Goal: Task Accomplishment & Management: Complete application form

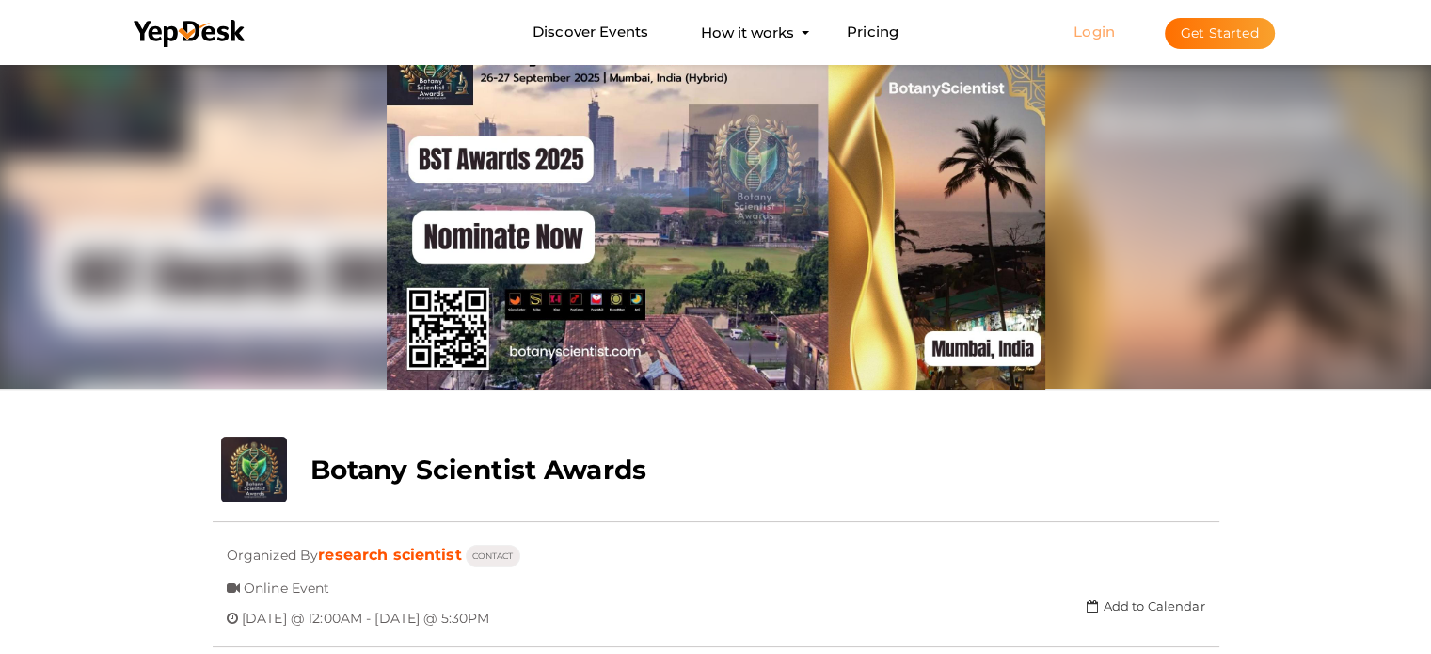
click at [1080, 30] on link "Login" at bounding box center [1094, 32] width 41 height 18
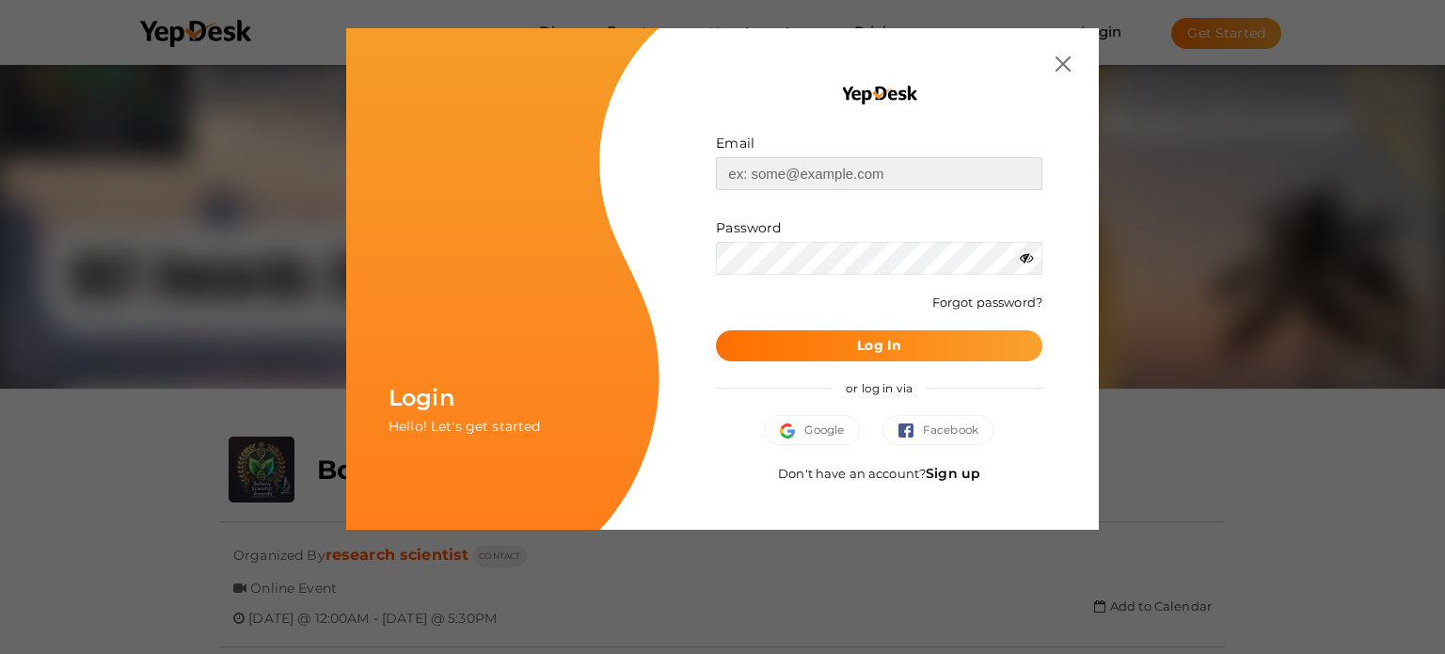
click at [829, 172] on input "text" at bounding box center [879, 173] width 326 height 33
click at [1059, 55] on div "Email Invalid email. Password Wrong Credentials Forgot password? Log In or log …" at bounding box center [879, 278] width 439 height 501
click at [1065, 68] on img at bounding box center [1063, 63] width 15 height 15
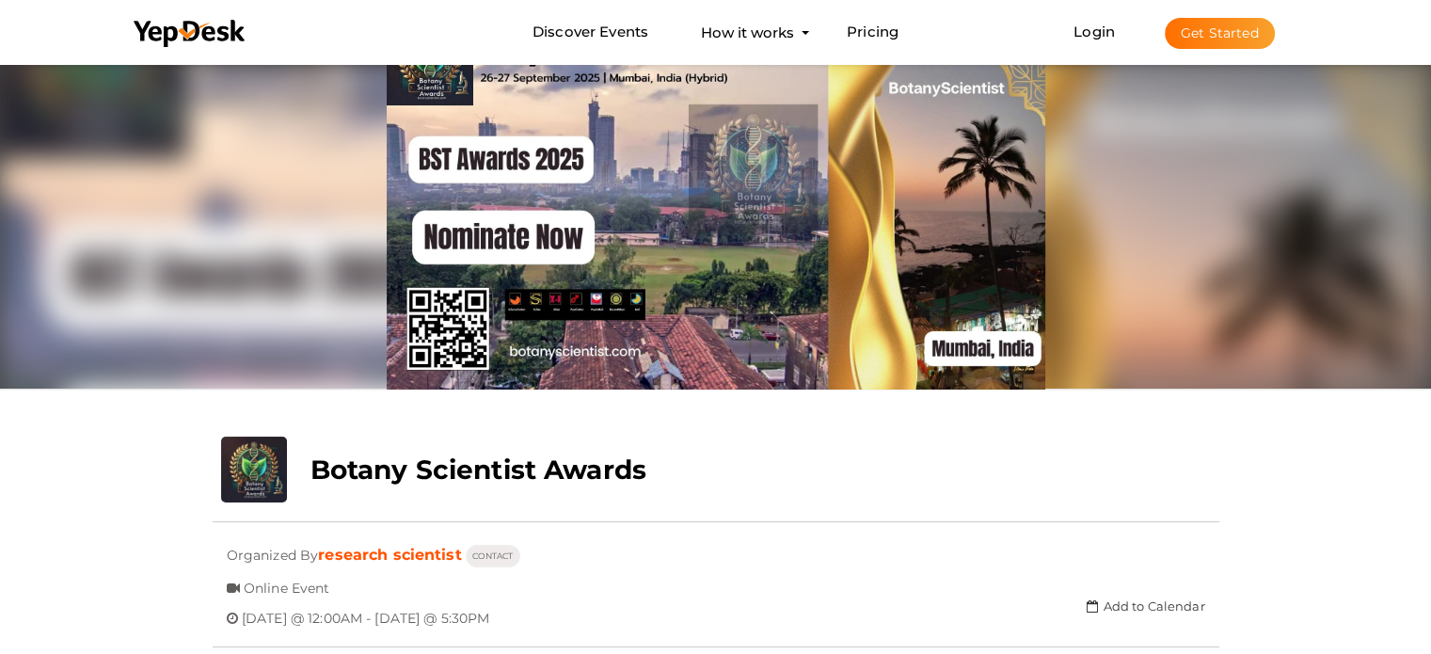
click at [1185, 37] on button "Get Started" at bounding box center [1220, 33] width 110 height 31
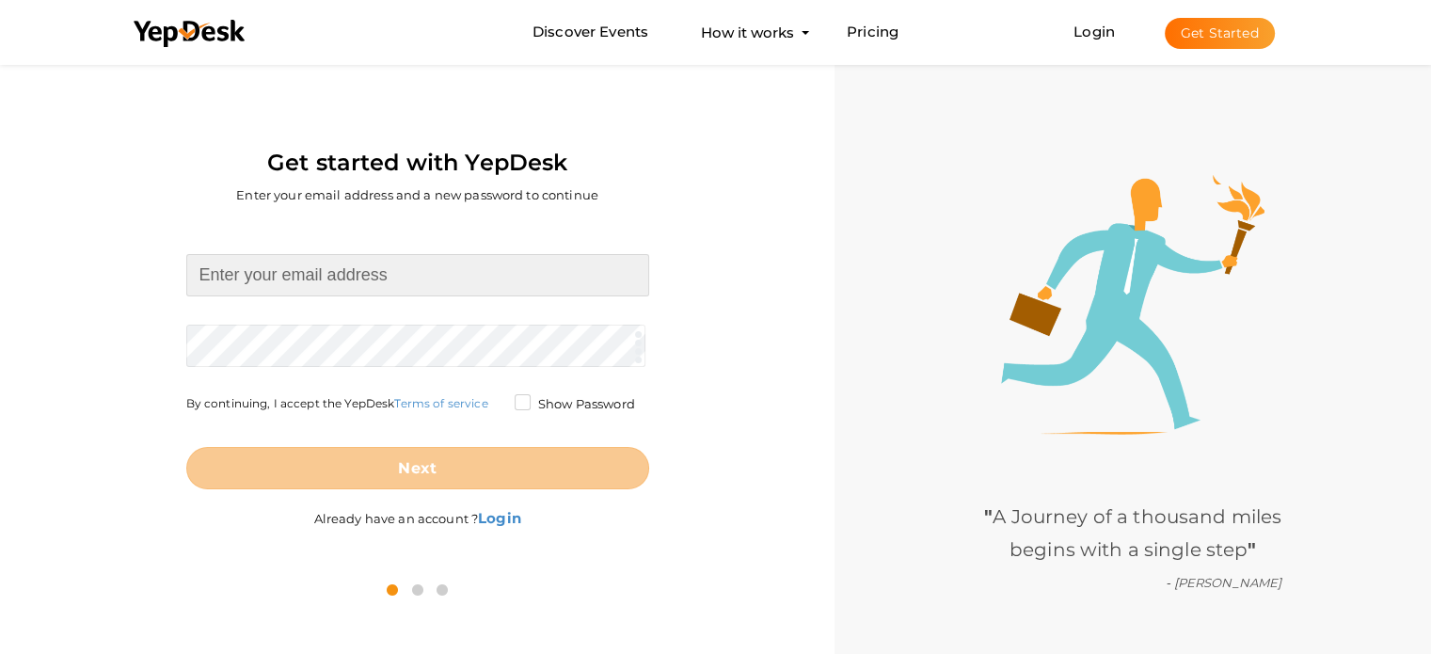
click at [346, 287] on input at bounding box center [417, 275] width 463 height 42
type input "[EMAIL_ADDRESS][DOMAIN_NAME]"
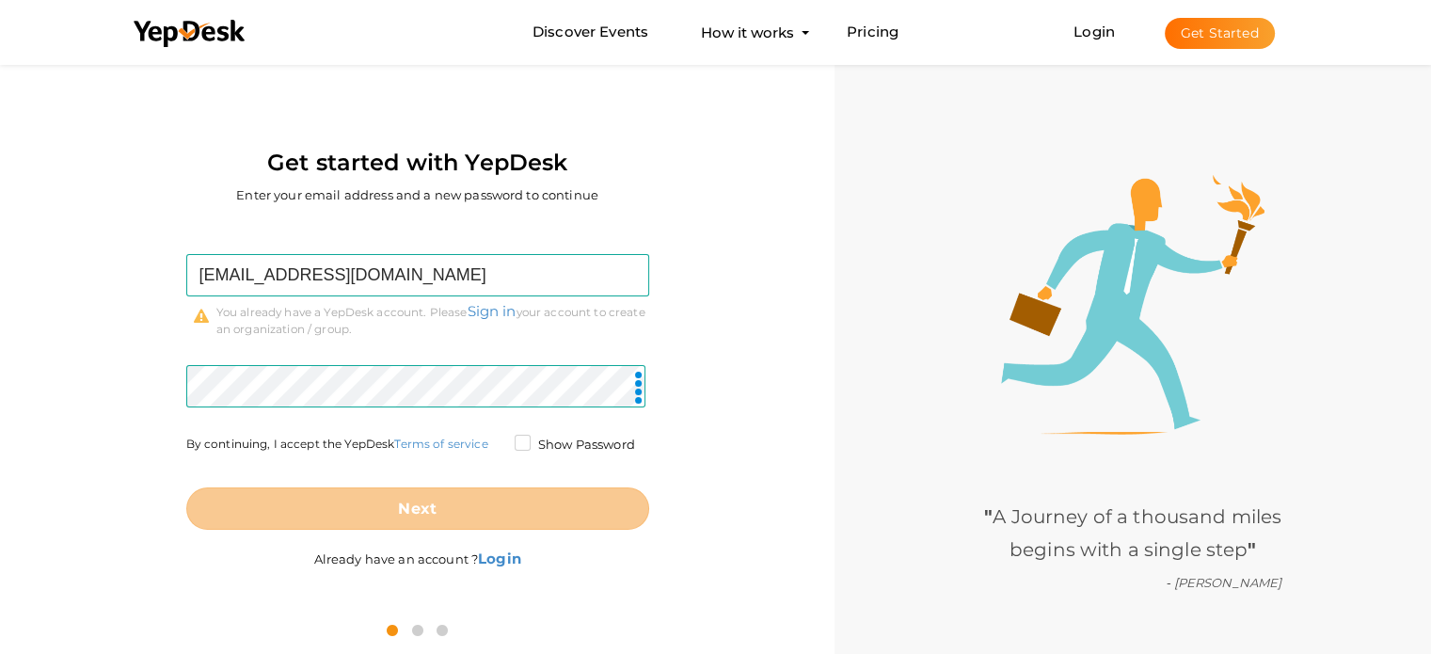
click at [632, 394] on span at bounding box center [635, 389] width 19 height 34
click at [1086, 27] on link "Login" at bounding box center [1094, 32] width 41 height 18
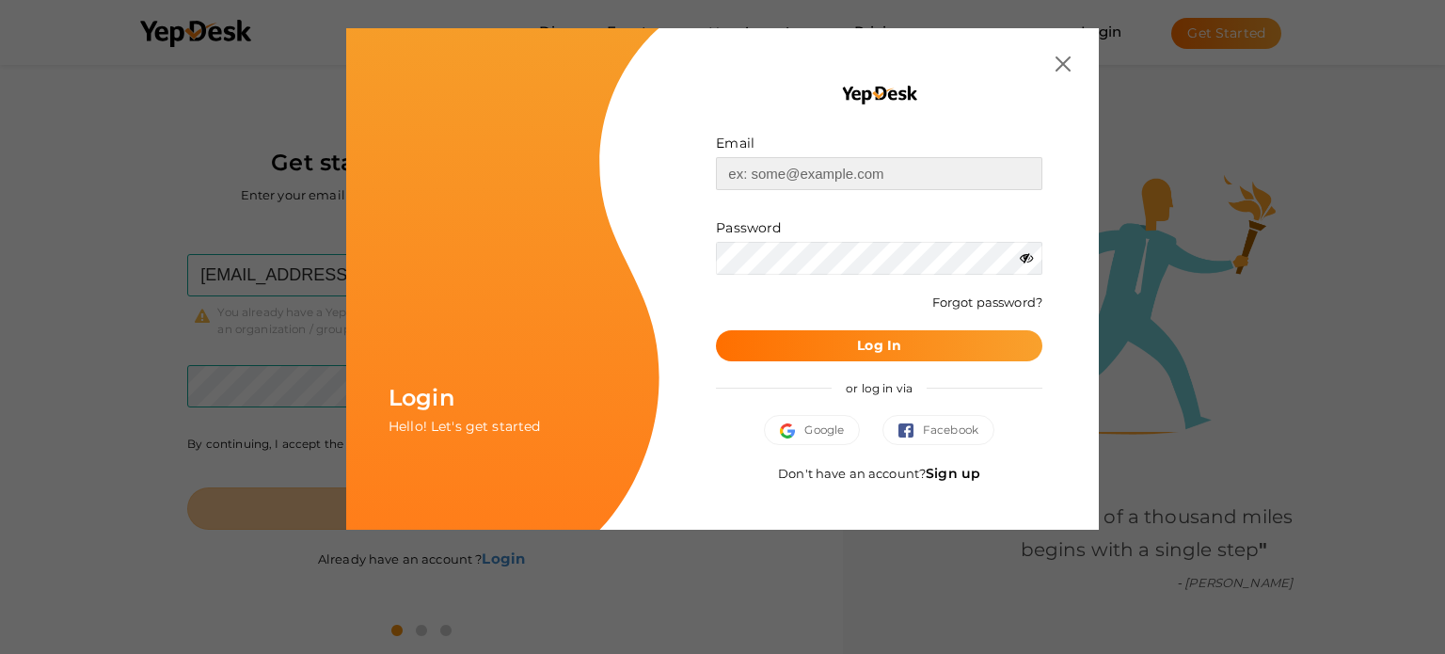
click at [809, 181] on input "text" at bounding box center [879, 173] width 326 height 33
click at [789, 432] on img "button" at bounding box center [792, 430] width 24 height 15
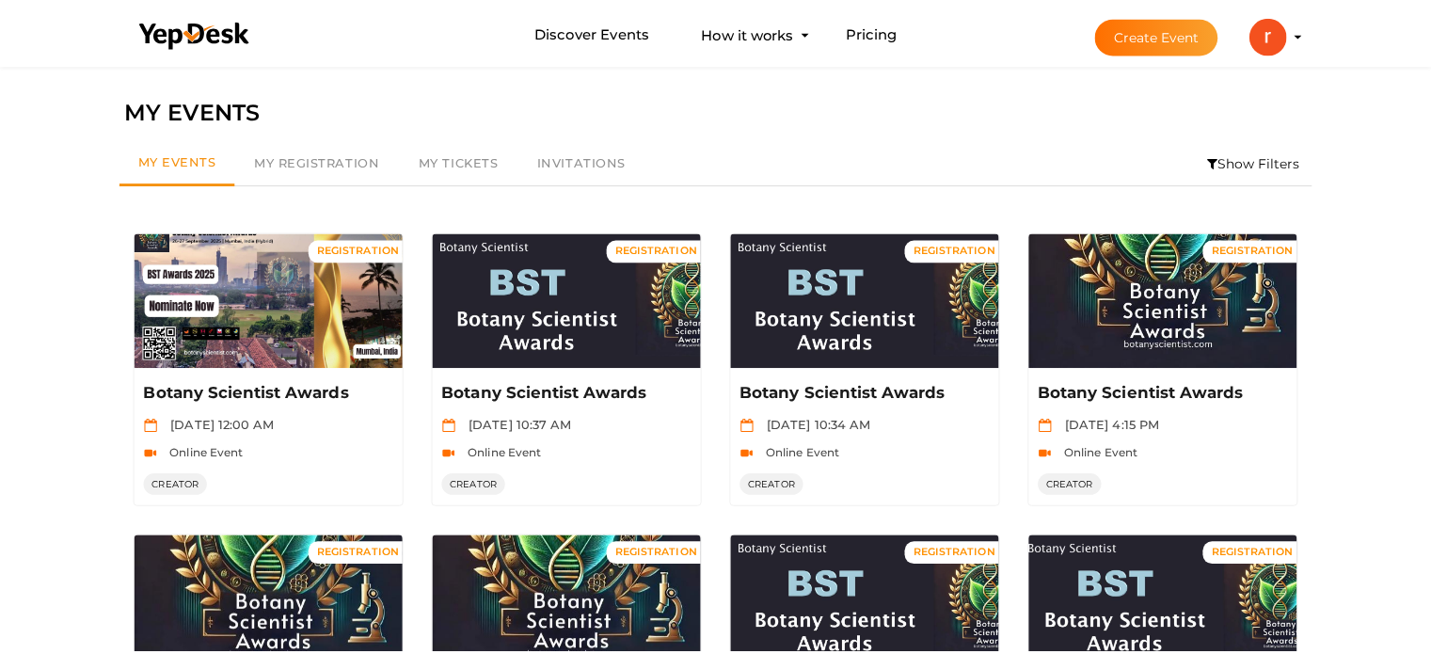
scroll to position [60, 0]
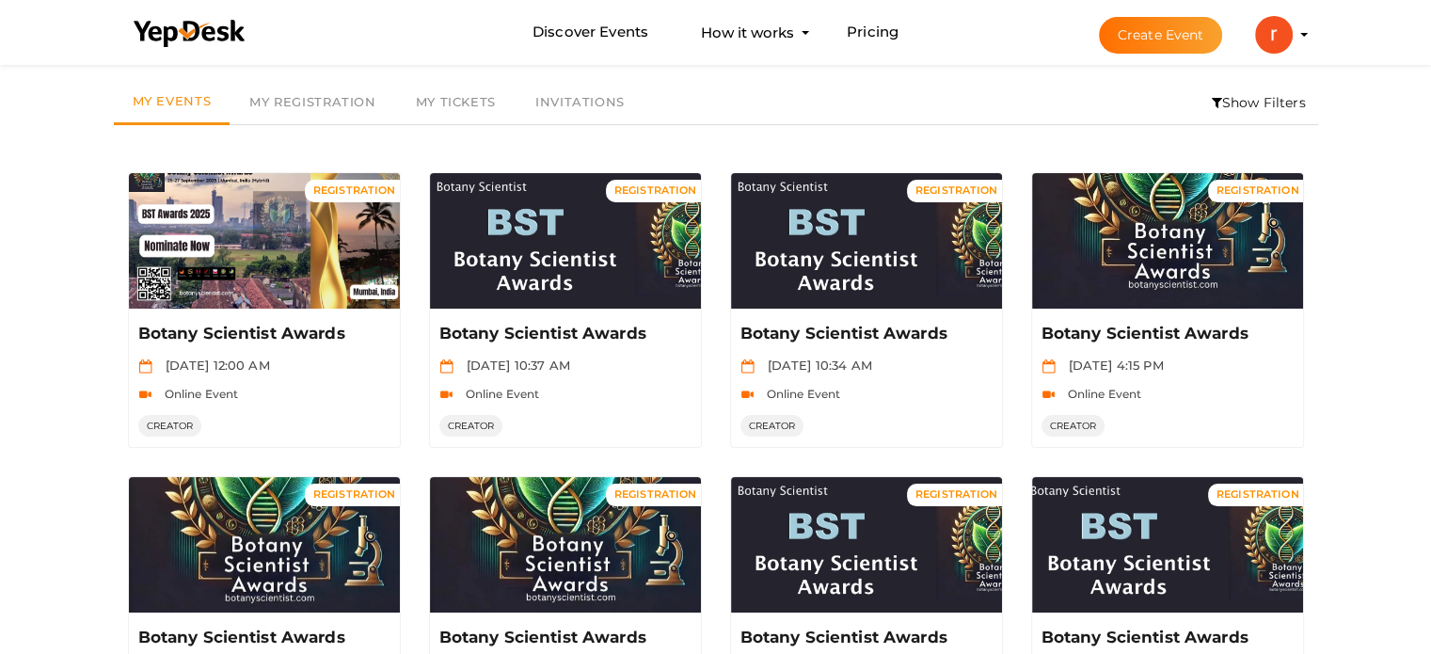
click at [1183, 37] on button "Create Event" at bounding box center [1161, 35] width 124 height 37
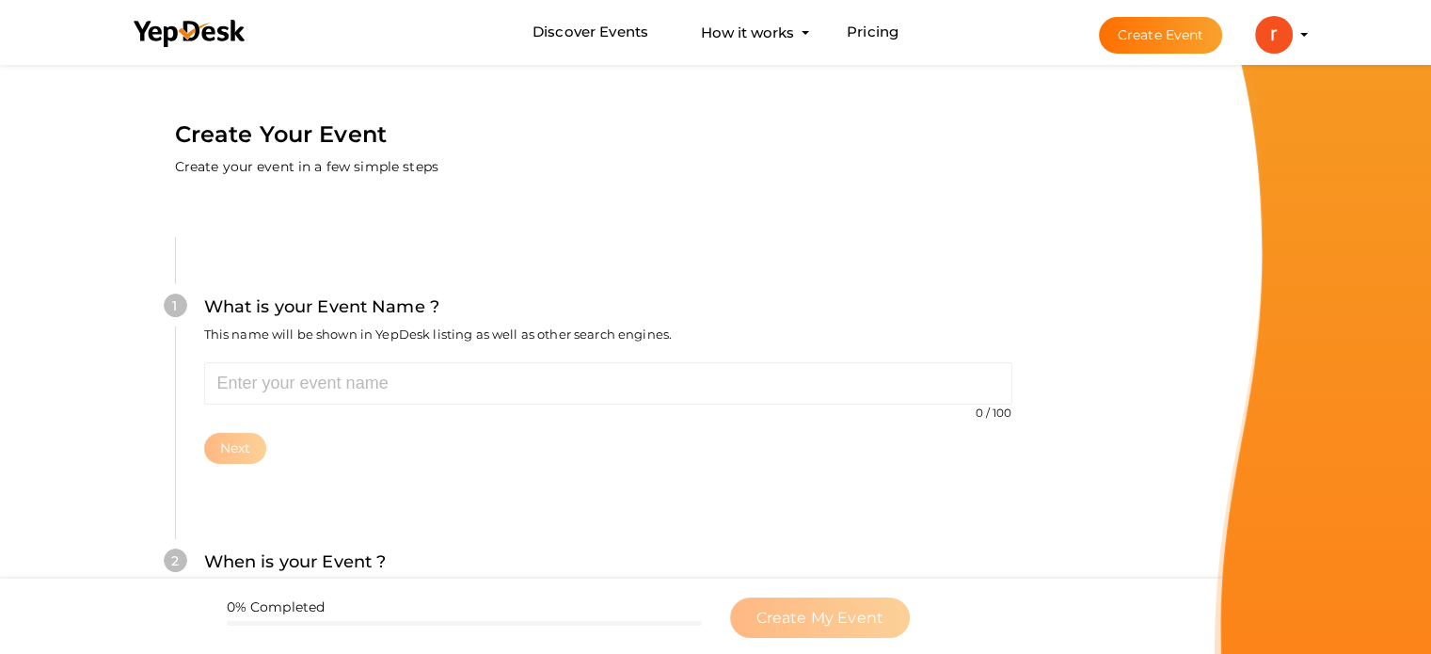
click at [245, 196] on div "1 What is your Event Name ? This name will be shown in YepDesk listing as well …" at bounding box center [608, 634] width 979 height 907
click at [247, 260] on div "1 What is your Event Name ? This name will be shown in YepDesk listing as well …" at bounding box center [608, 378] width 866 height 282
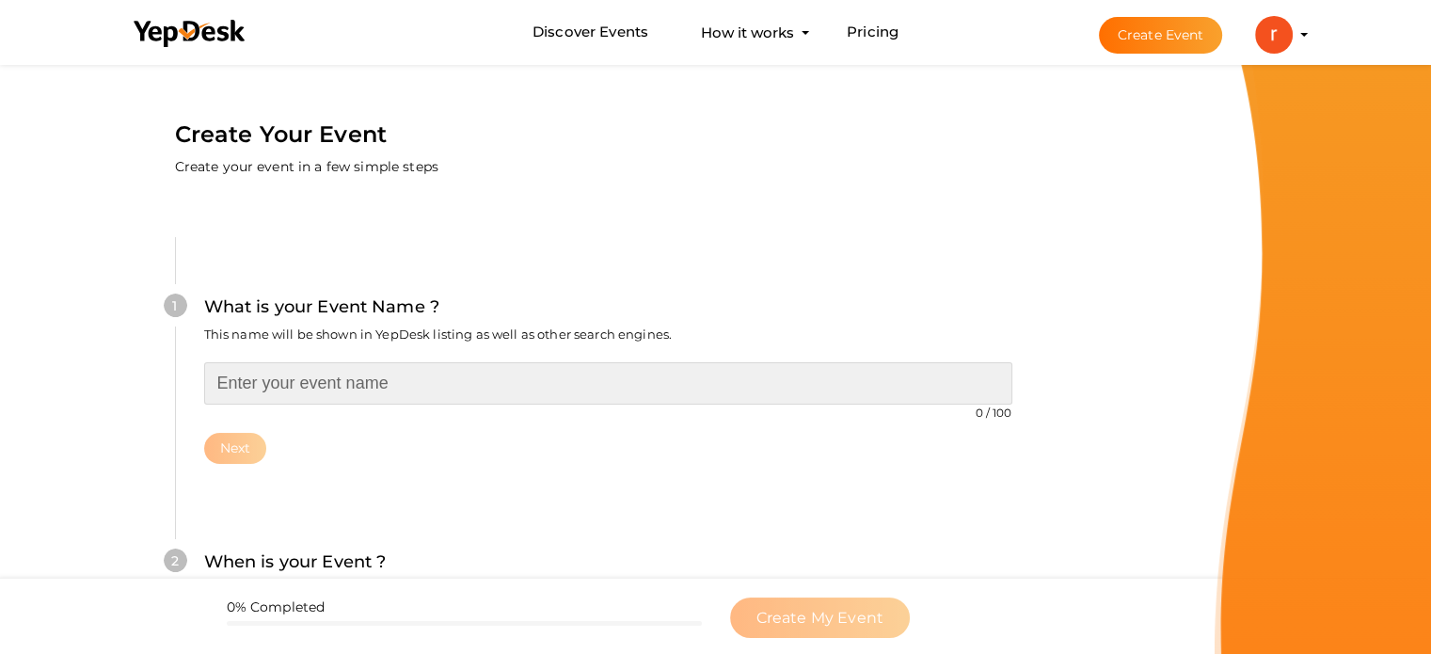
click at [260, 383] on input "text" at bounding box center [608, 383] width 808 height 42
paste input "Botany Scientist Awards"
type input "Botany Scientist Awards"
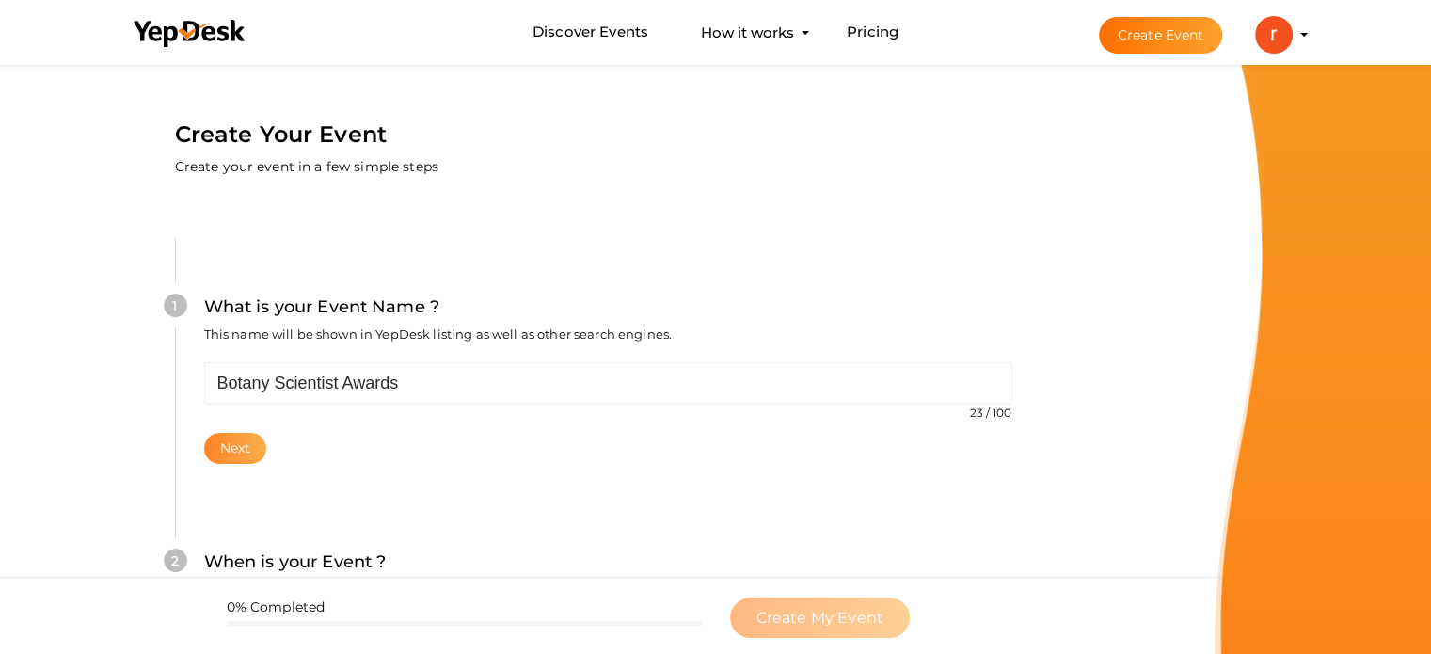
click at [237, 445] on button "Next" at bounding box center [235, 448] width 63 height 31
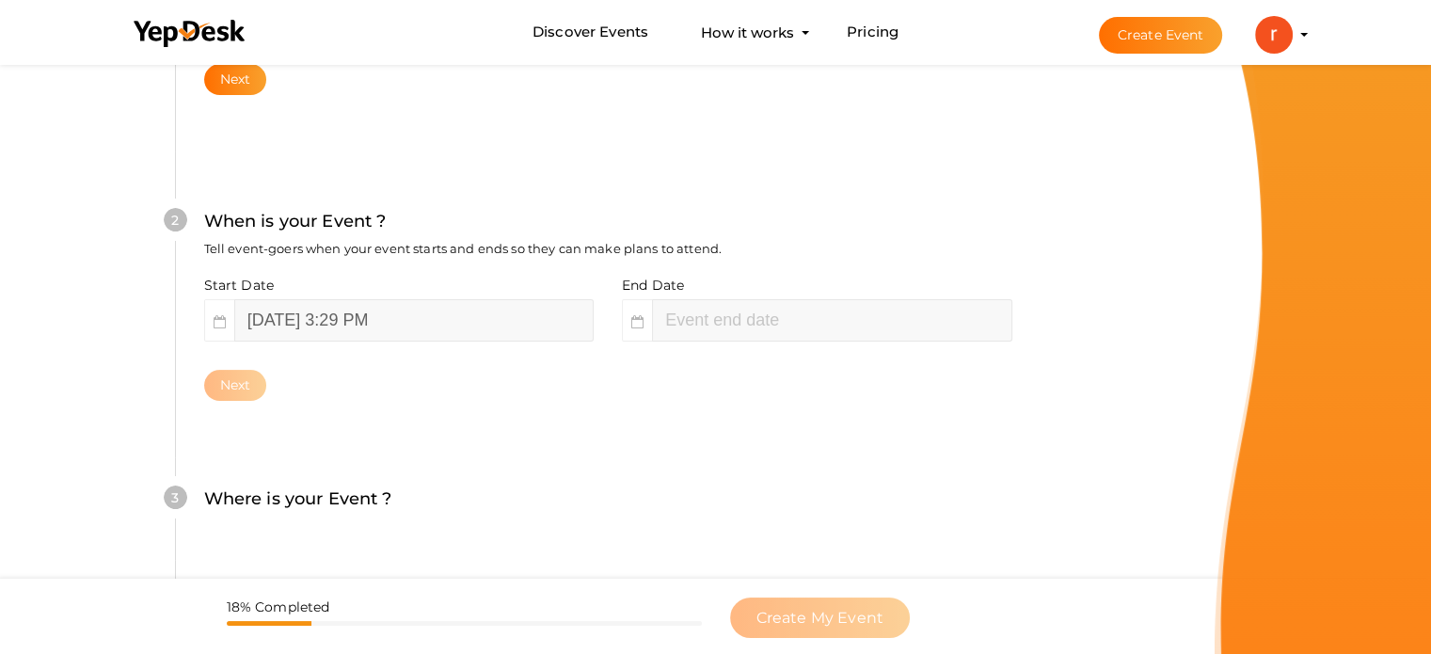
scroll to position [387, 0]
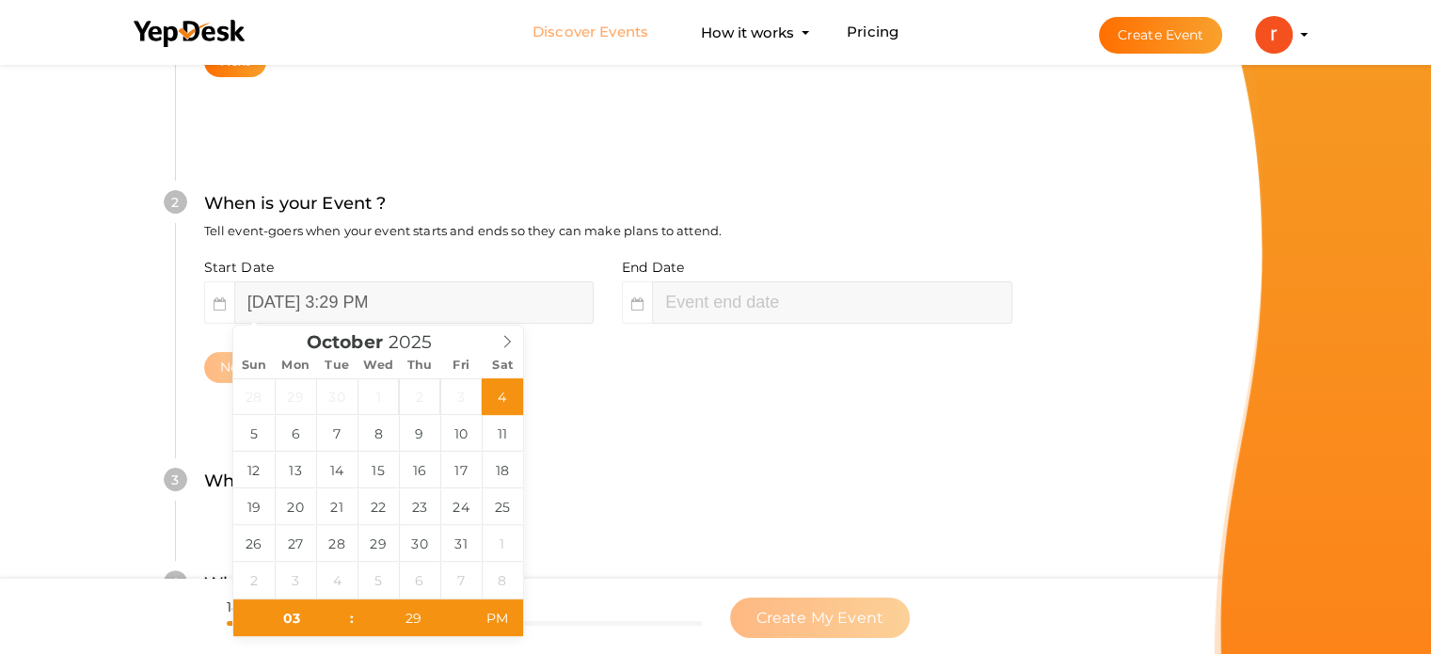
type input "October 4, 2025 5:29 PM"
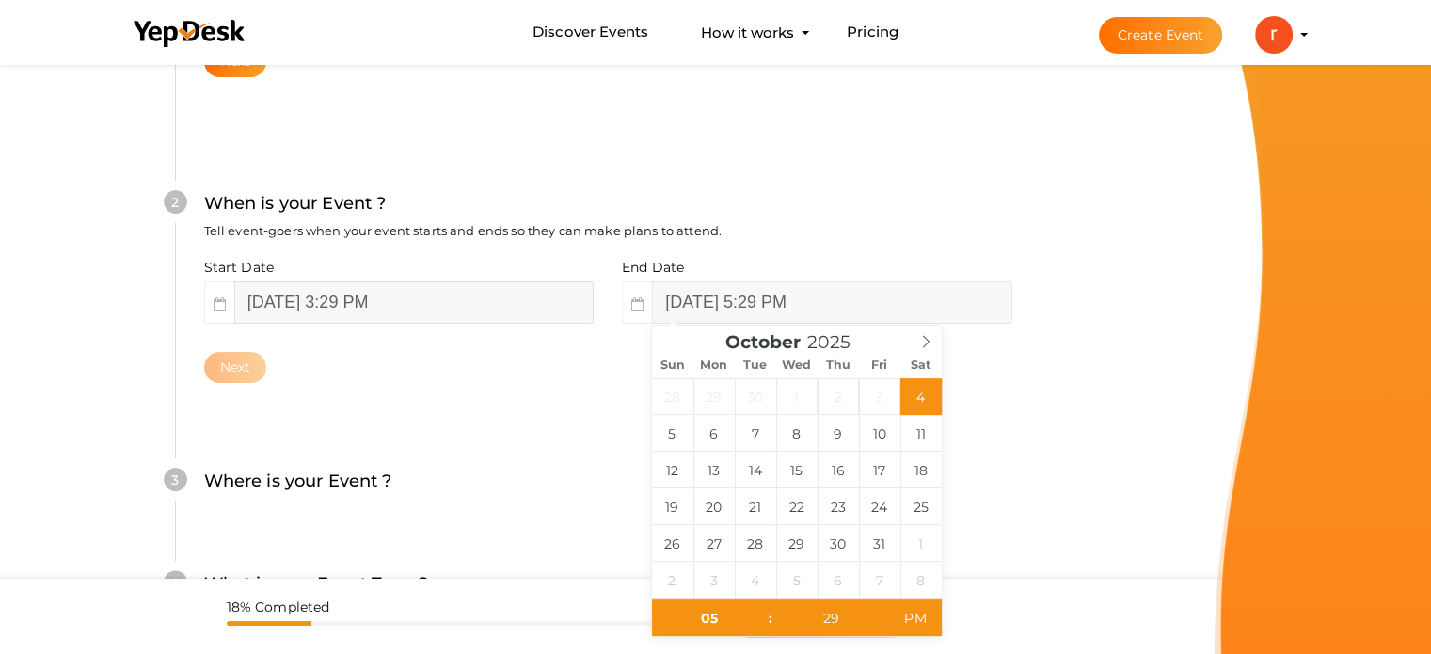
click at [281, 300] on input "October 4, 2025 3:29 PM" at bounding box center [413, 302] width 359 height 42
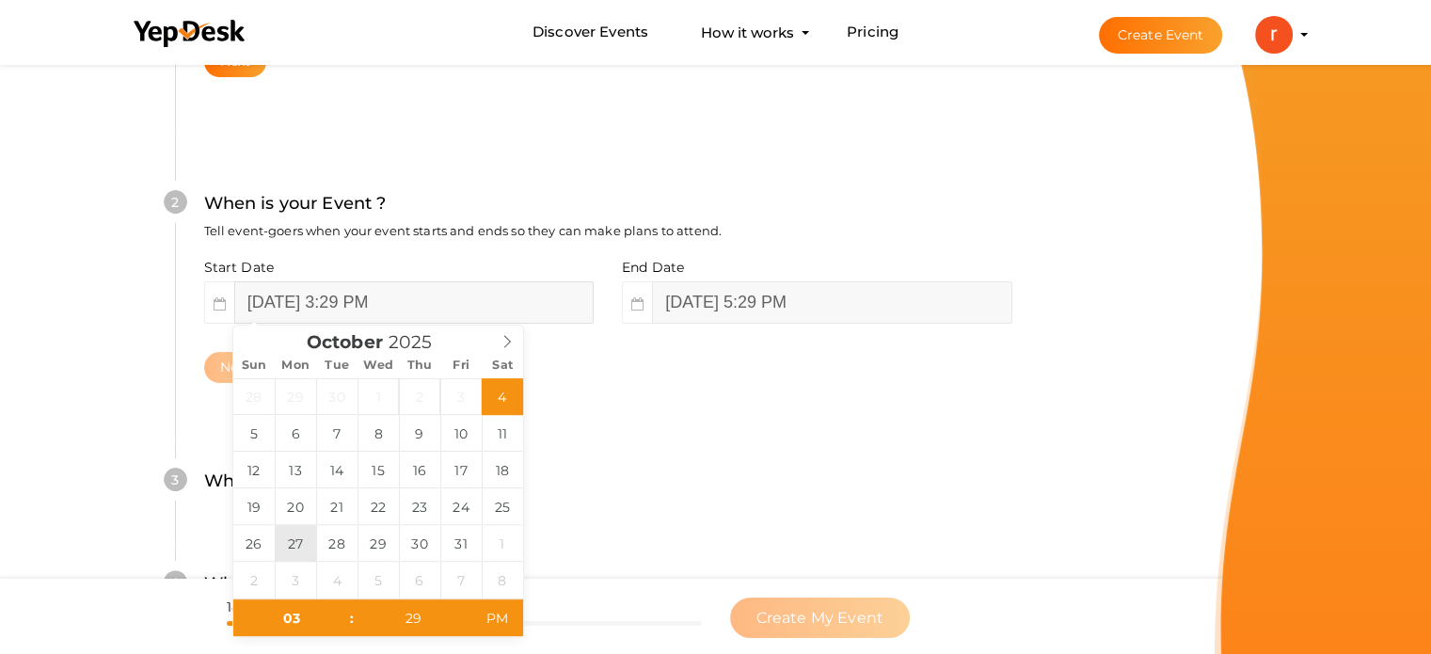
type input "October 27, 2025 3:29 PM"
click at [386, 303] on input "October 27, 2025 3:29 PM" at bounding box center [413, 302] width 359 height 42
click at [296, 620] on input "03" at bounding box center [291, 618] width 116 height 38
type input "04"
type input "October 27, 2025 4:29 PM"
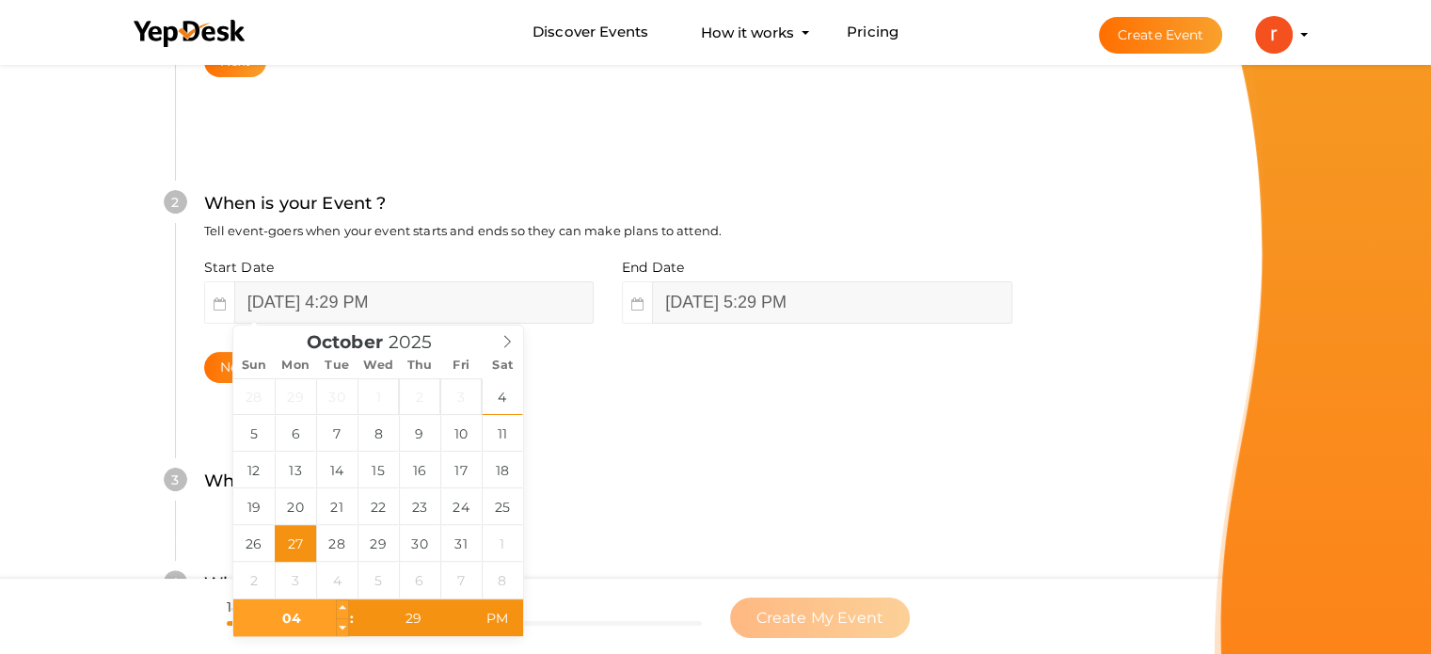
type input "05"
type input "October 27, 2025 5:29 PM"
type input "06"
type input "October 27, 2025 6:29 PM"
type input "07"
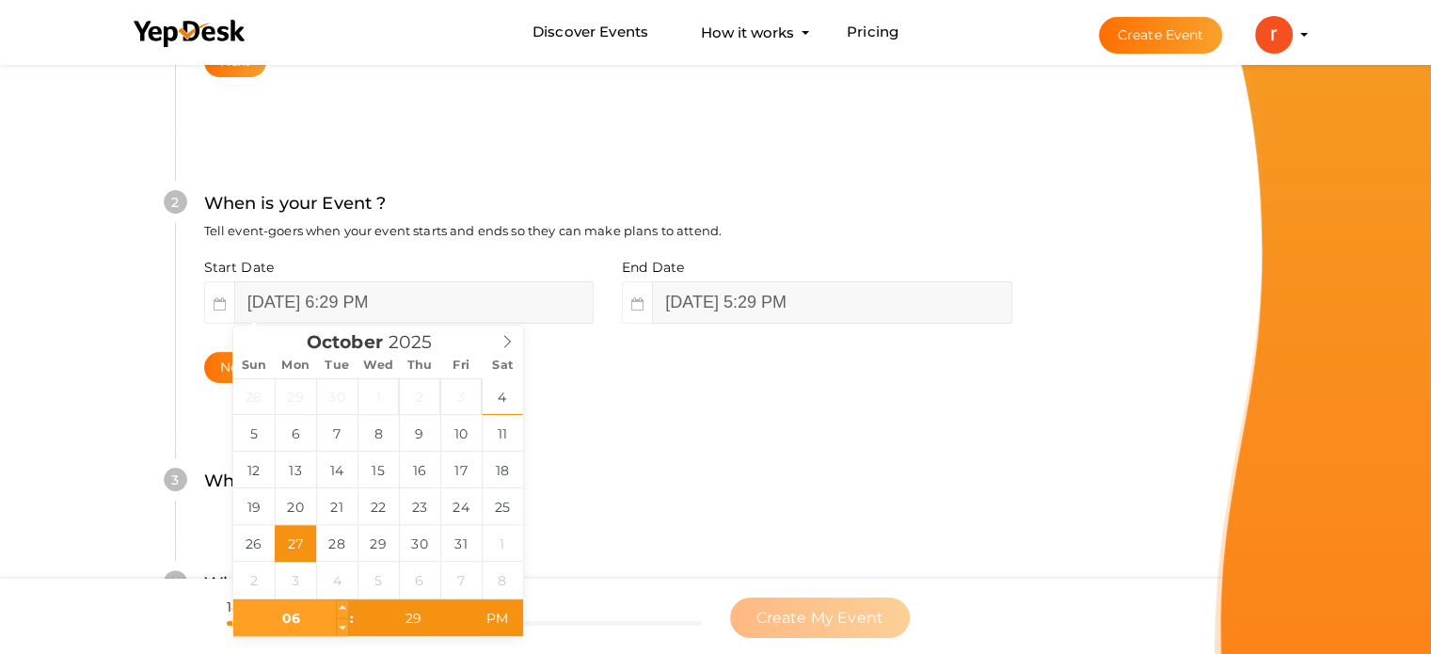
type input "October 27, 2025 7:29 PM"
type input "08"
type input "October 27, 2025 8:29 PM"
type input "09"
type input "October 27, 2025 9:29 PM"
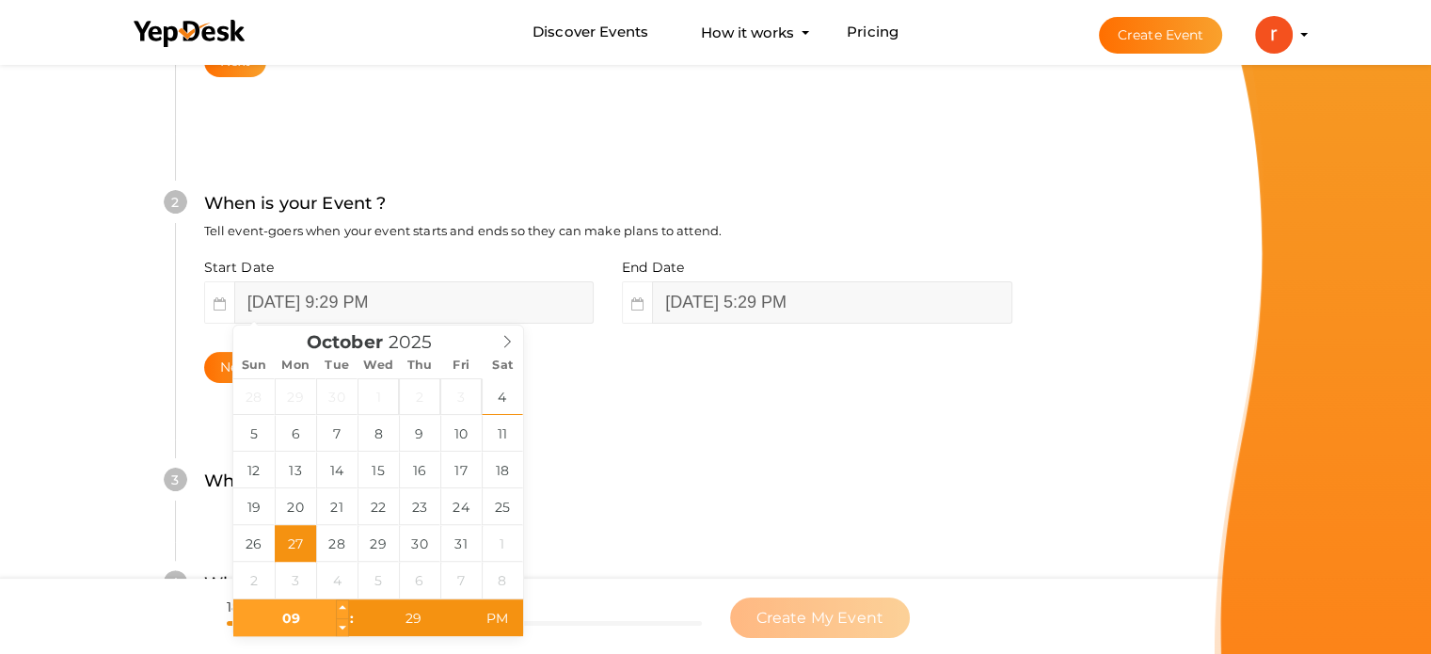
type input "10"
type input "October 27, 2025 10:29 PM"
type input "11"
type input "October 27, 2025 11:29 PM"
type input "12"
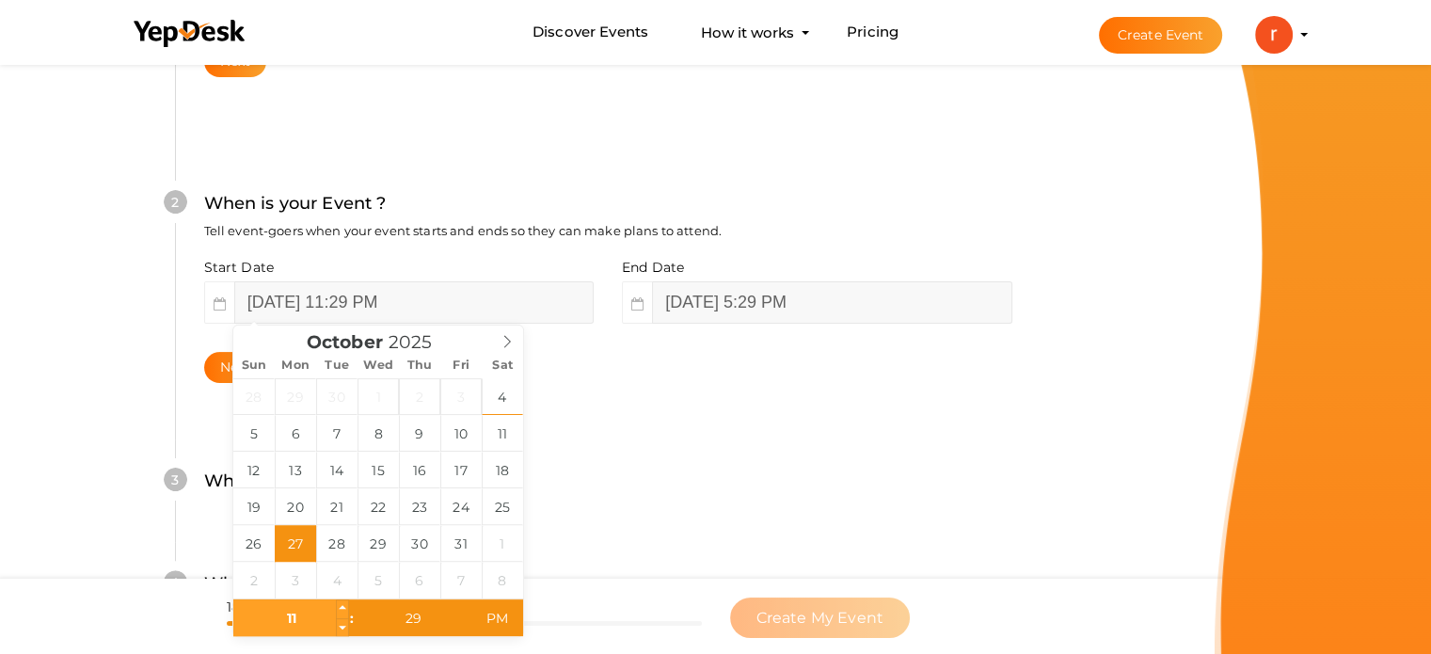
type input "October 27, 2025 12:29 AM"
type input "01"
type input "October 27, 2025 1:29 AM"
type input "12"
type input "October 27, 2025 12:29 AM"
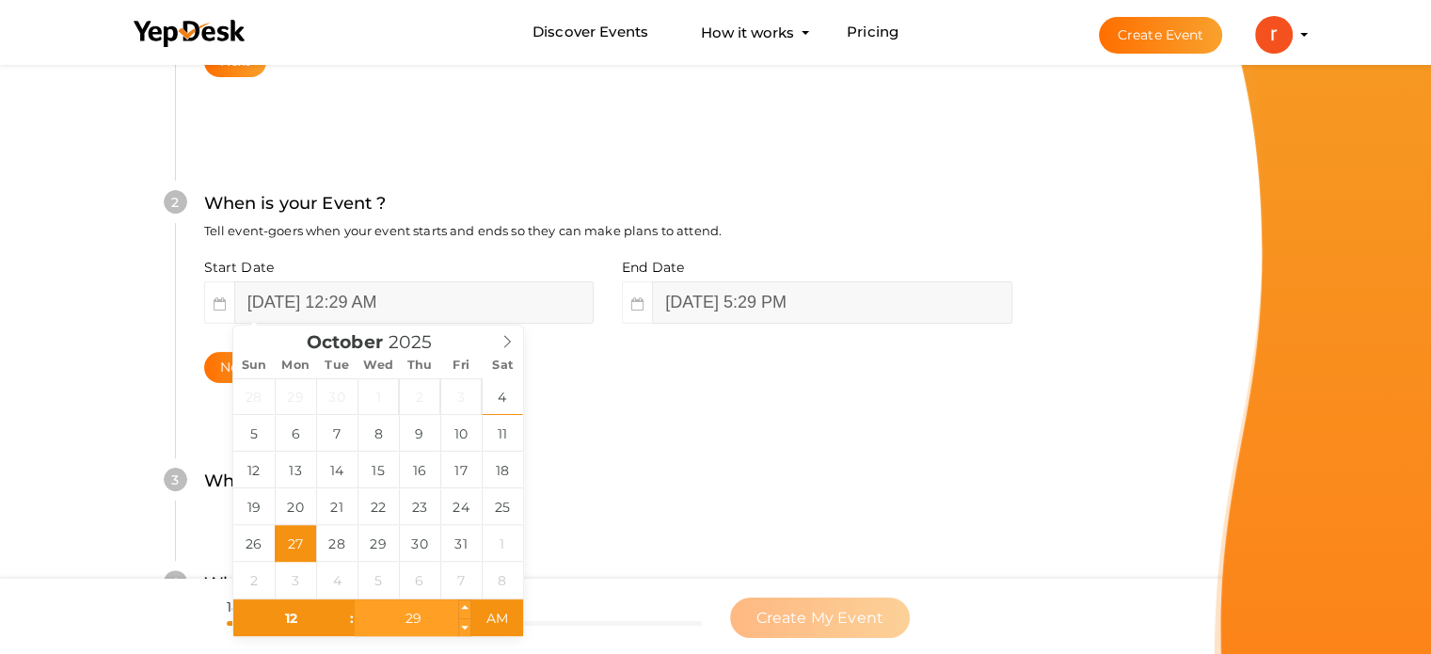
click at [413, 616] on input "29" at bounding box center [413, 618] width 116 height 38
click at [290, 616] on input "12" at bounding box center [291, 618] width 116 height 38
type input "09"
type input "October 27, 2025 9:29 AM"
click at [427, 614] on input "29" at bounding box center [413, 618] width 116 height 38
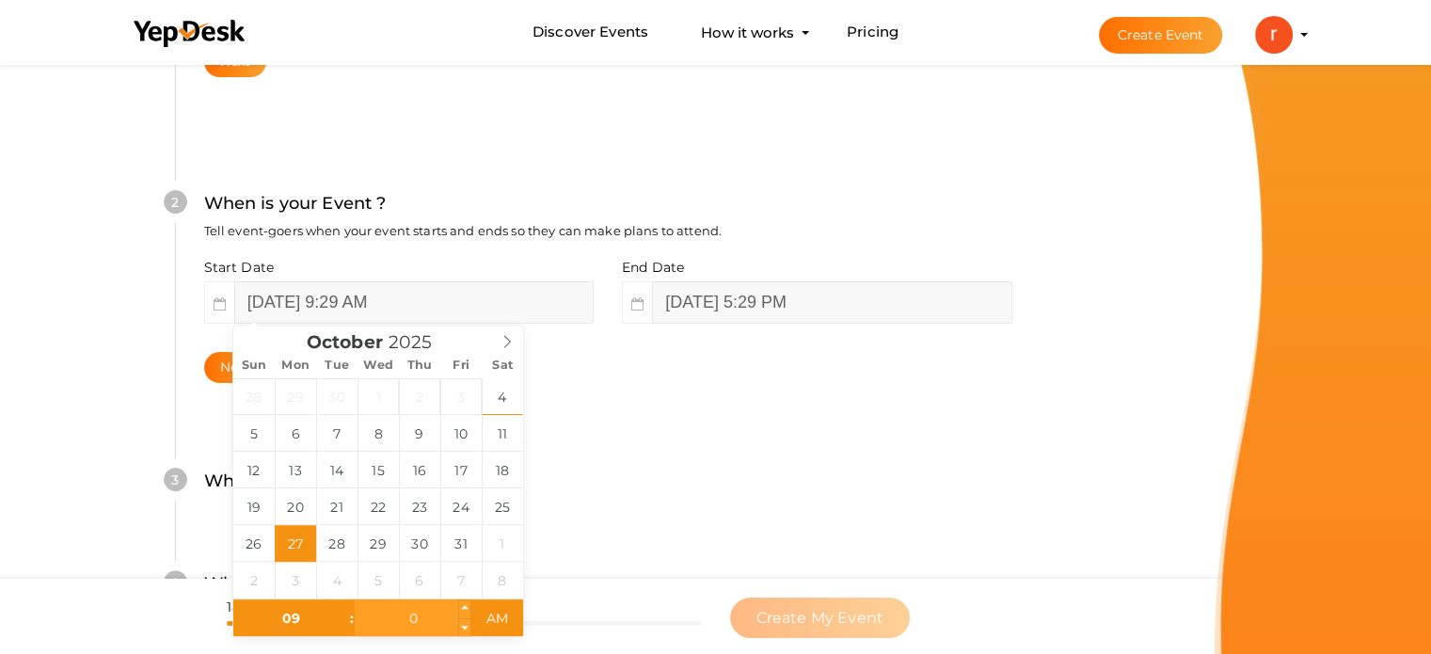
type input "00"
type input "11"
type input "October 27, 2025 9:00 AM"
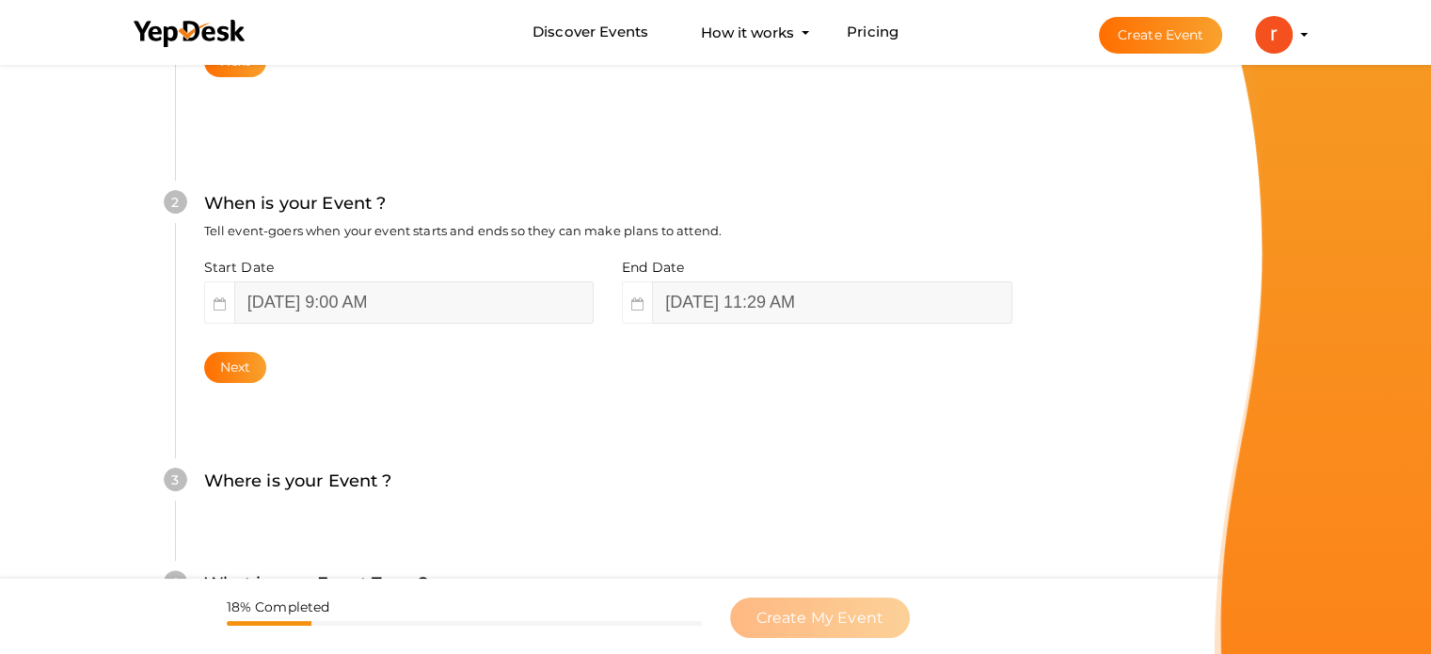
click at [749, 514] on div "3 Where is your Event ? Tell event-goers where your event location is. Venue On…" at bounding box center [608, 490] width 866 height 103
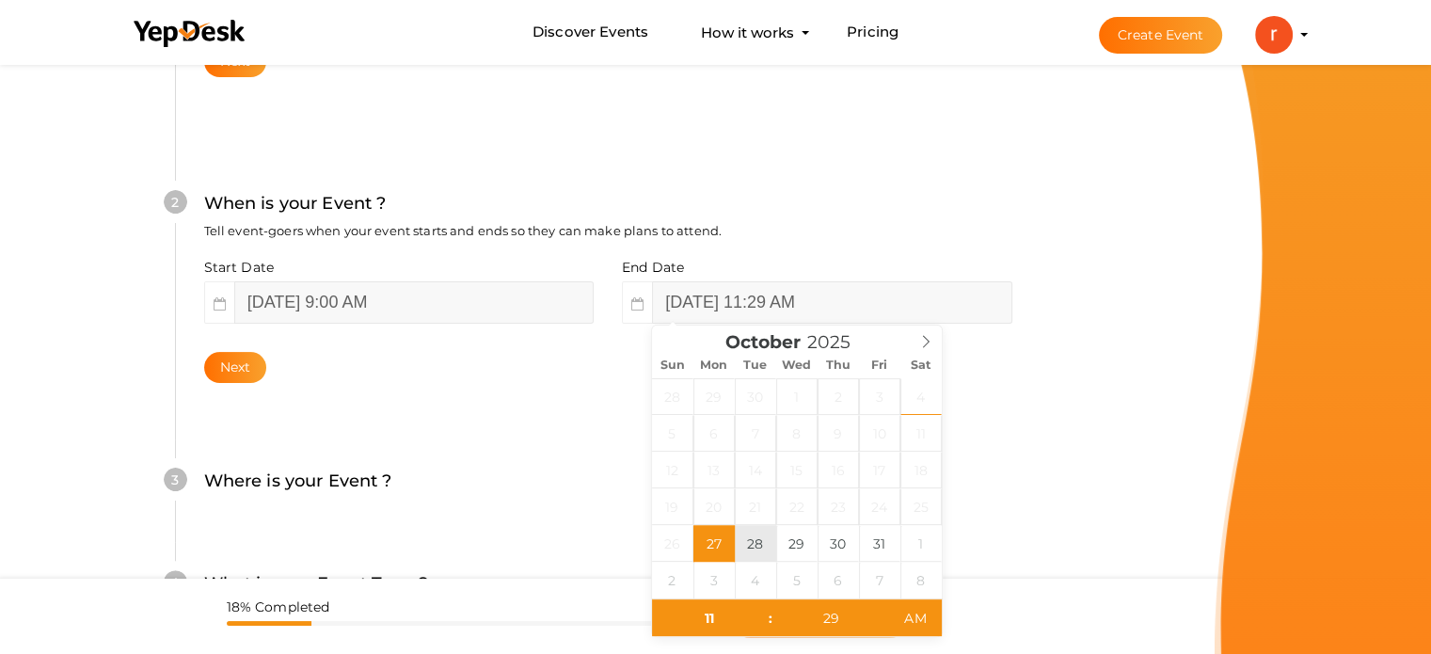
type input "October 28, 2025 11:29 AM"
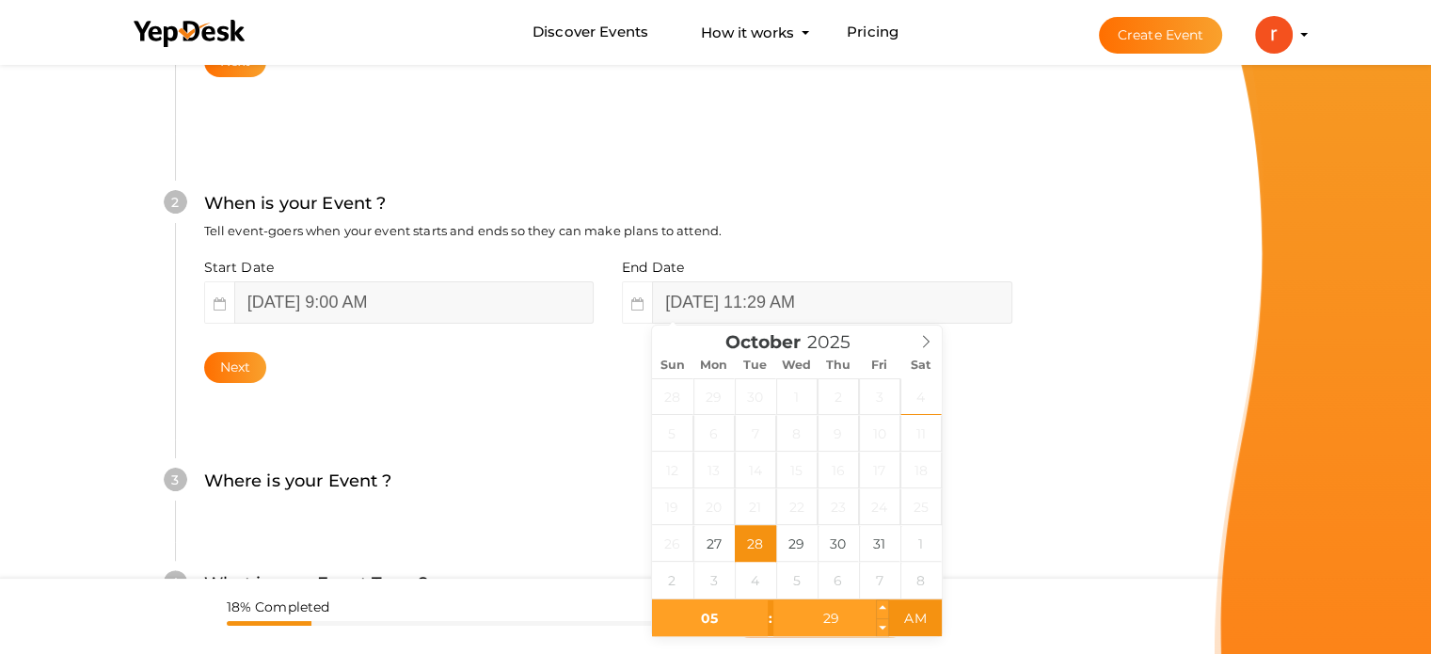
type input "05"
type input "October 28, 2025 5:29 AM"
click at [809, 613] on input "29" at bounding box center [831, 618] width 116 height 38
type input "00"
type input "October 28, 2025 5:00 PM"
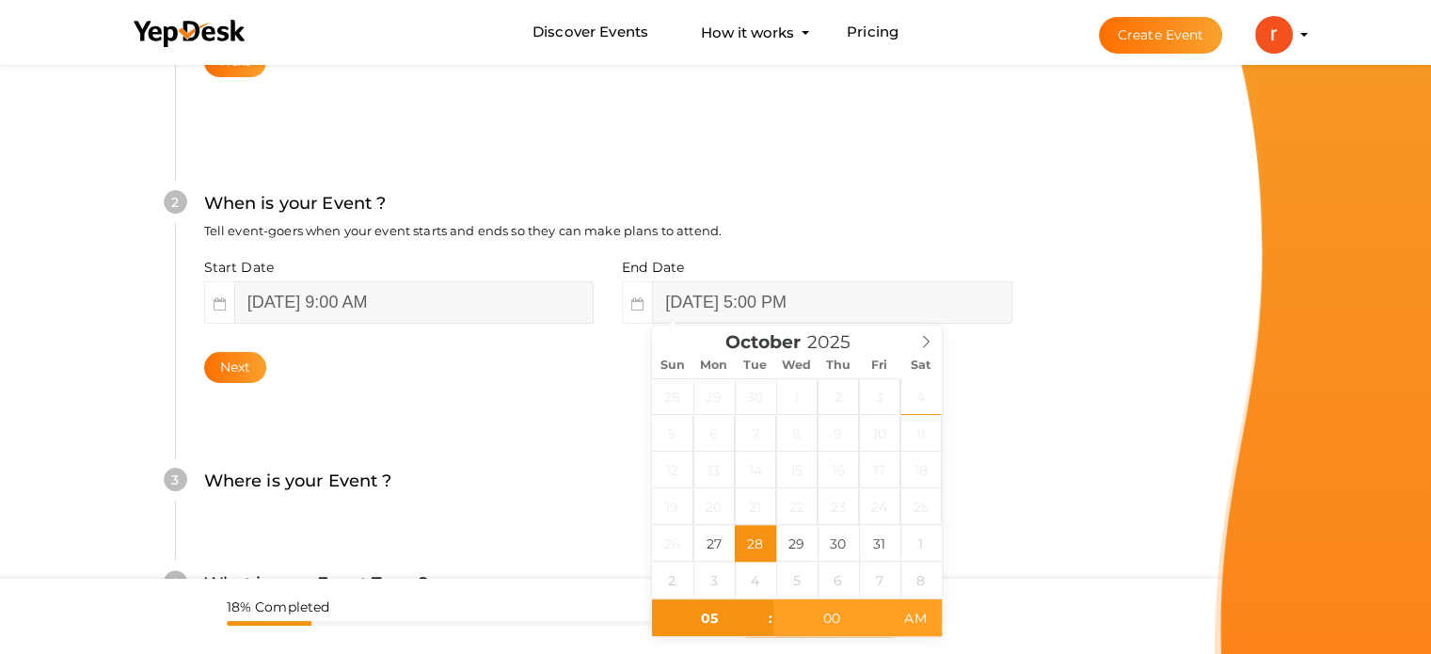
click at [929, 619] on span "AM" at bounding box center [915, 618] width 52 height 38
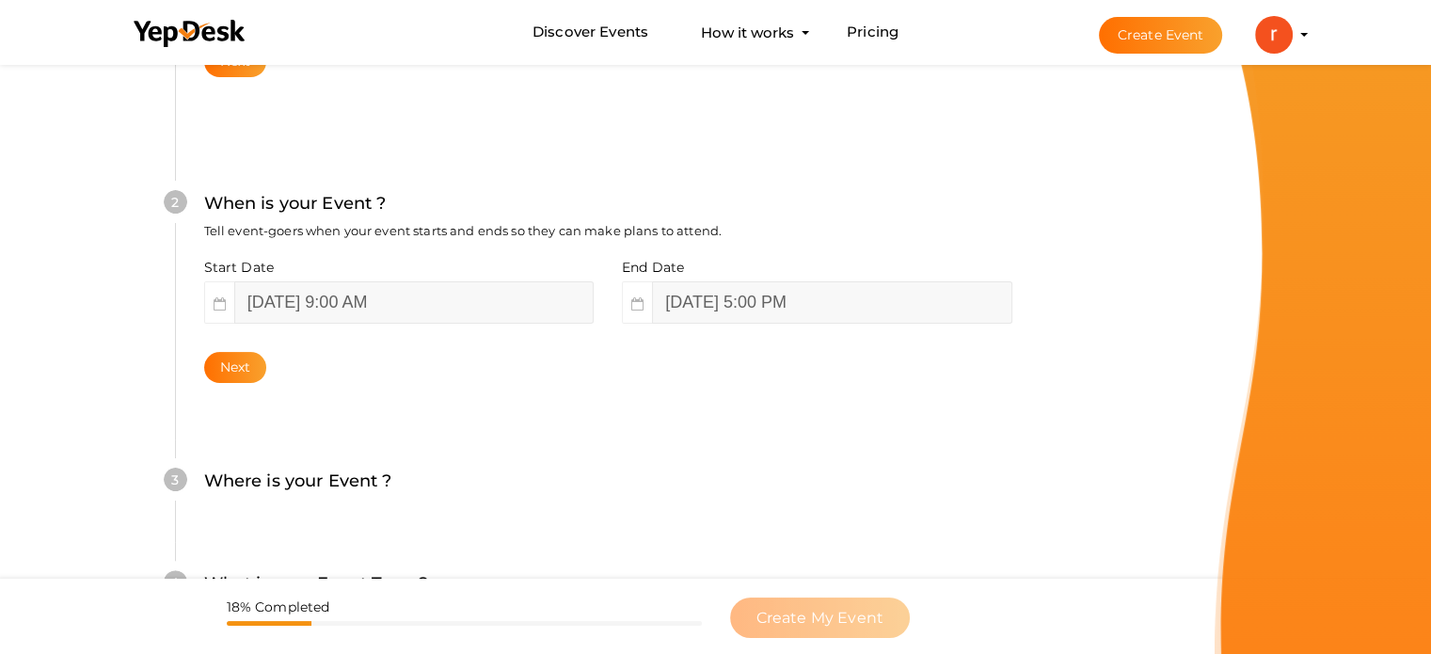
click at [1083, 536] on div "What is your Event Name ? This name will be shown in YepDesk listing as well as…" at bounding box center [608, 349] width 979 height 1111
click at [230, 358] on button "Next" at bounding box center [235, 367] width 63 height 31
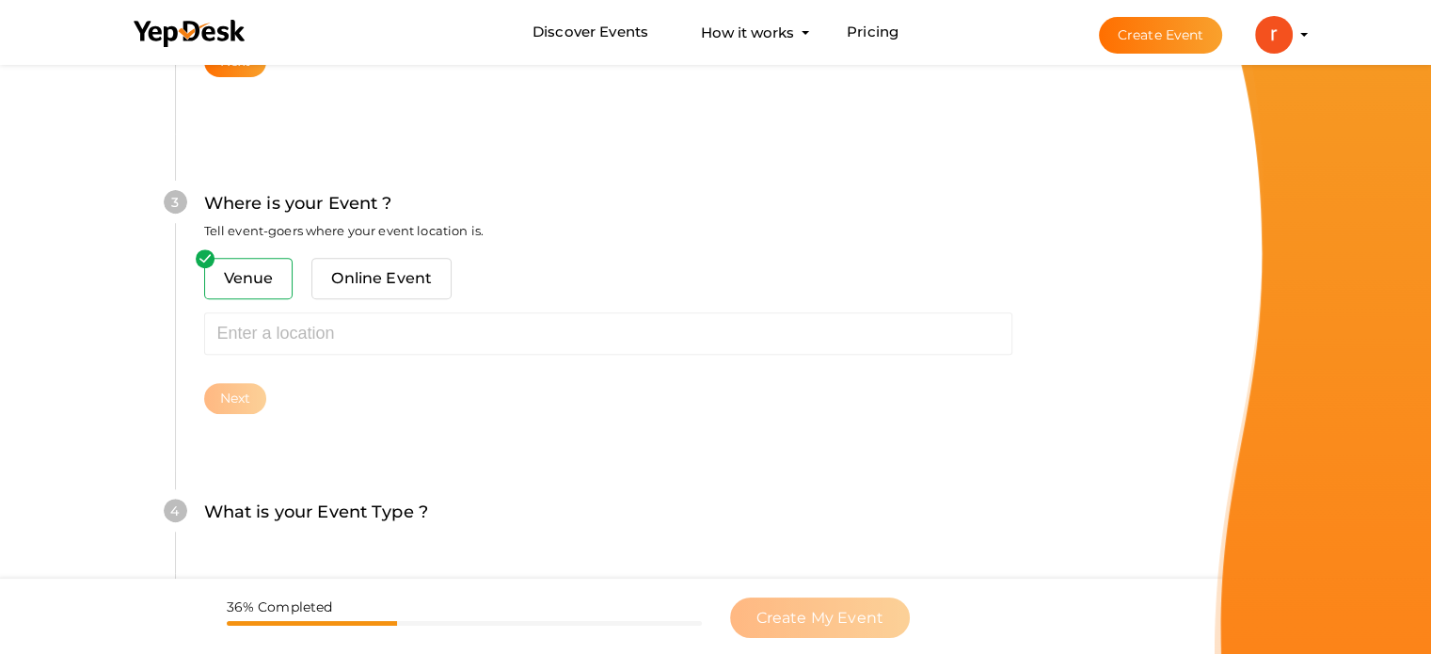
scroll to position [692, 0]
click at [387, 282] on span "Online Event" at bounding box center [381, 278] width 140 height 41
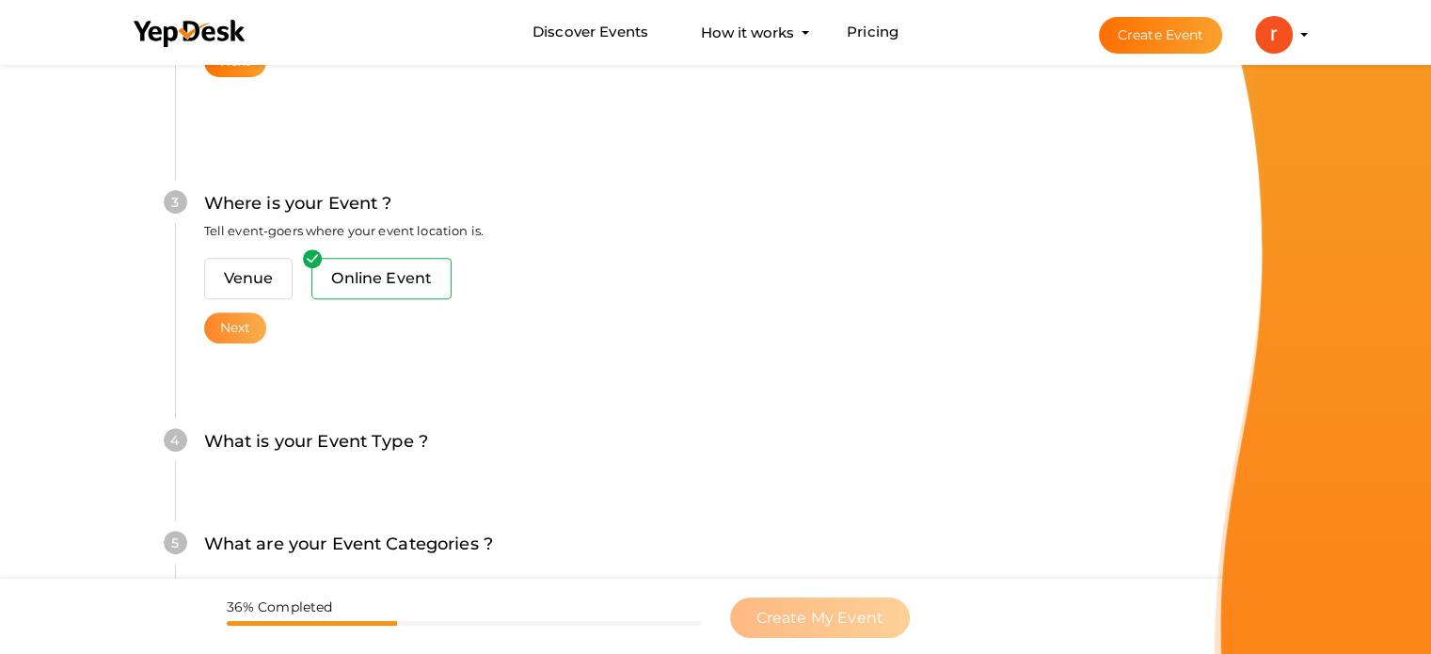
click at [230, 334] on button "Next" at bounding box center [235, 327] width 63 height 31
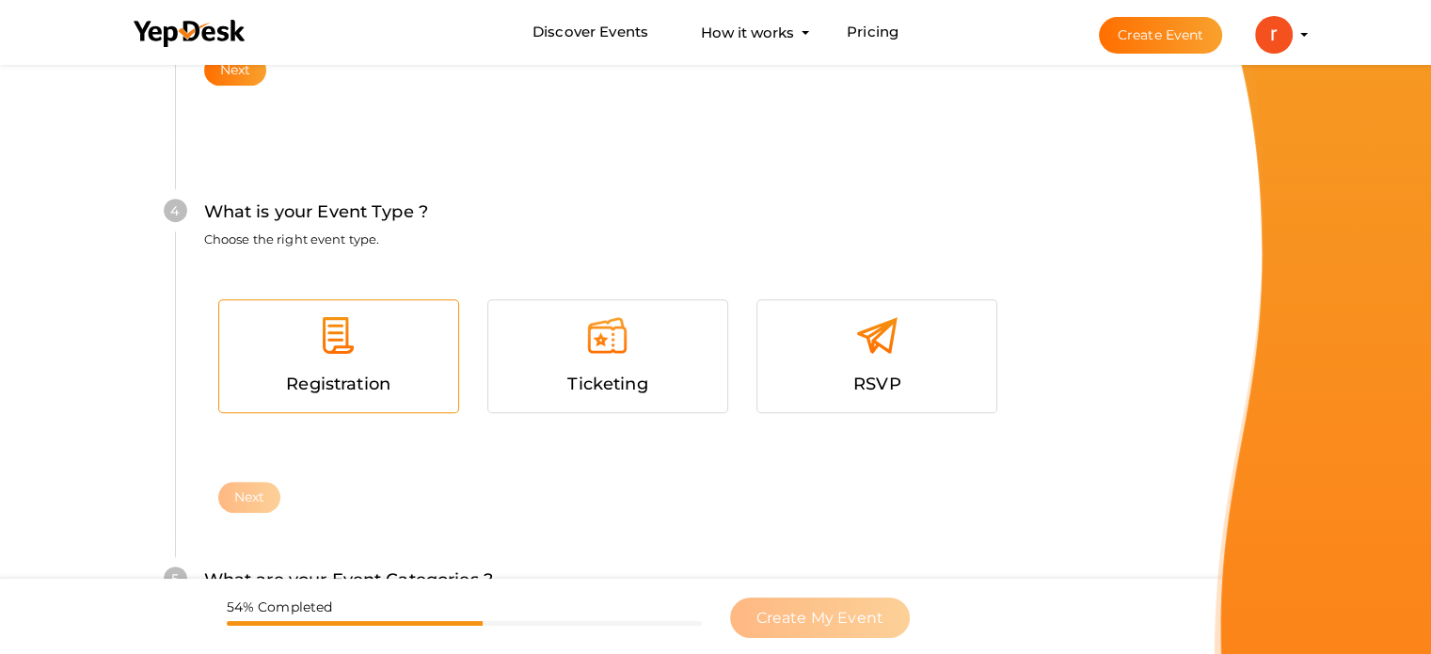
scroll to position [959, 0]
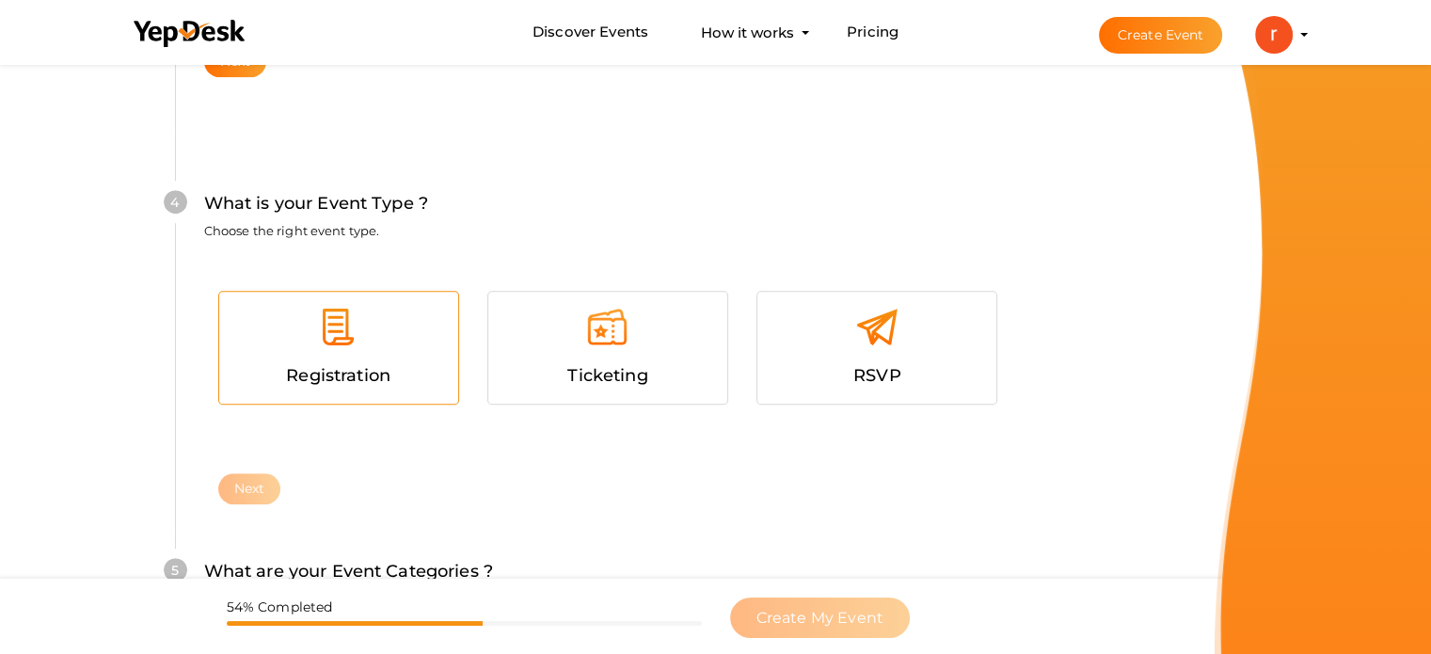
click at [391, 371] on div "Registration" at bounding box center [338, 375] width 211 height 27
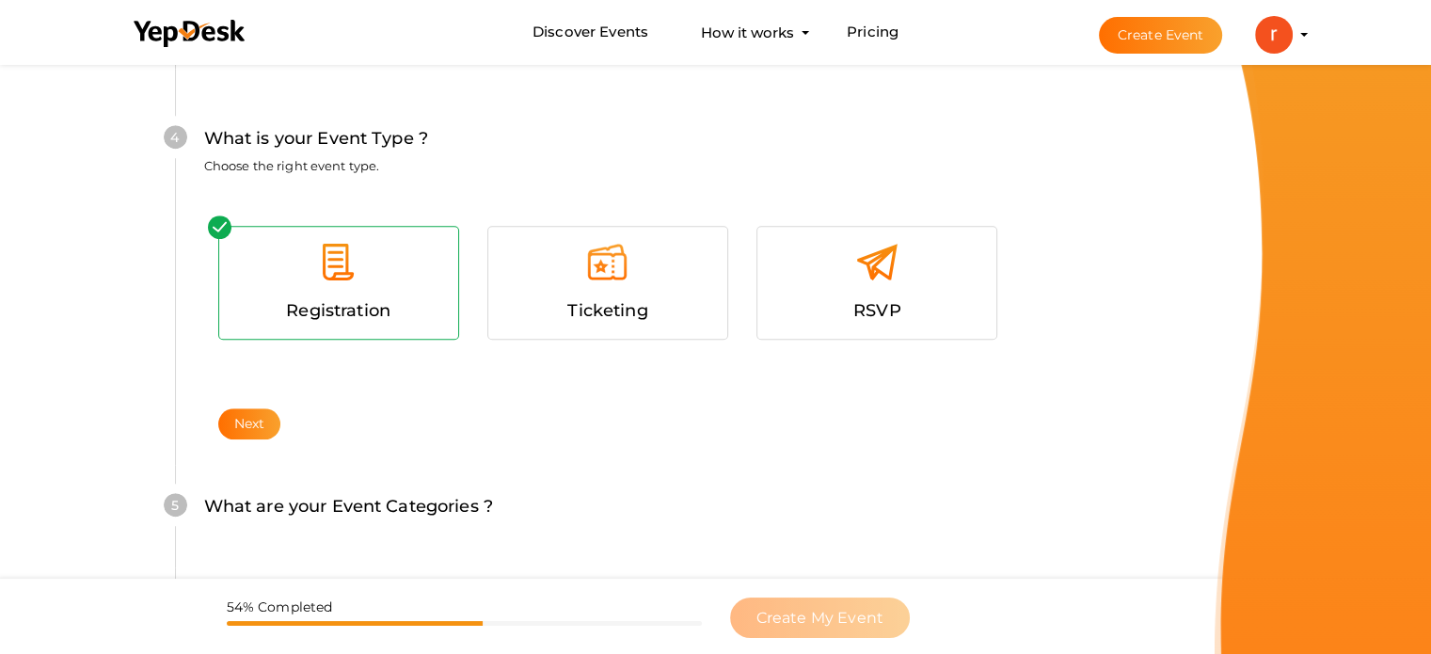
scroll to position [1053, 0]
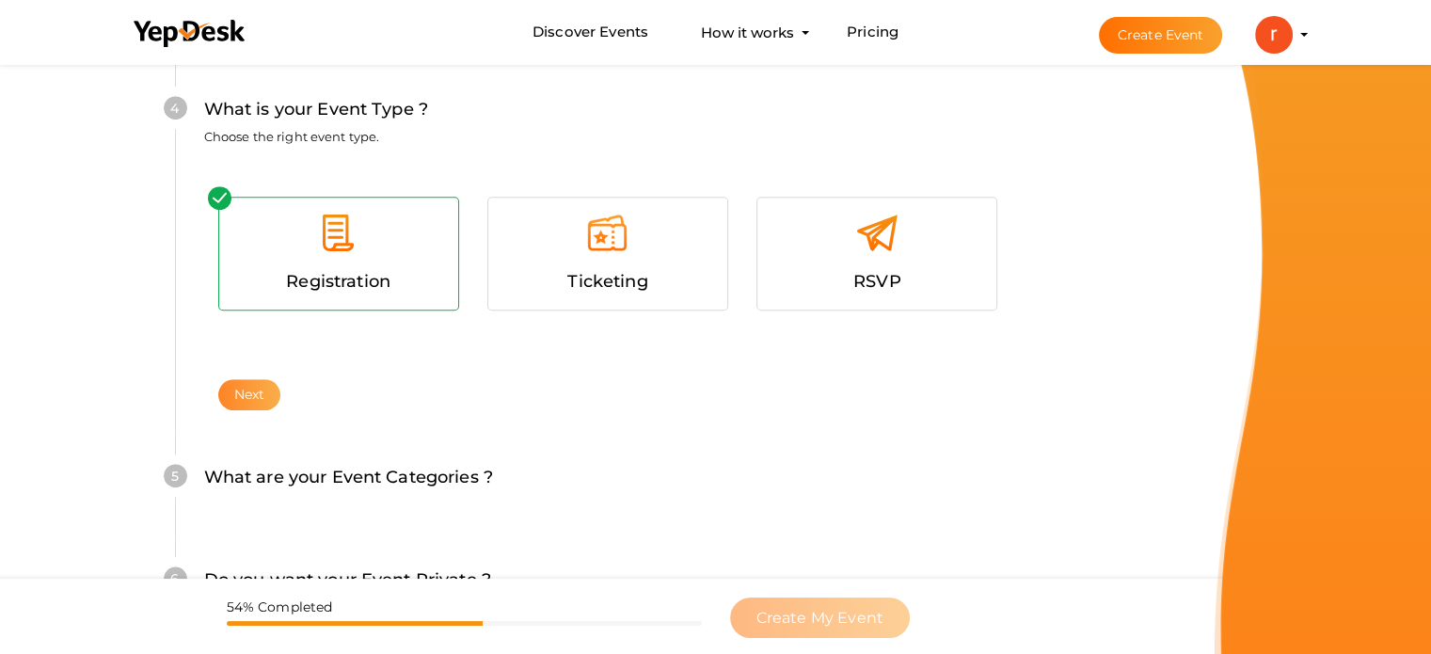
click at [247, 399] on button "Next" at bounding box center [249, 394] width 63 height 31
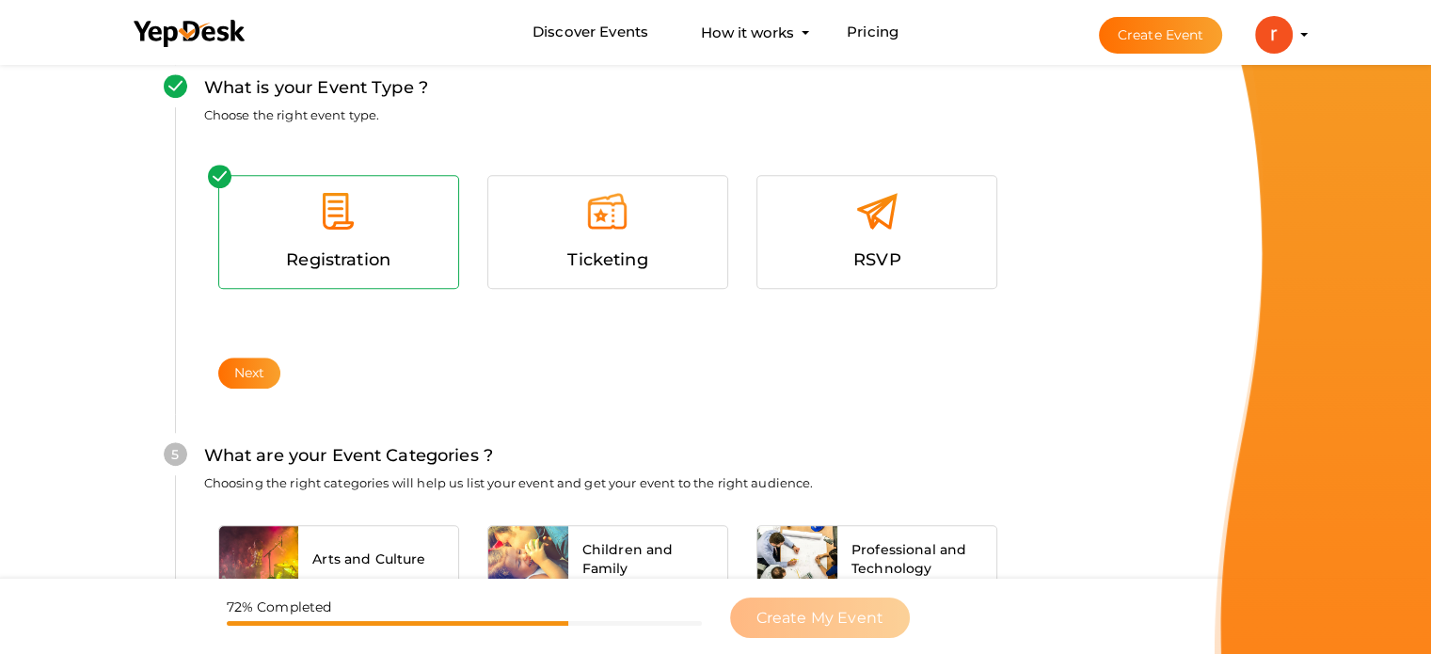
scroll to position [1071, 0]
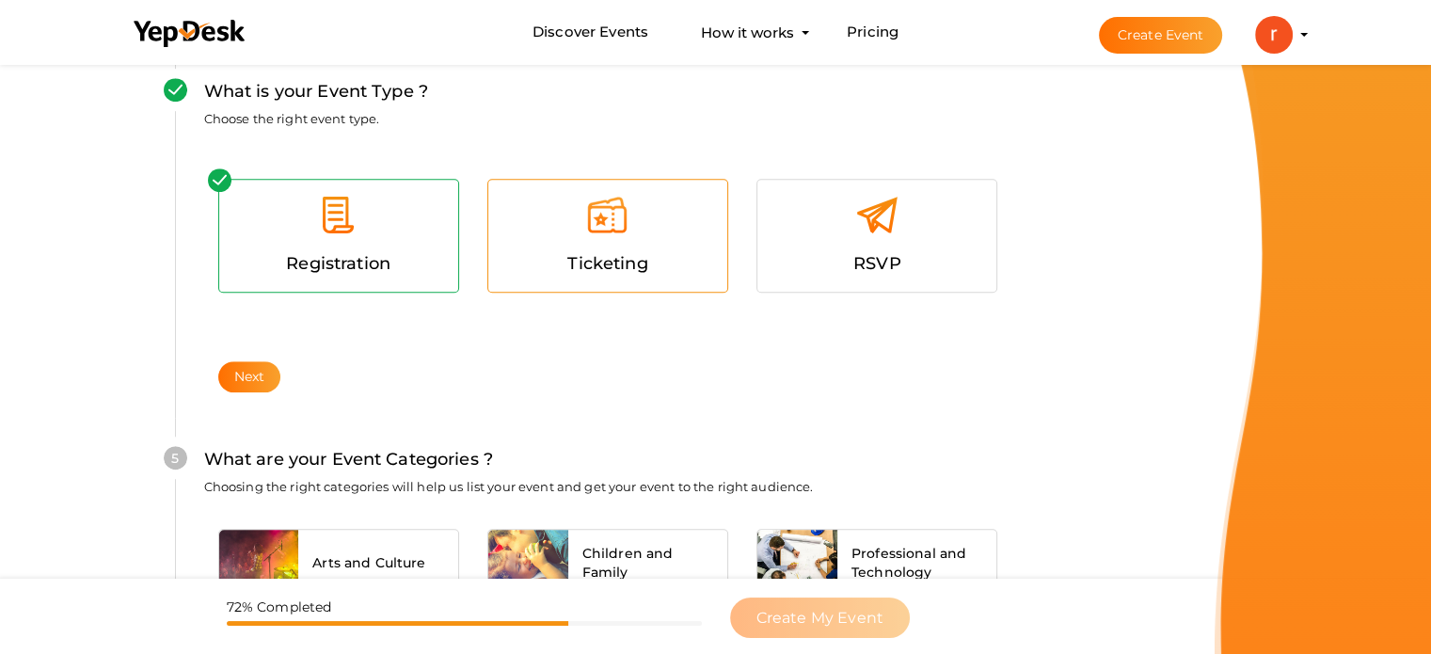
click at [648, 240] on div at bounding box center [607, 222] width 211 height 56
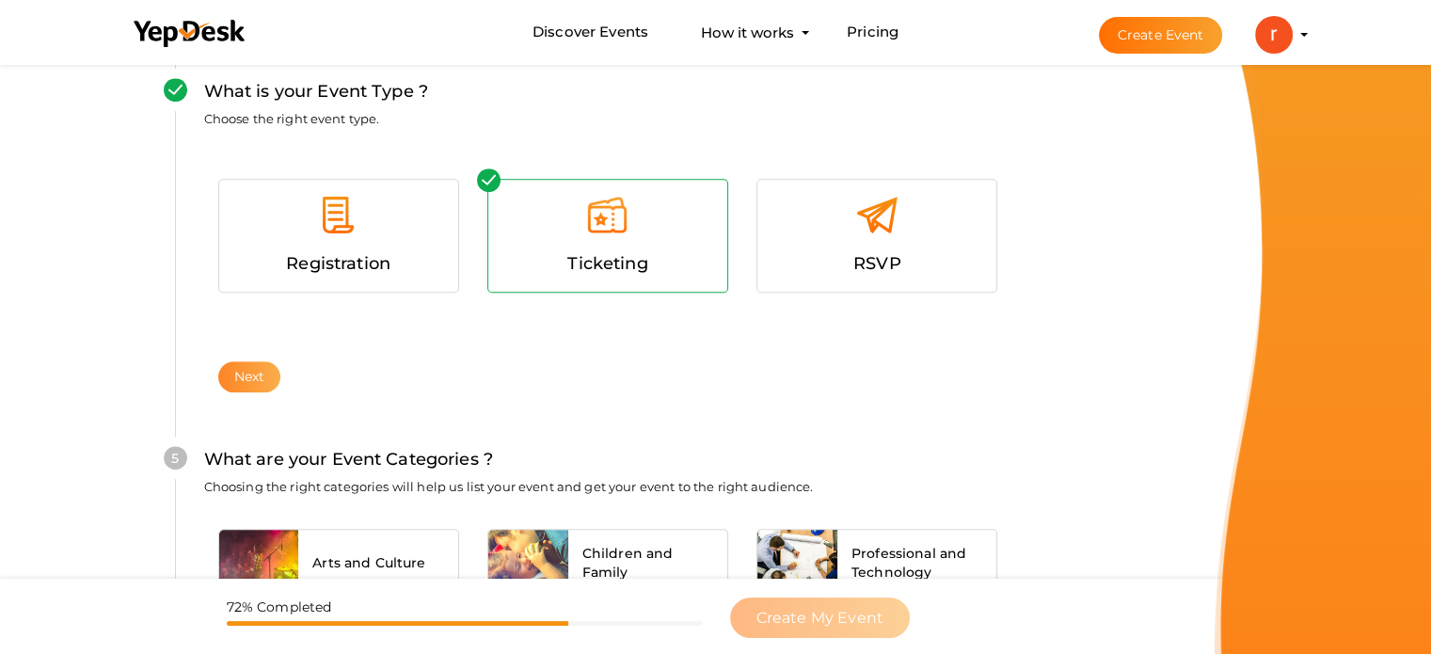
click at [233, 366] on button "Next" at bounding box center [249, 376] width 63 height 31
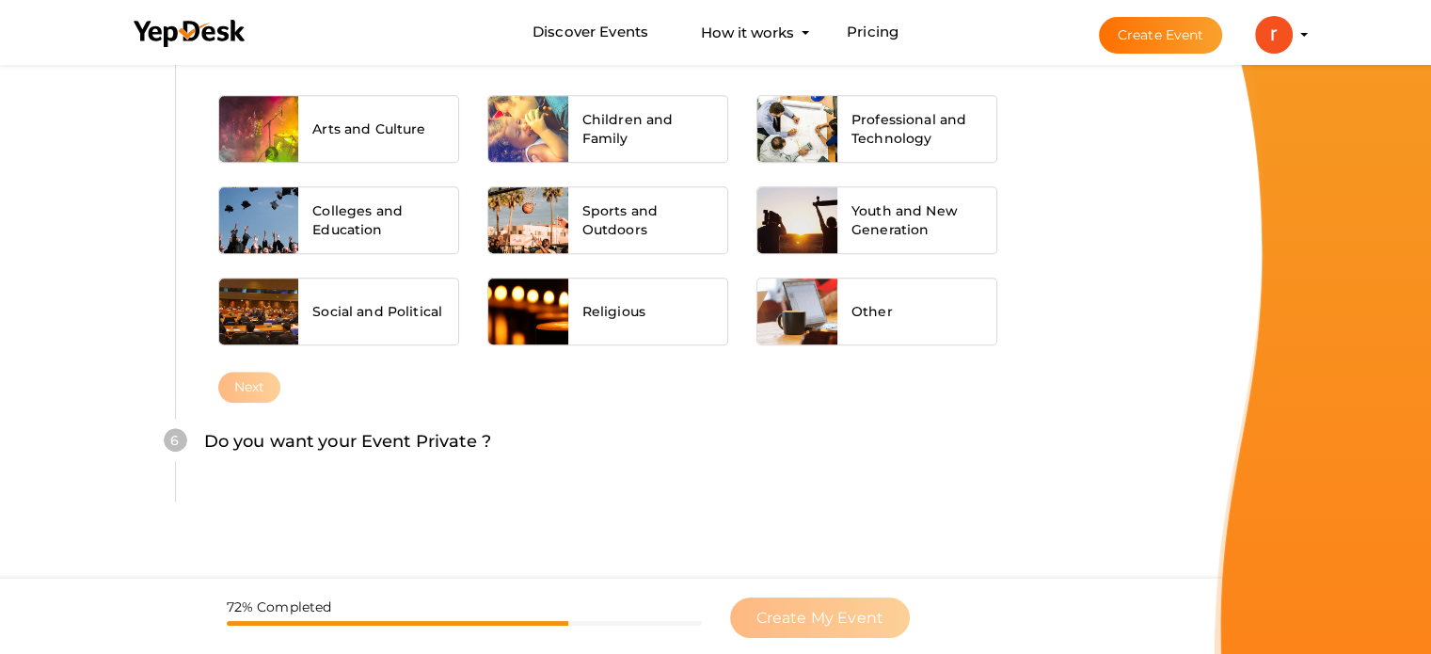
scroll to position [1508, 0]
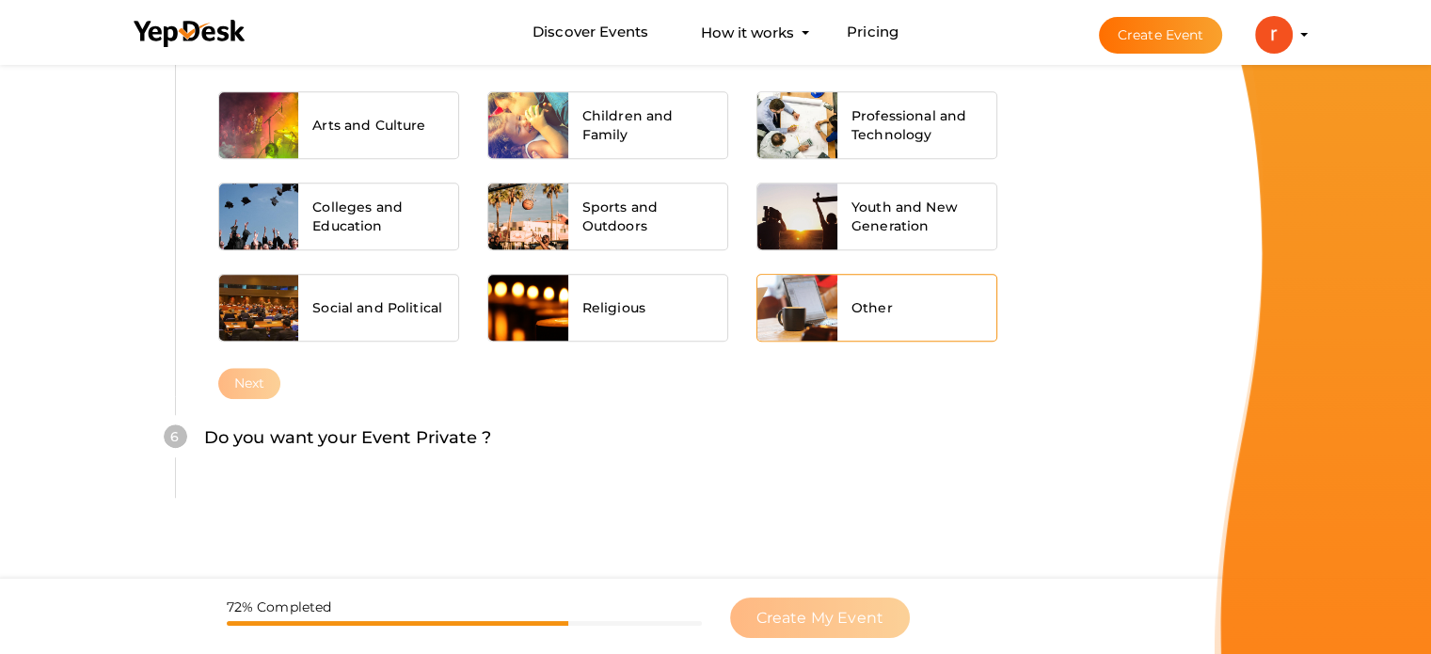
click at [853, 306] on span "Other" at bounding box center [872, 307] width 41 height 19
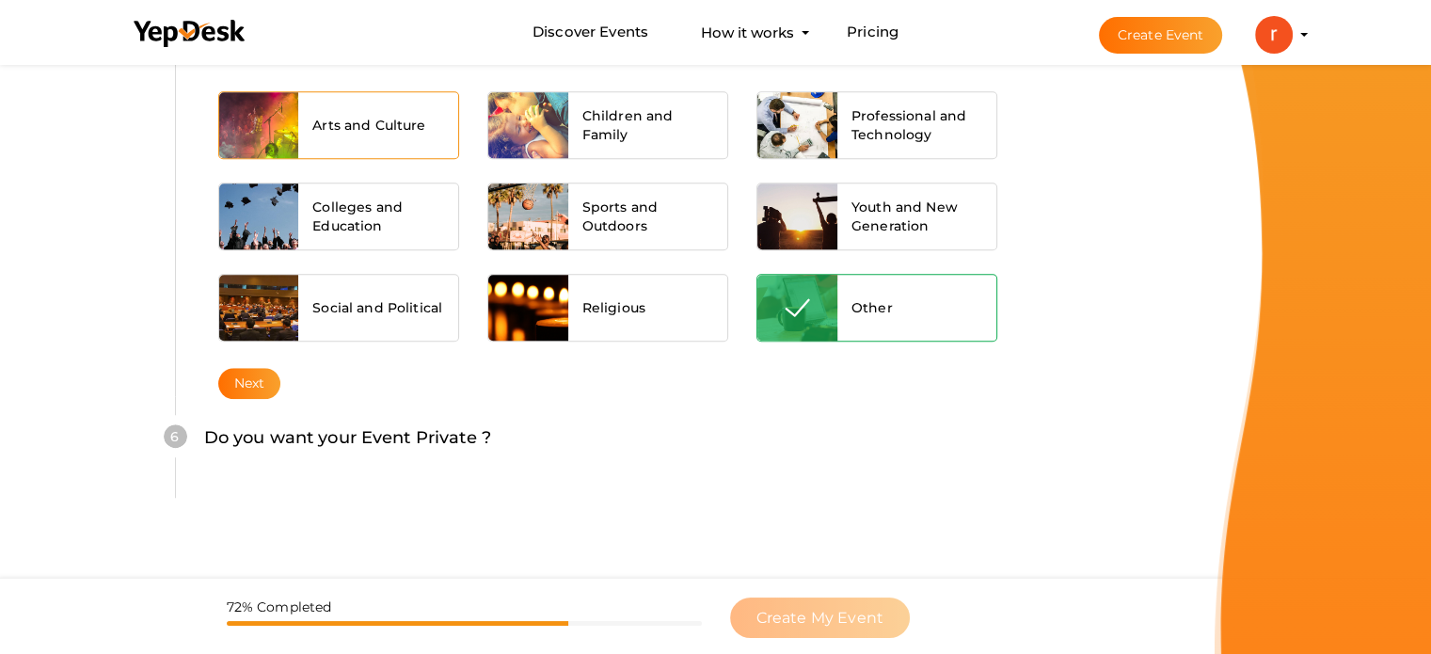
click at [363, 146] on div "Arts and Culture" at bounding box center [378, 125] width 160 height 66
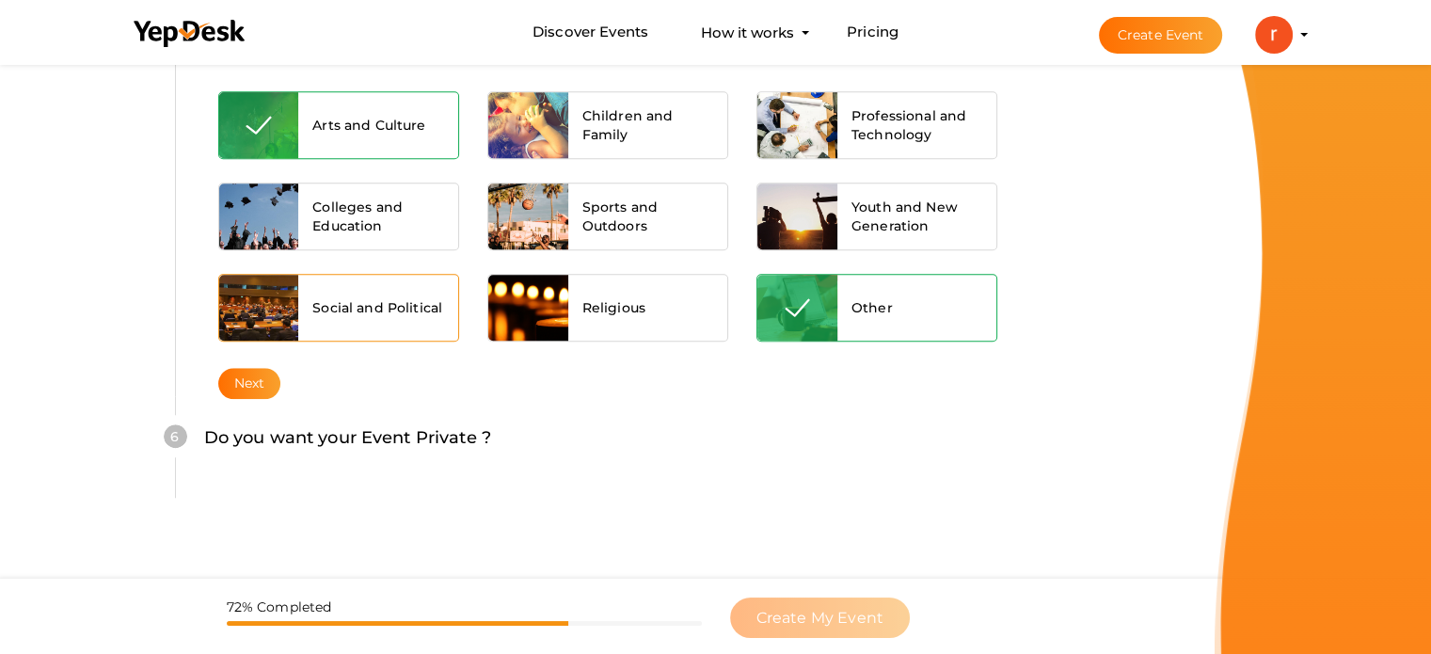
click at [343, 279] on div "Social and Political" at bounding box center [378, 308] width 160 height 66
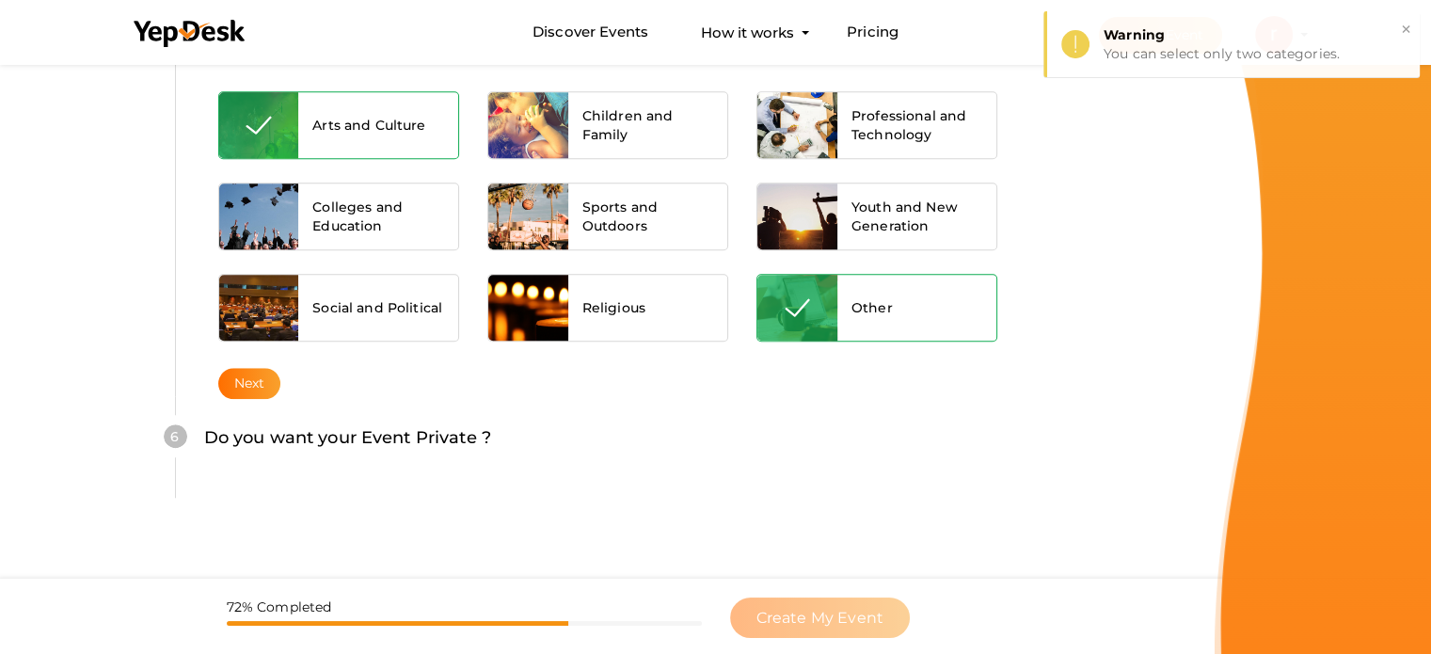
click at [258, 382] on button "Next" at bounding box center [249, 383] width 63 height 31
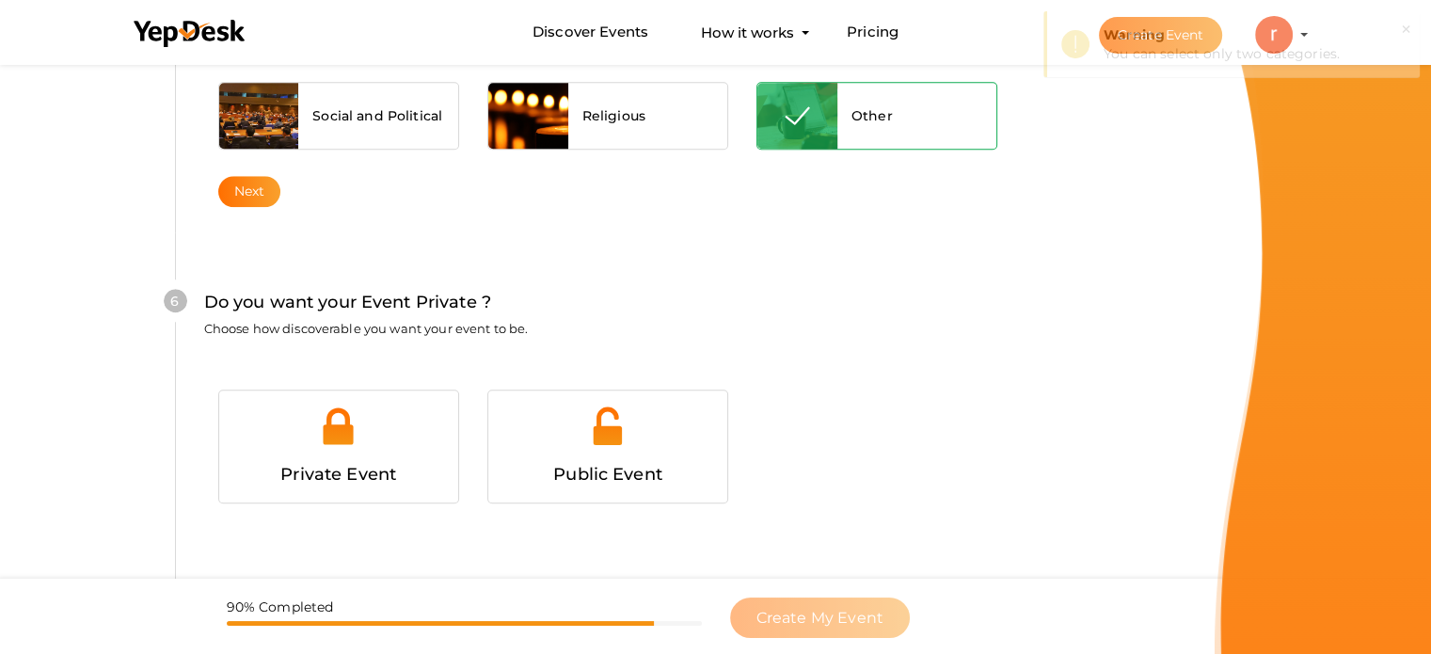
scroll to position [1766, 0]
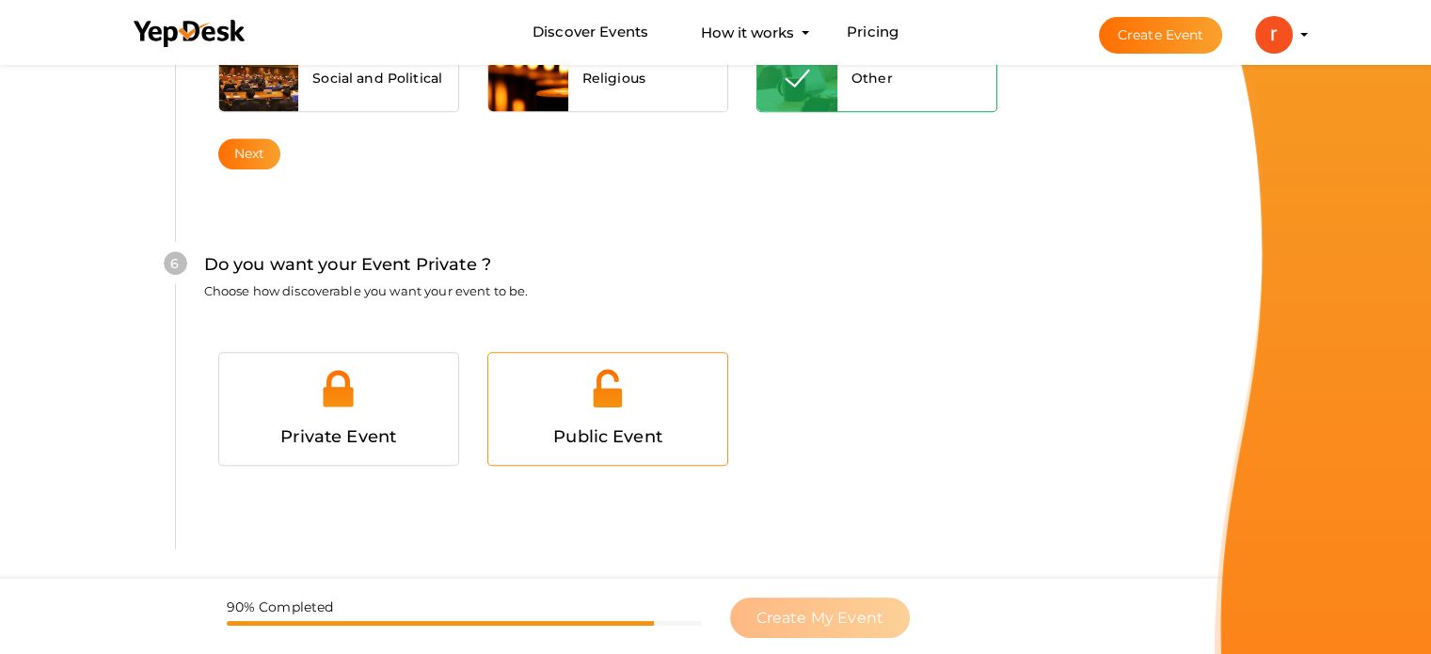
click at [617, 387] on img at bounding box center [607, 388] width 42 height 42
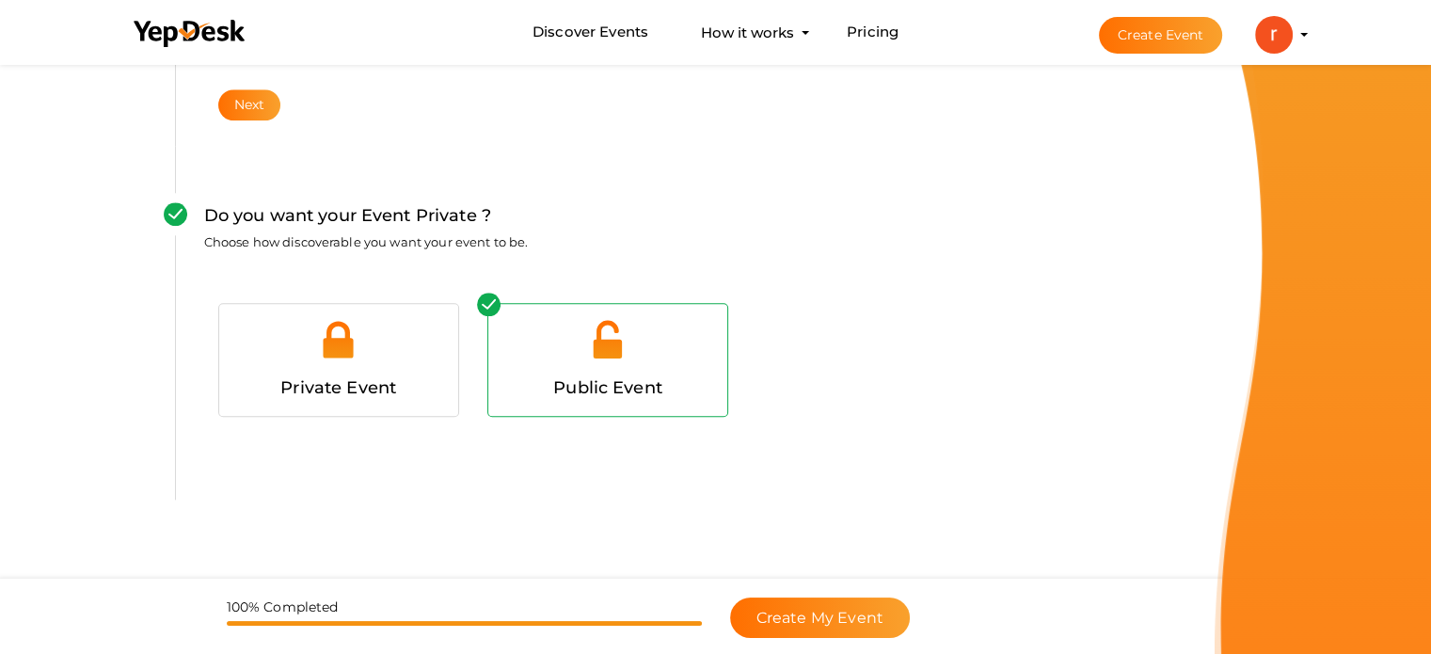
scroll to position [1841, 0]
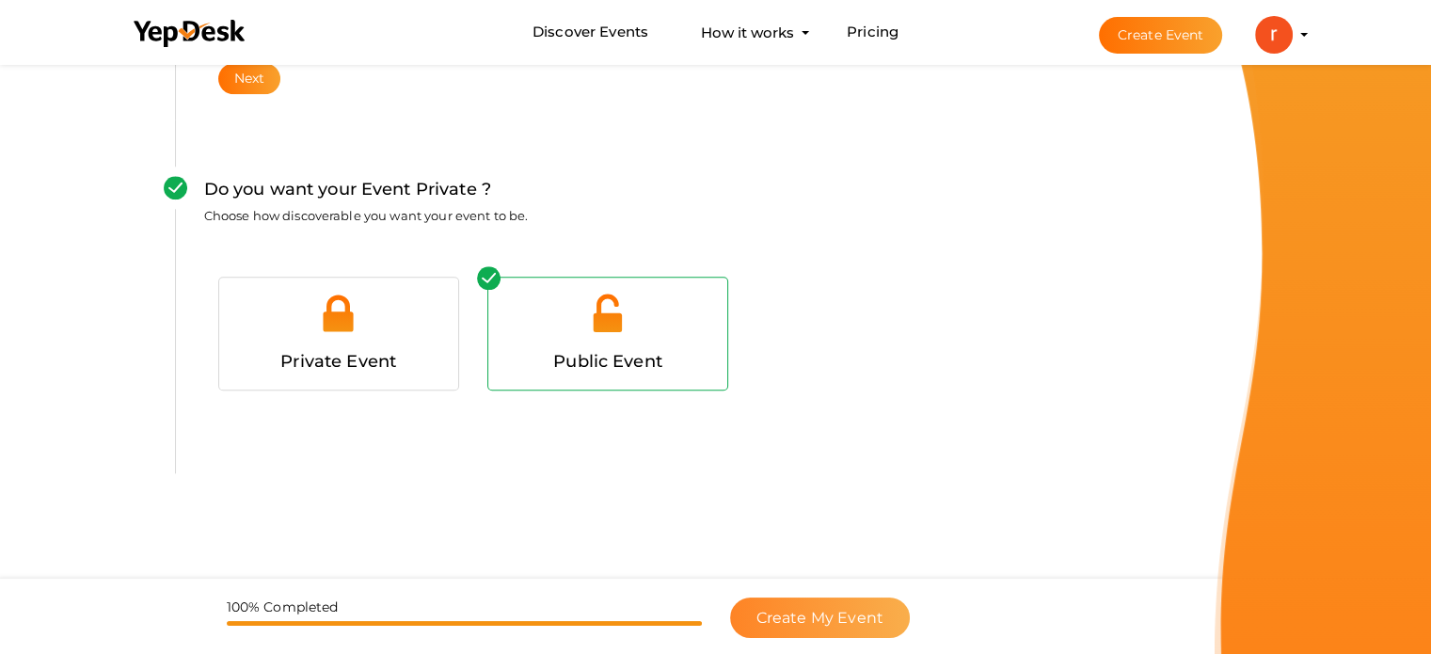
click at [784, 613] on span "Create My Event" at bounding box center [819, 618] width 127 height 18
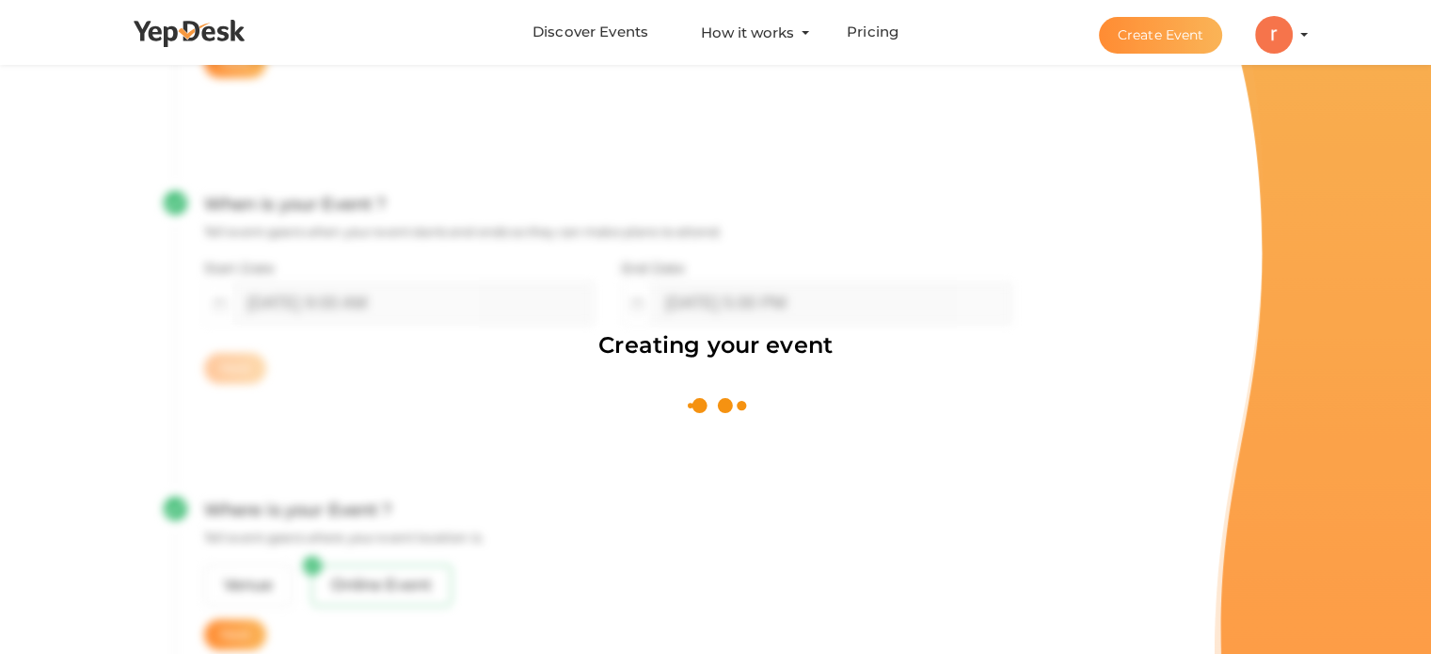
scroll to position [282, 0]
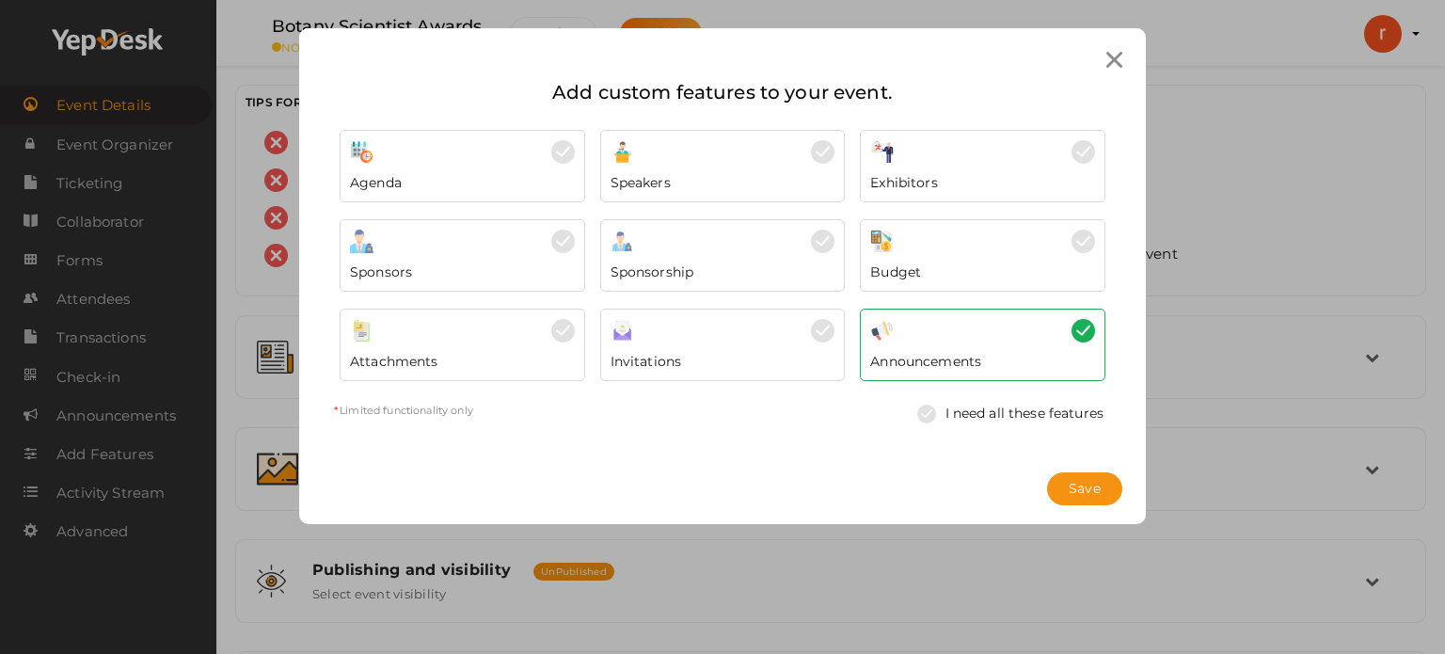
click at [942, 176] on div "Exhibitors Display list of exhibitors and their information" at bounding box center [982, 178] width 225 height 28
drag, startPoint x: 1092, startPoint y: 497, endPoint x: 1027, endPoint y: 455, distance: 77.0
click at [1093, 498] on span "Save" at bounding box center [1085, 489] width 32 height 20
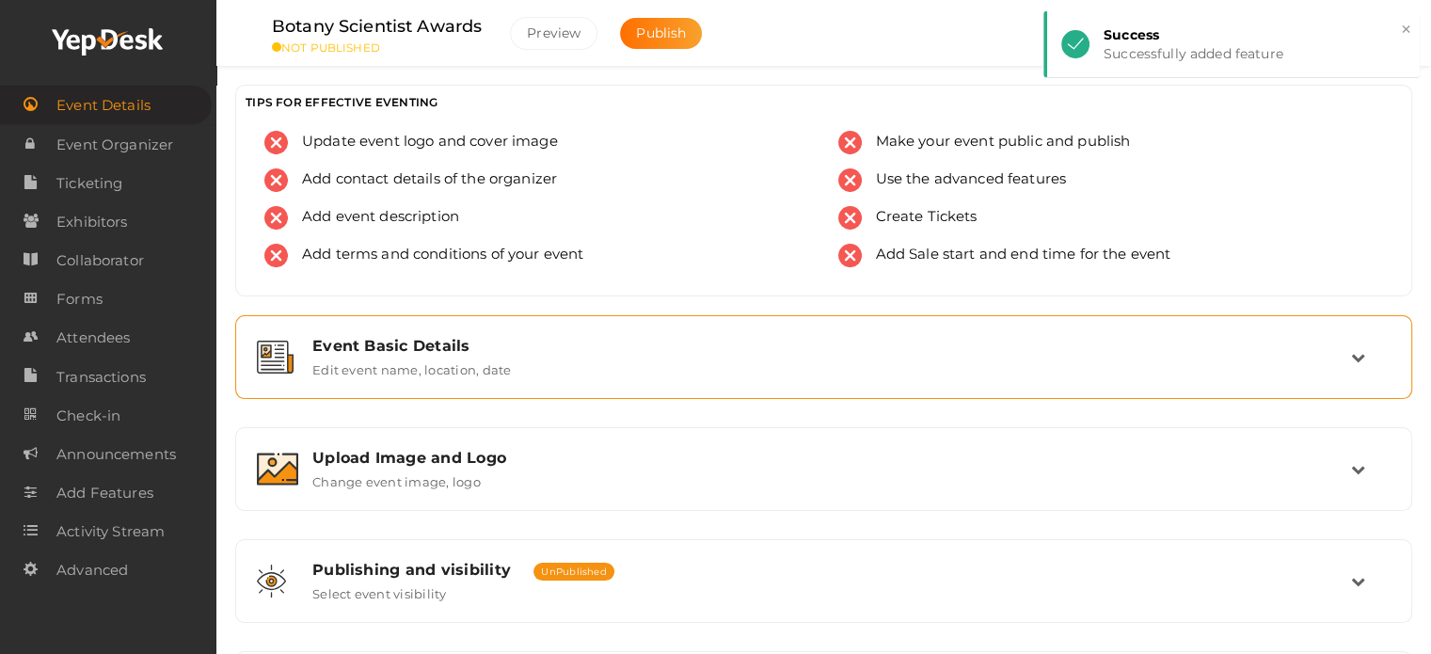
click at [392, 337] on div "Event Basic Details" at bounding box center [831, 346] width 1039 height 18
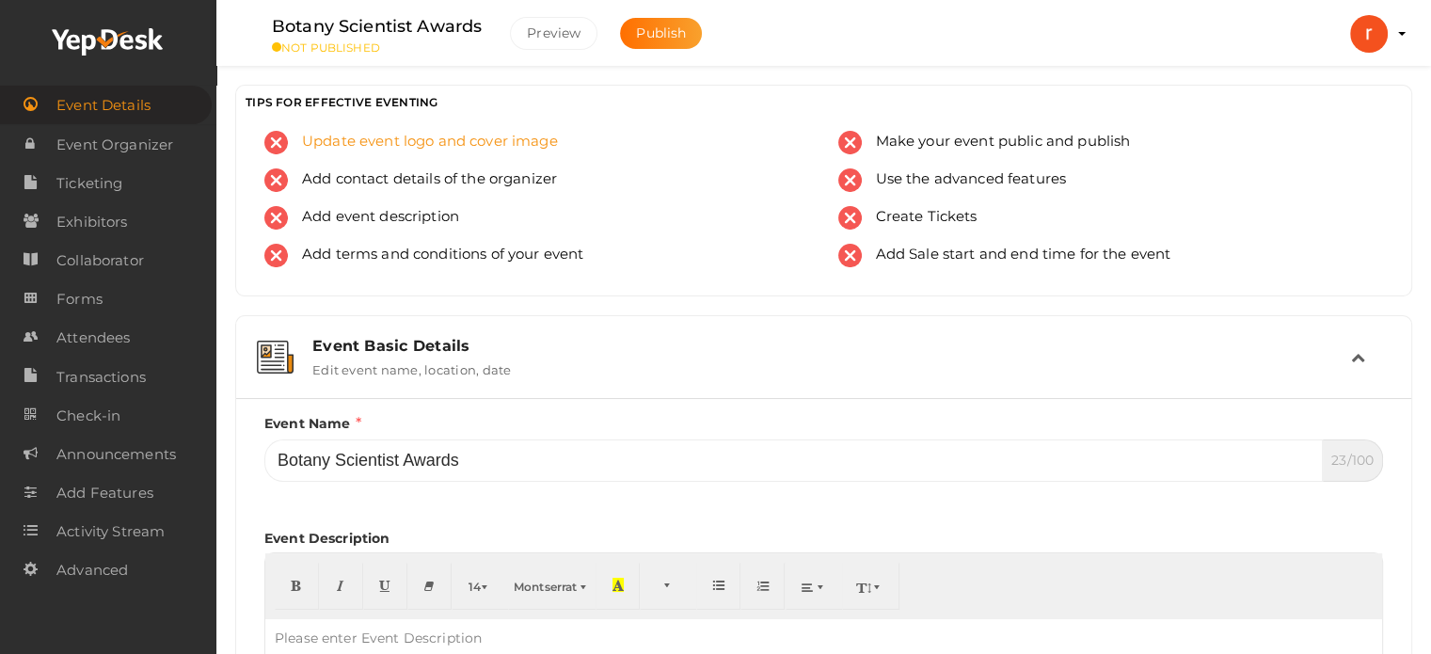
click at [353, 146] on span "Update event logo and cover image" at bounding box center [423, 143] width 270 height 24
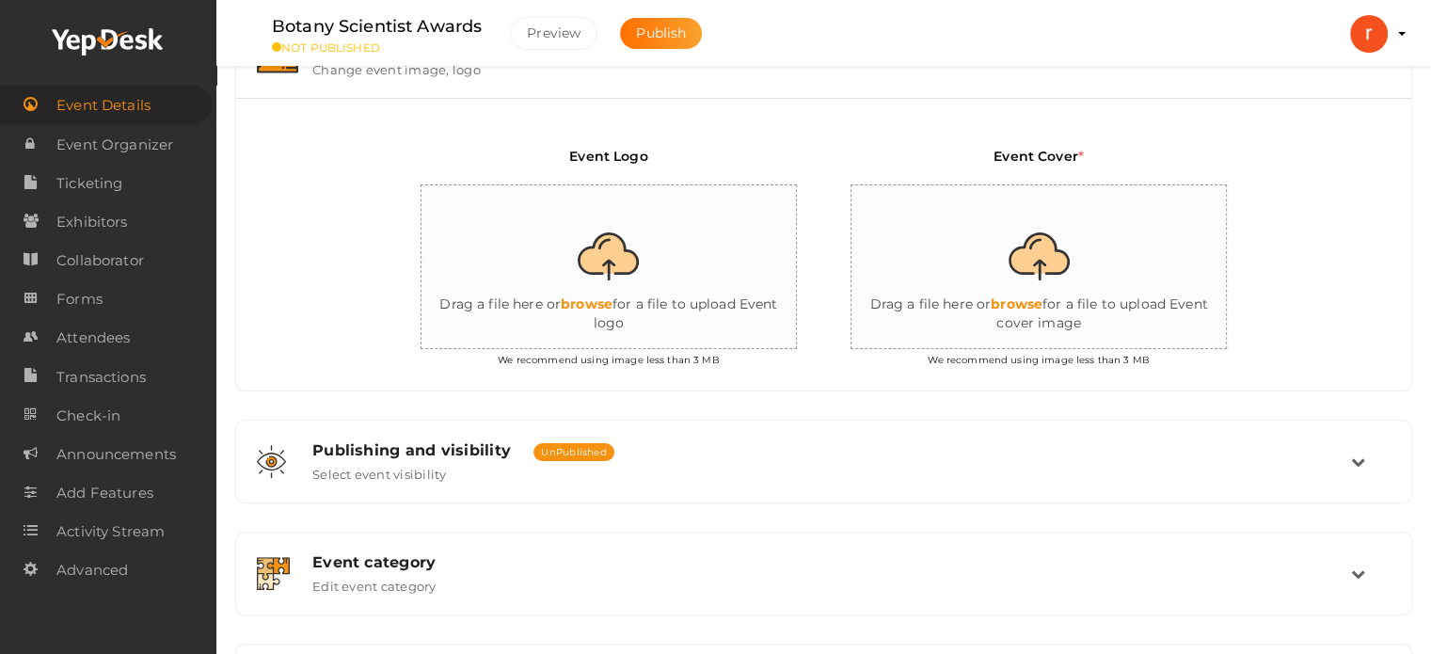
scroll to position [400, 0]
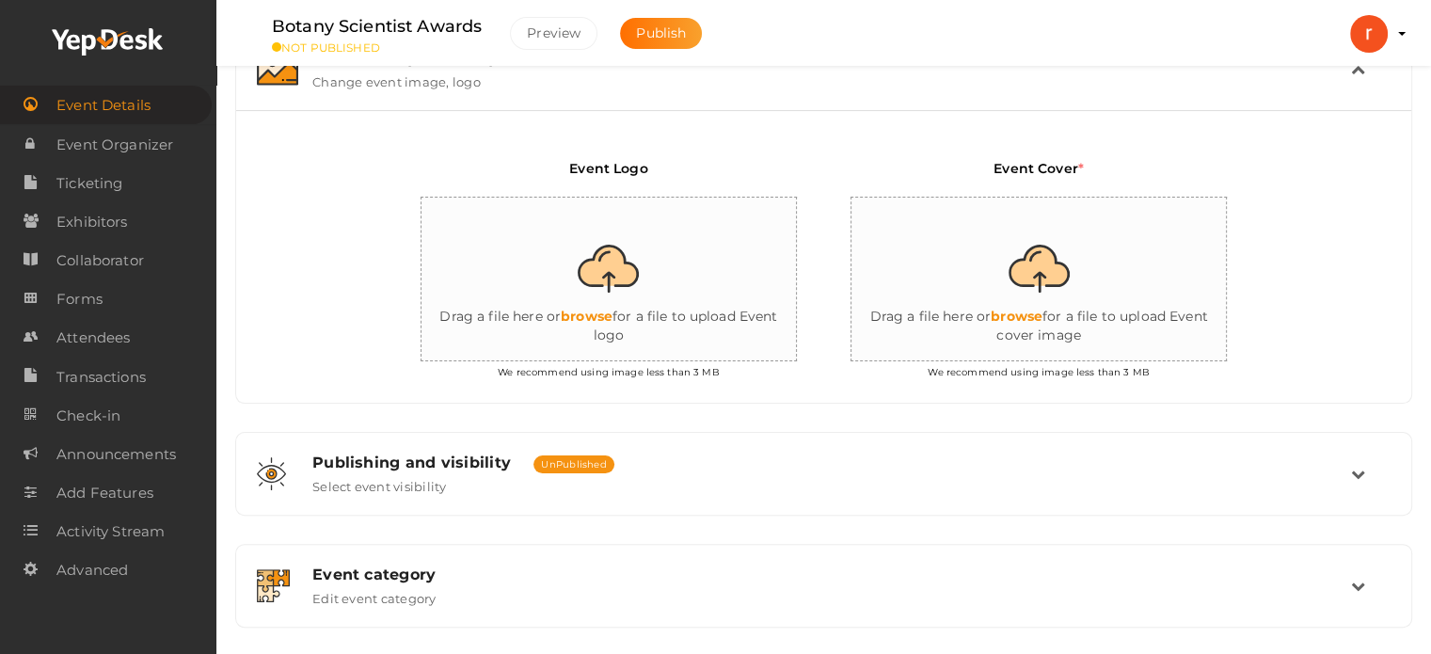
click at [598, 278] on input "file" at bounding box center [610, 280] width 376 height 165
type input "C:\fakepath\Award logo.jpeg"
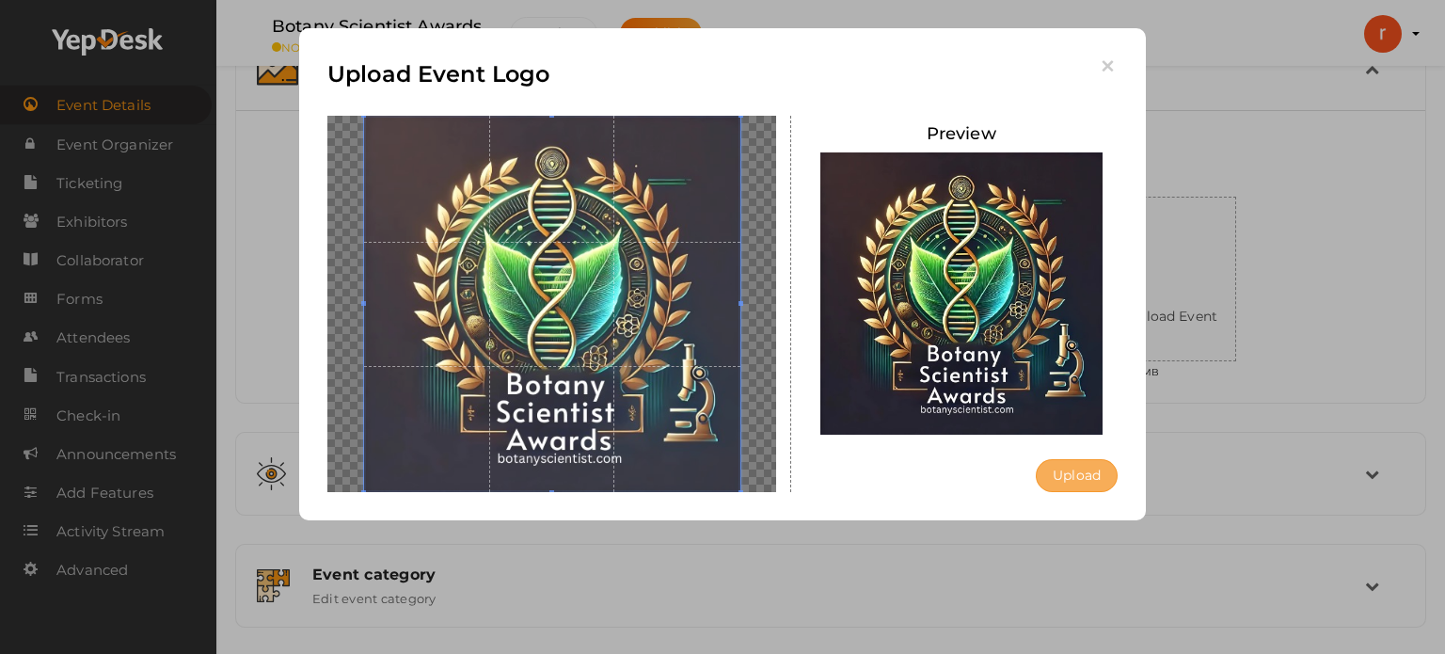
click at [1073, 491] on button "Upload" at bounding box center [1077, 475] width 82 height 33
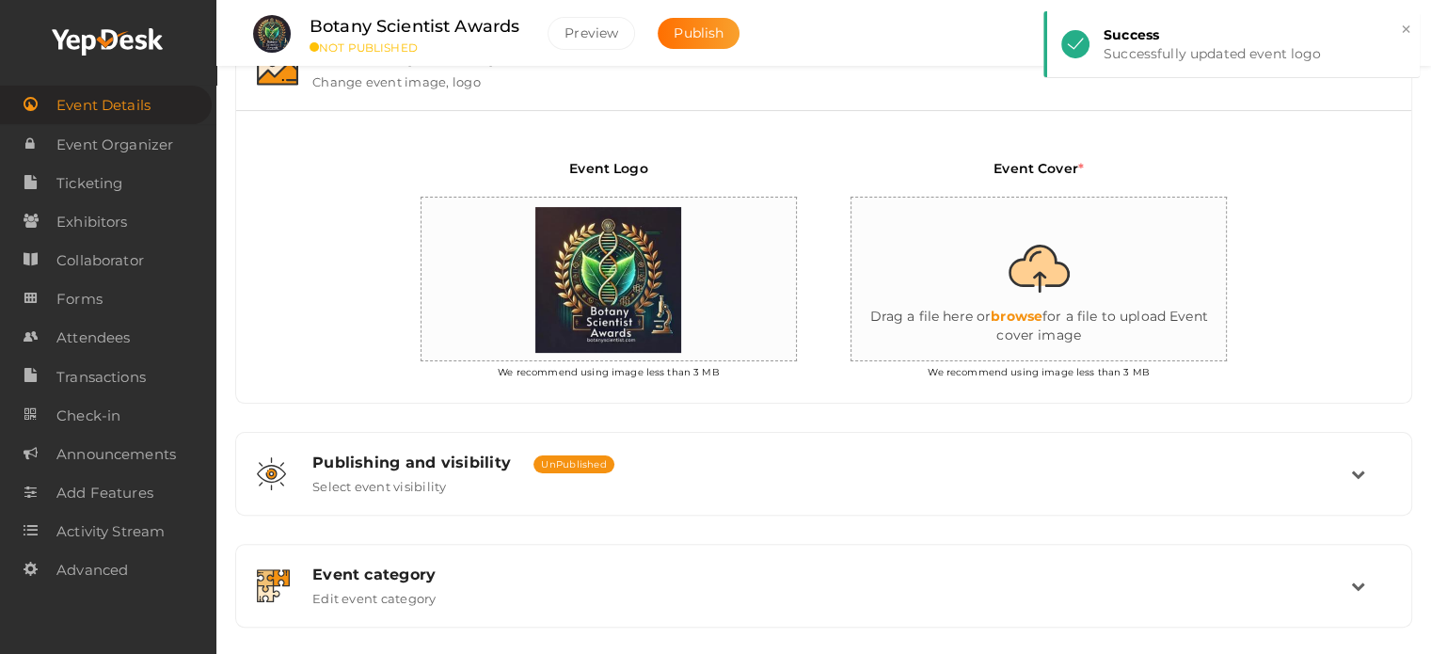
click at [1024, 312] on input "file" at bounding box center [1040, 280] width 376 height 165
type input "C:\fakepath\Thumbnail (4).jpg"
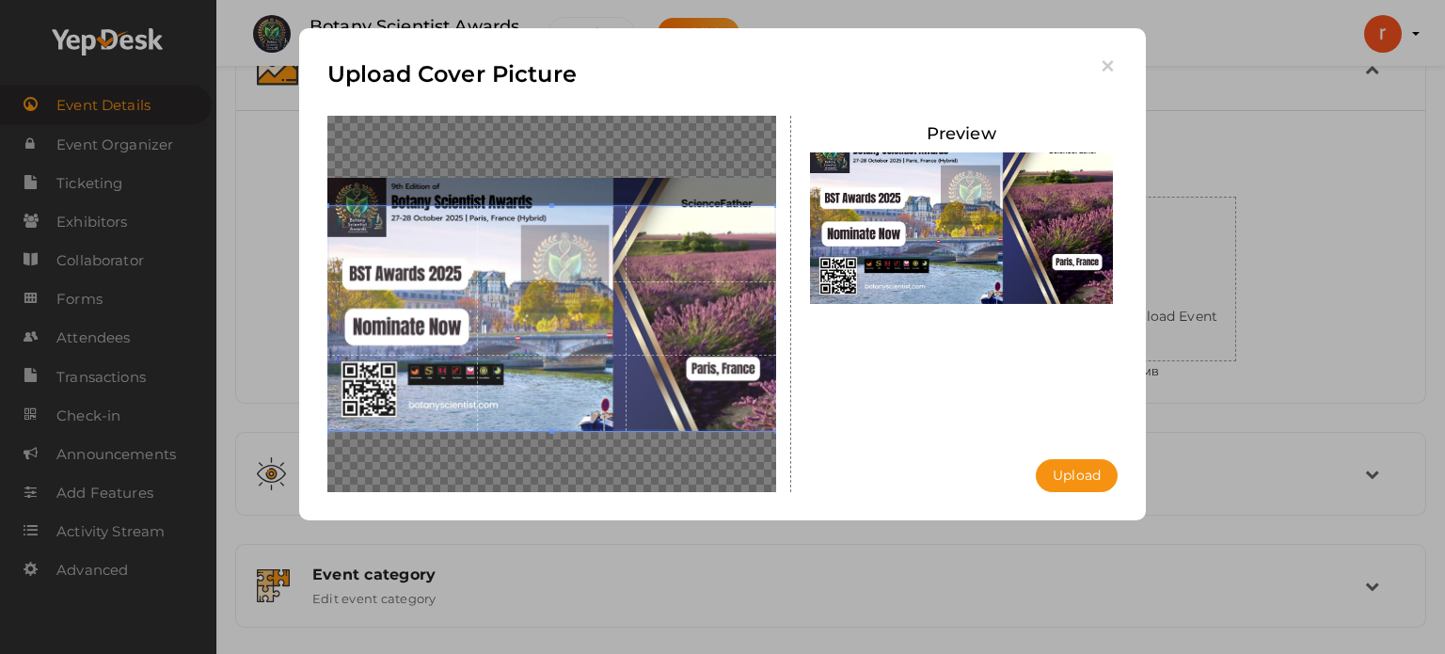
drag, startPoint x: 464, startPoint y: 303, endPoint x: 474, endPoint y: 320, distance: 19.8
click at [460, 351] on span at bounding box center [551, 318] width 449 height 225
drag, startPoint x: 474, startPoint y: 320, endPoint x: 738, endPoint y: 295, distance: 264.6
click at [478, 384] on span at bounding box center [551, 318] width 449 height 225
drag, startPoint x: 469, startPoint y: 330, endPoint x: 470, endPoint y: 210, distance: 120.4
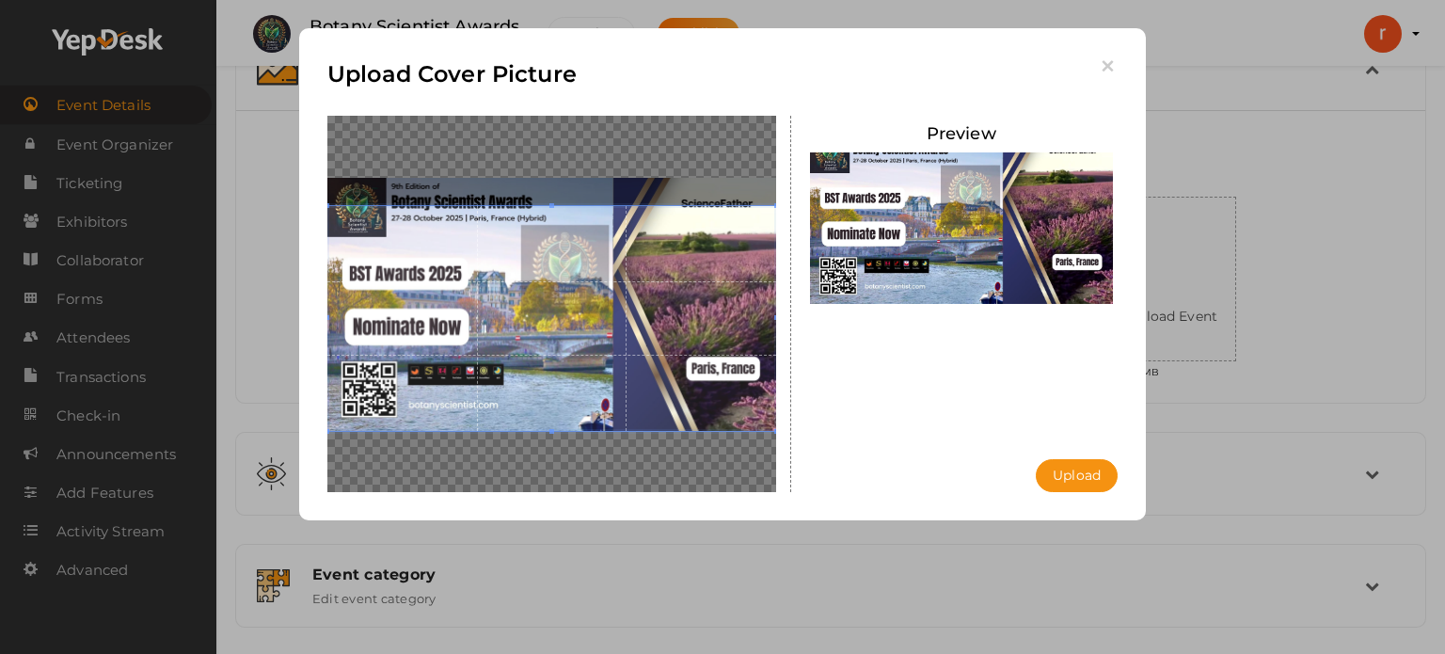
click at [436, 400] on span at bounding box center [551, 318] width 449 height 225
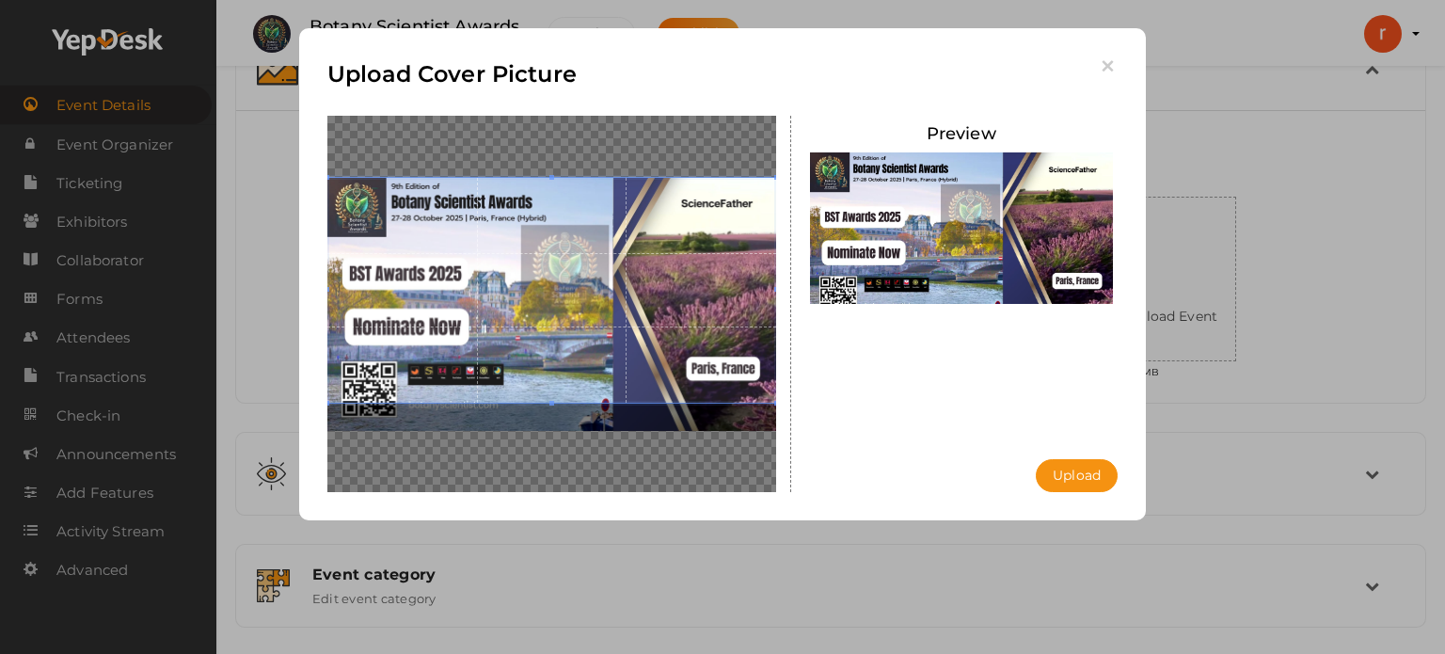
drag, startPoint x: 470, startPoint y: 210, endPoint x: 478, endPoint y: 167, distance: 43.9
click at [478, 167] on div at bounding box center [551, 304] width 449 height 376
drag, startPoint x: 481, startPoint y: 191, endPoint x: 1081, endPoint y: 463, distance: 659.0
click at [481, 202] on span at bounding box center [551, 290] width 449 height 225
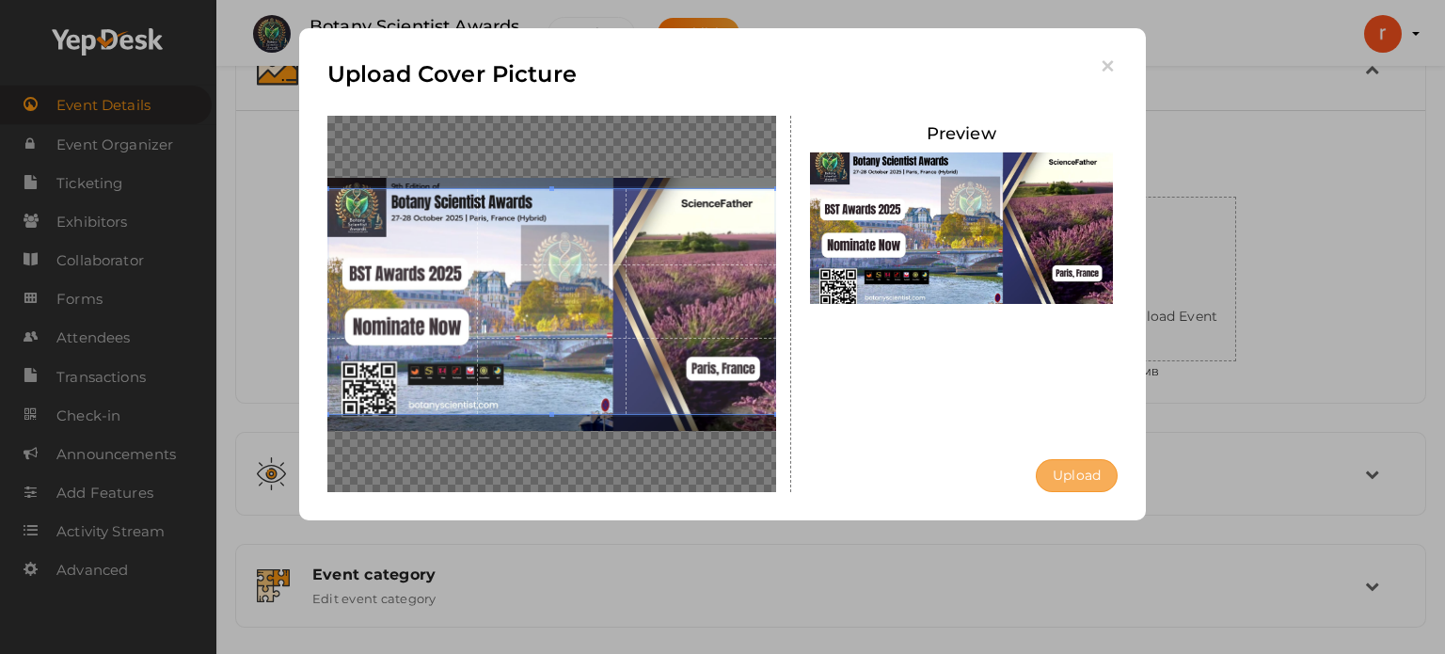
click at [1080, 469] on button "Upload" at bounding box center [1077, 475] width 82 height 33
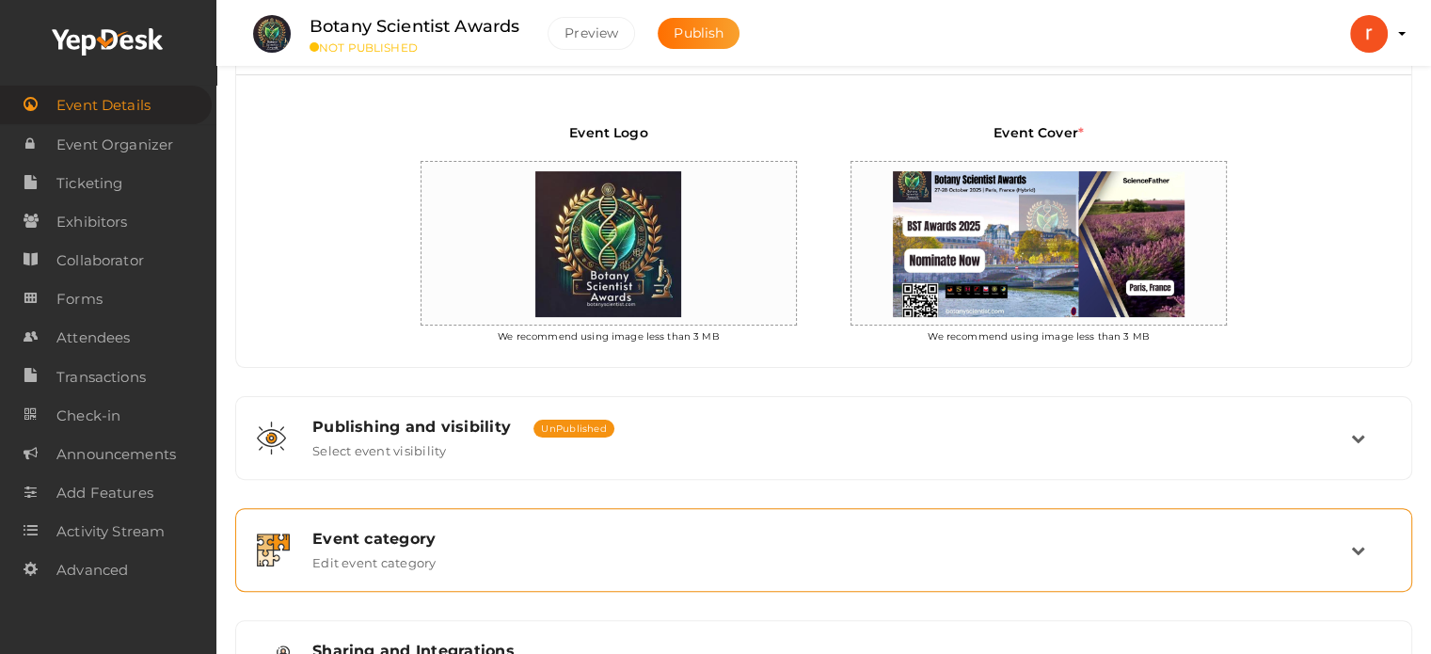
scroll to position [494, 0]
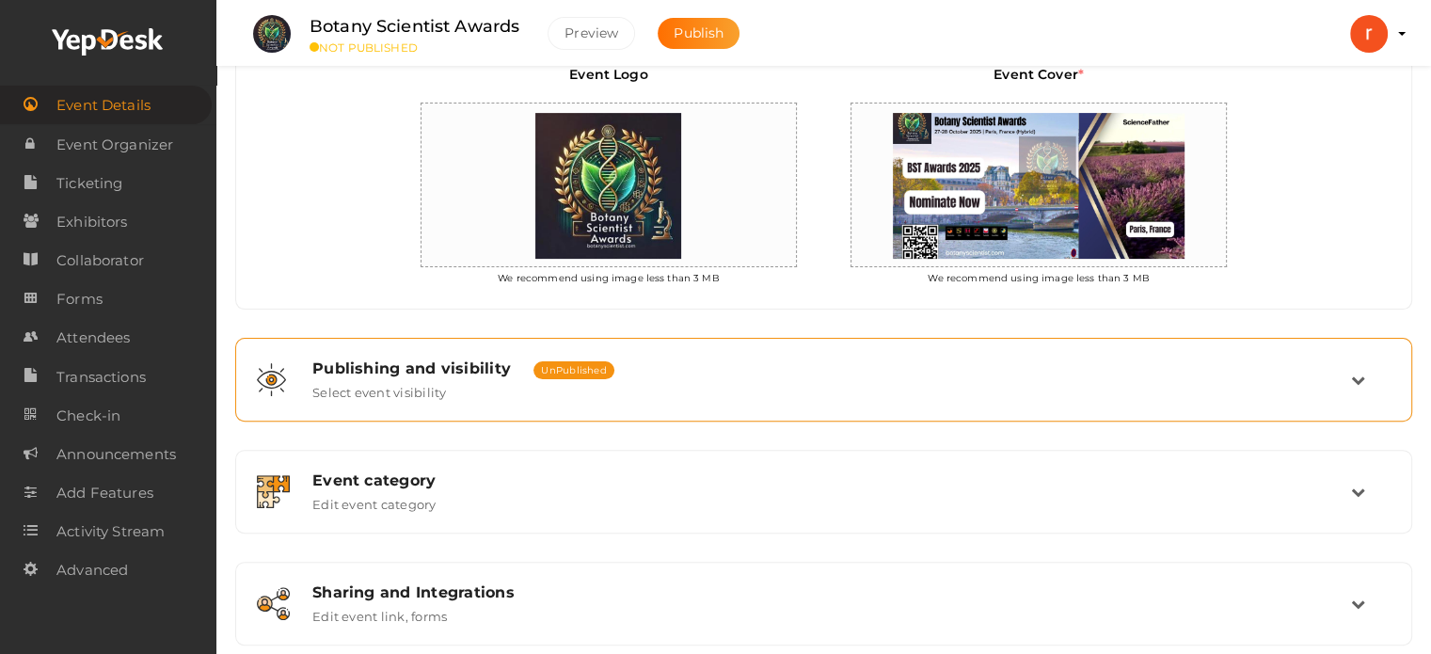
click at [553, 369] on span "UnPublished" at bounding box center [573, 370] width 81 height 18
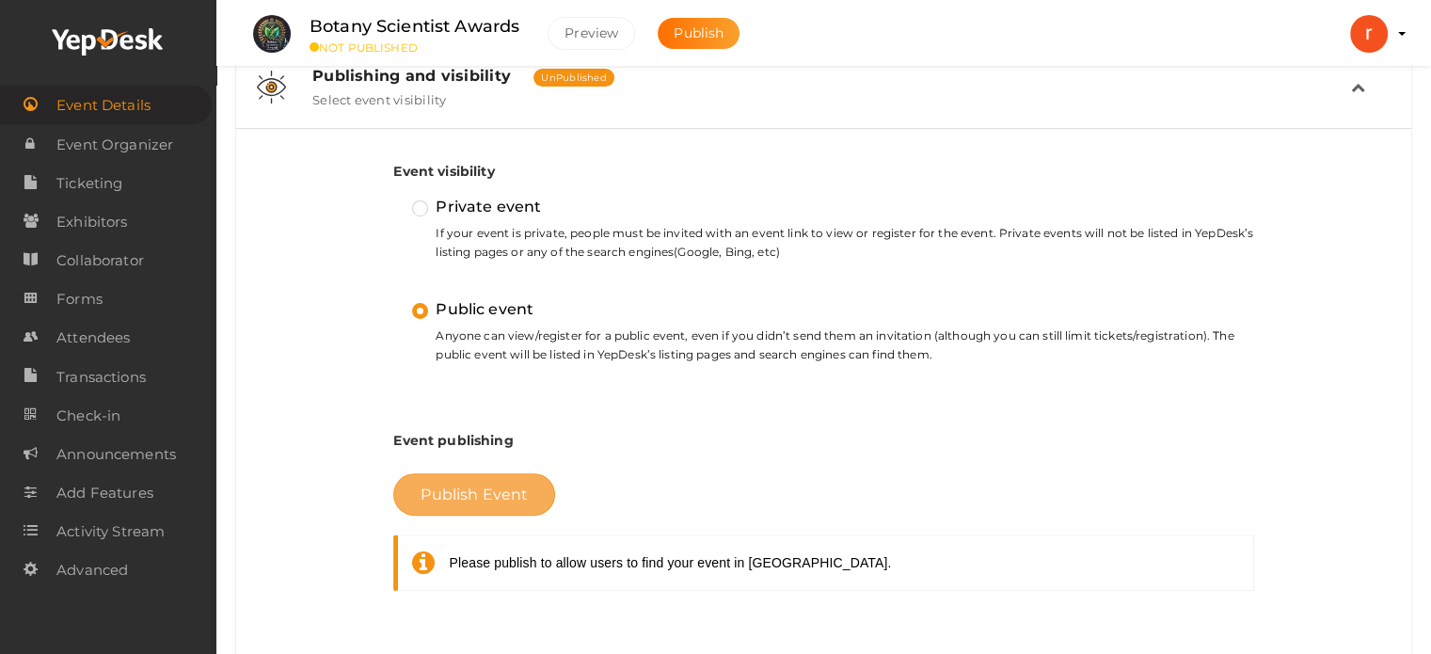
click at [456, 504] on button "Publish Event" at bounding box center [474, 494] width 162 height 42
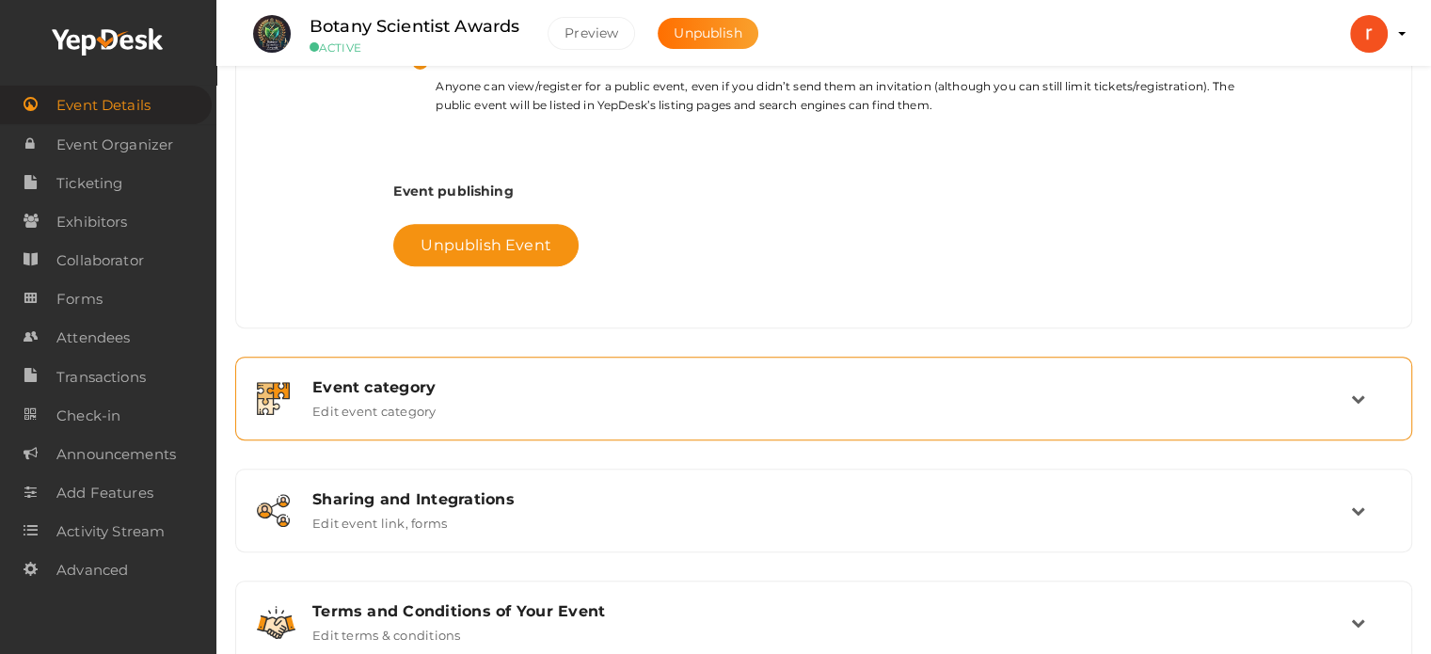
scroll to position [776, 0]
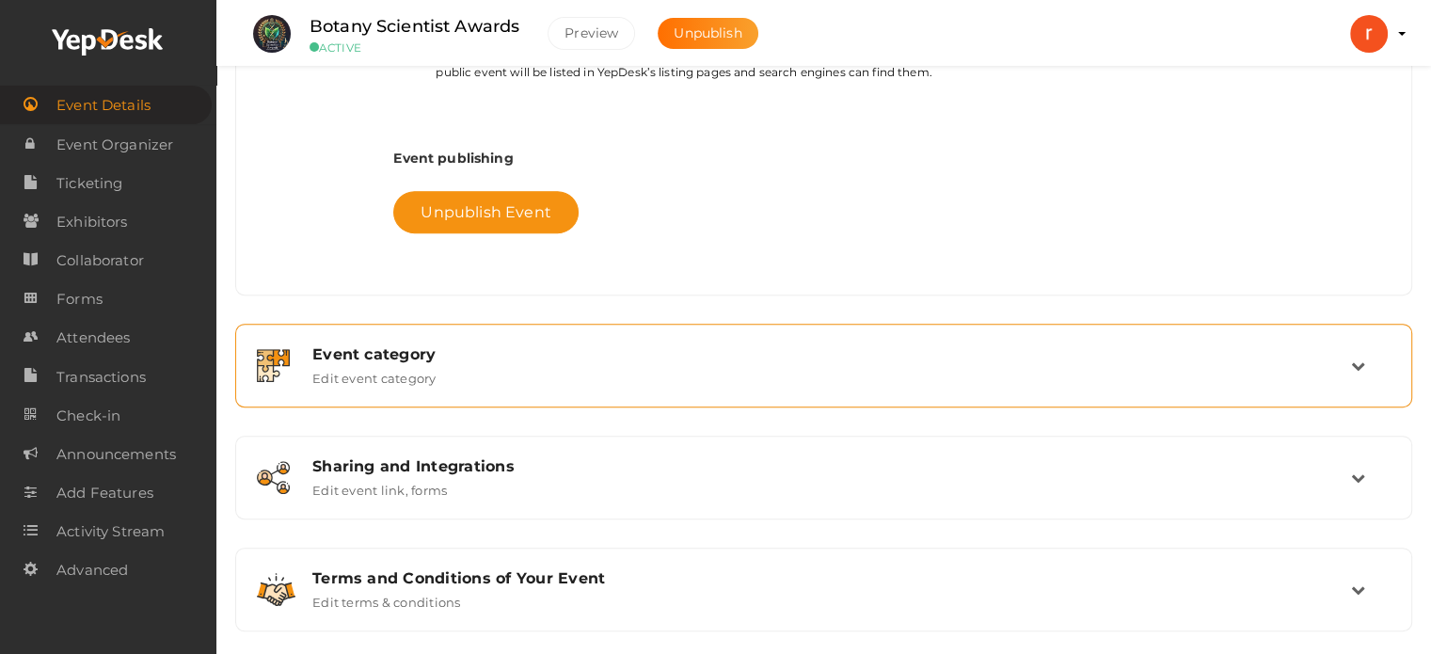
click at [363, 375] on label "Edit event category" at bounding box center [374, 374] width 124 height 23
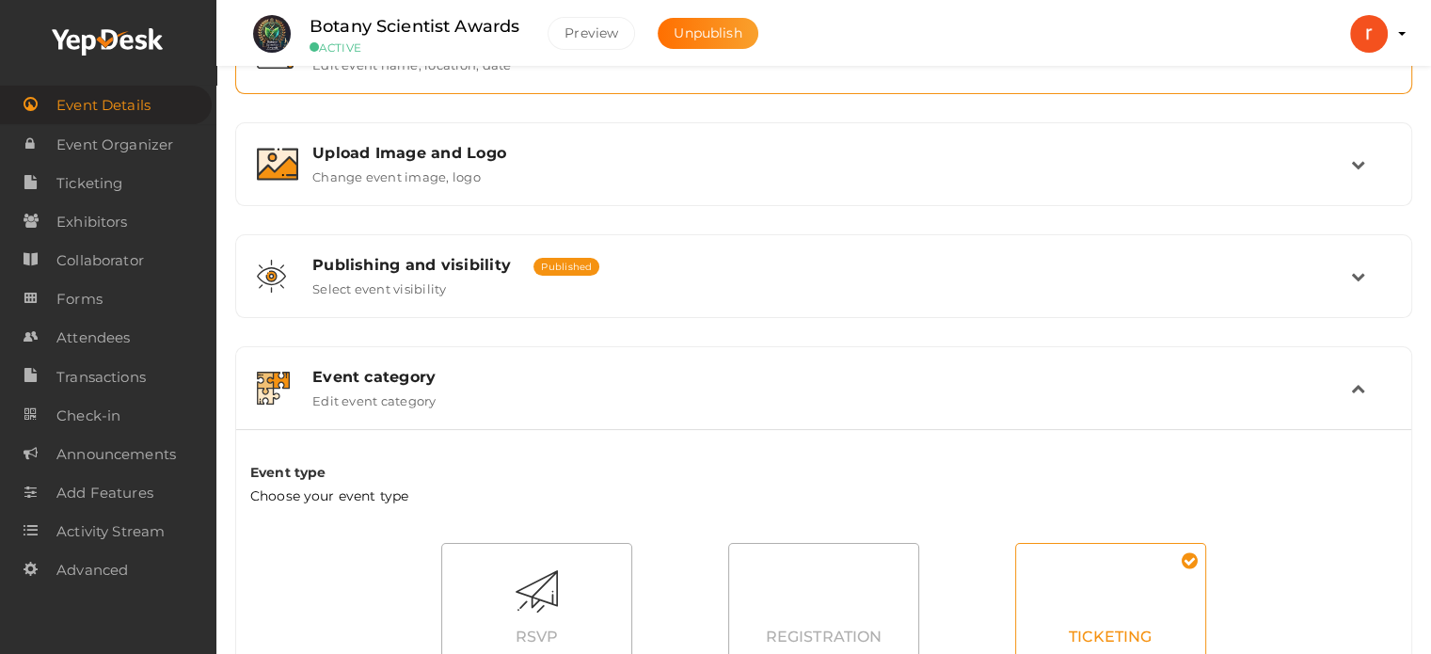
scroll to position [279, 0]
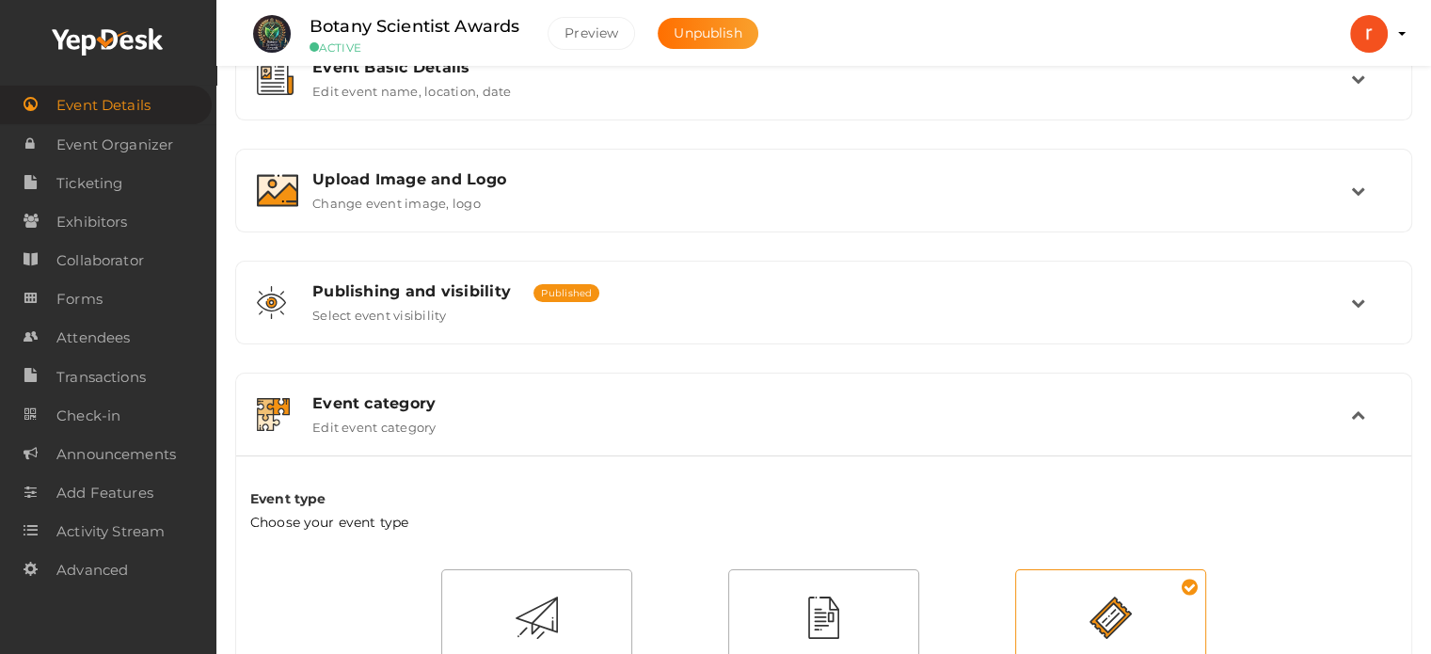
click at [327, 44] on small "ACTIVE" at bounding box center [415, 47] width 210 height 14
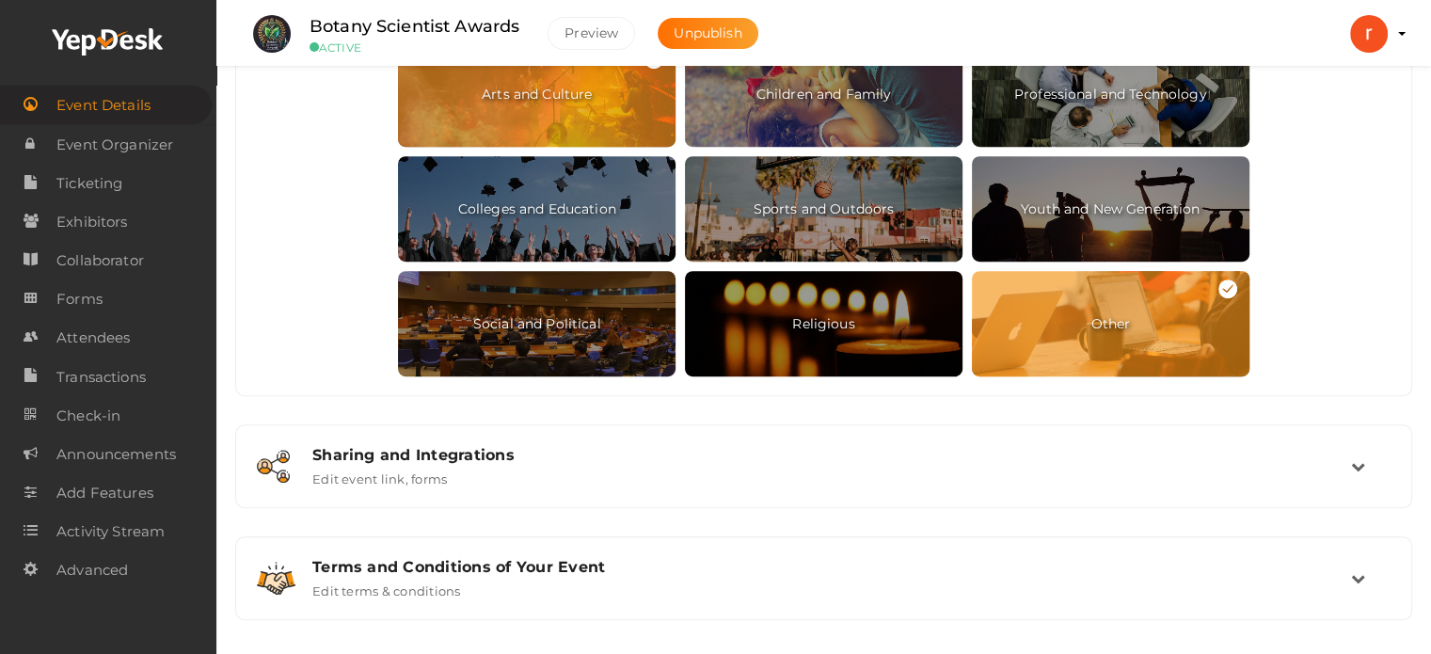
scroll to position [1031, 0]
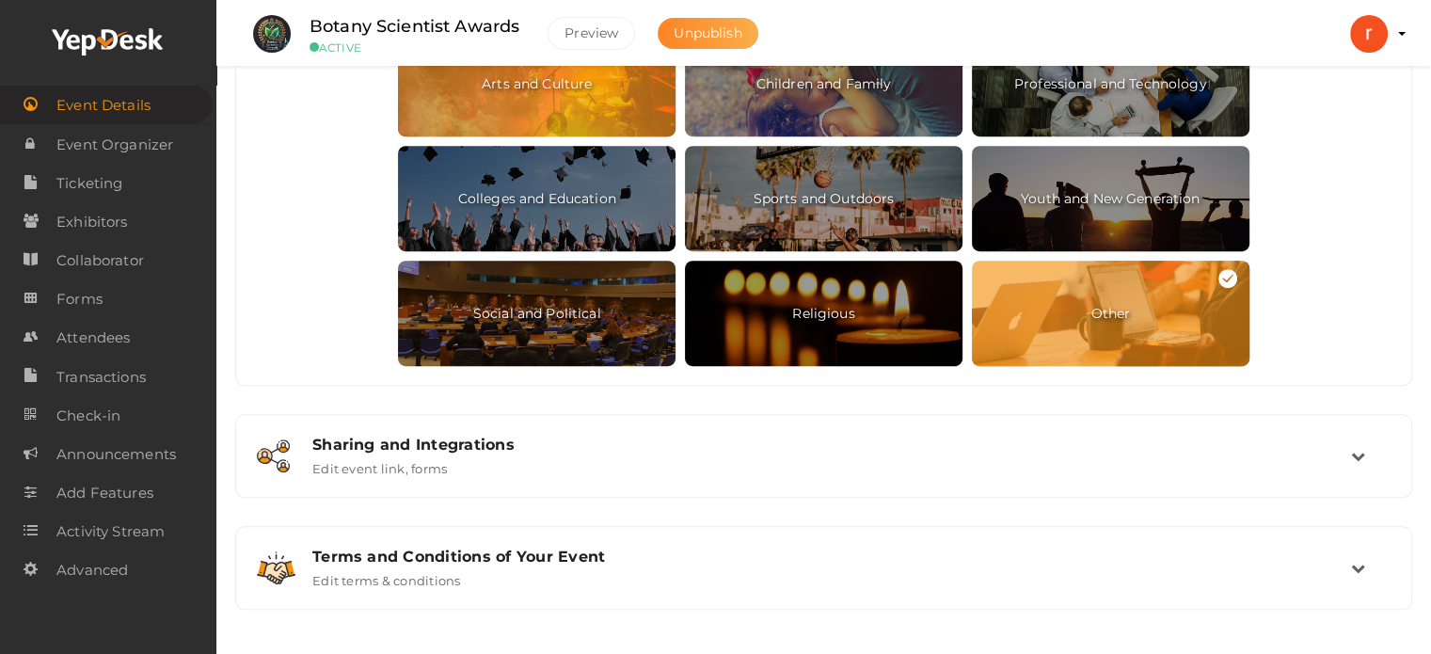
click at [719, 39] on span "Unpublish" at bounding box center [708, 32] width 68 height 17
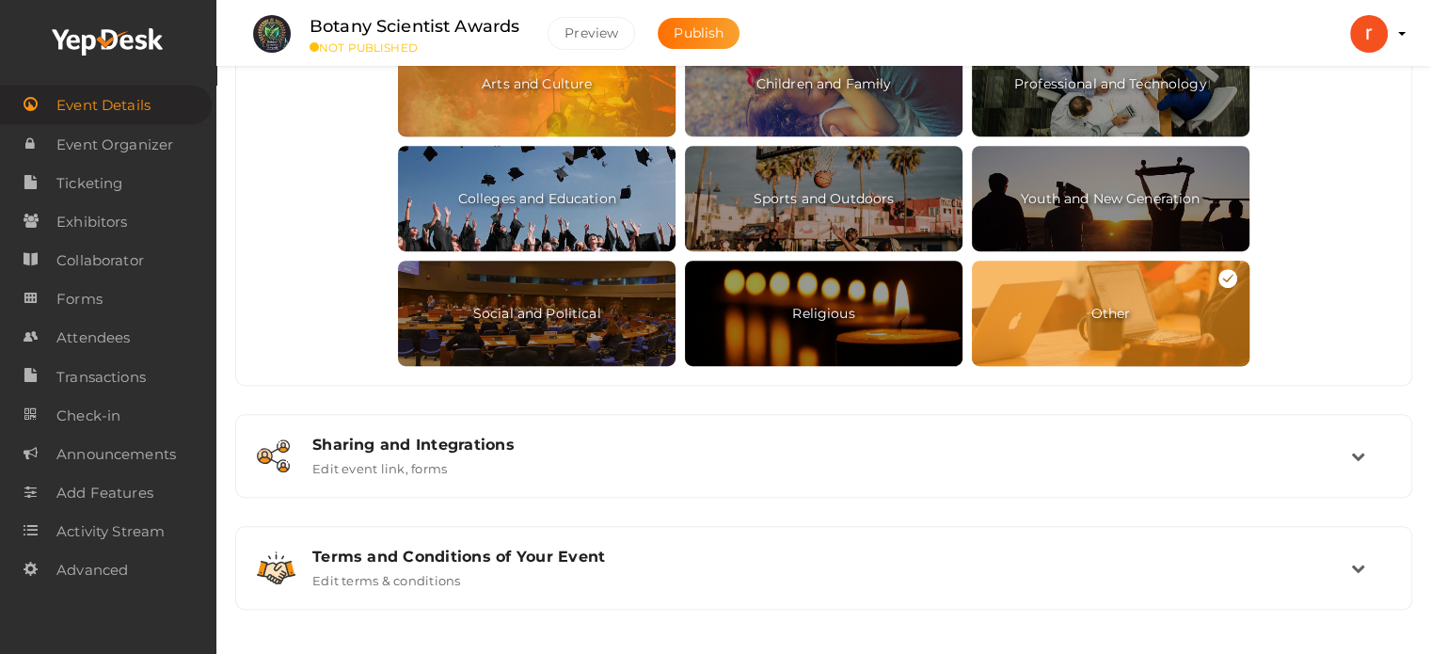
scroll to position [843, 0]
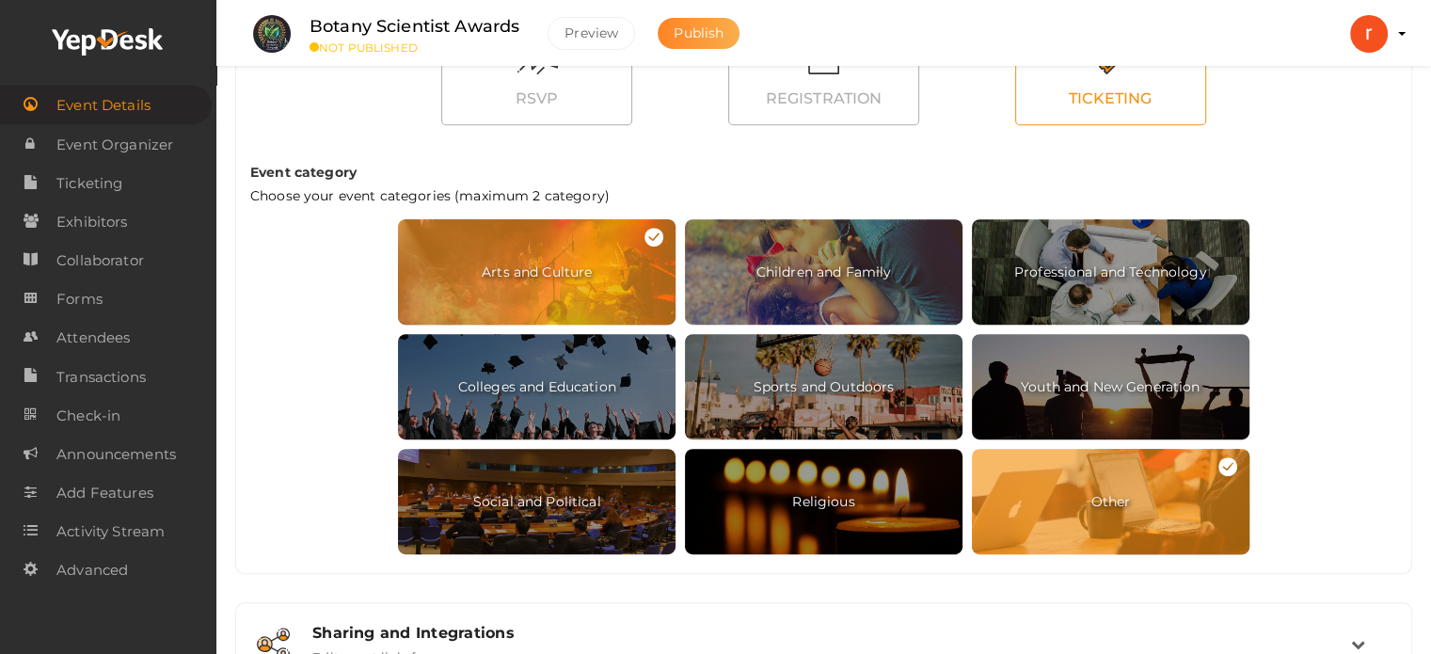
click at [674, 32] on span "Publish" at bounding box center [699, 32] width 50 height 17
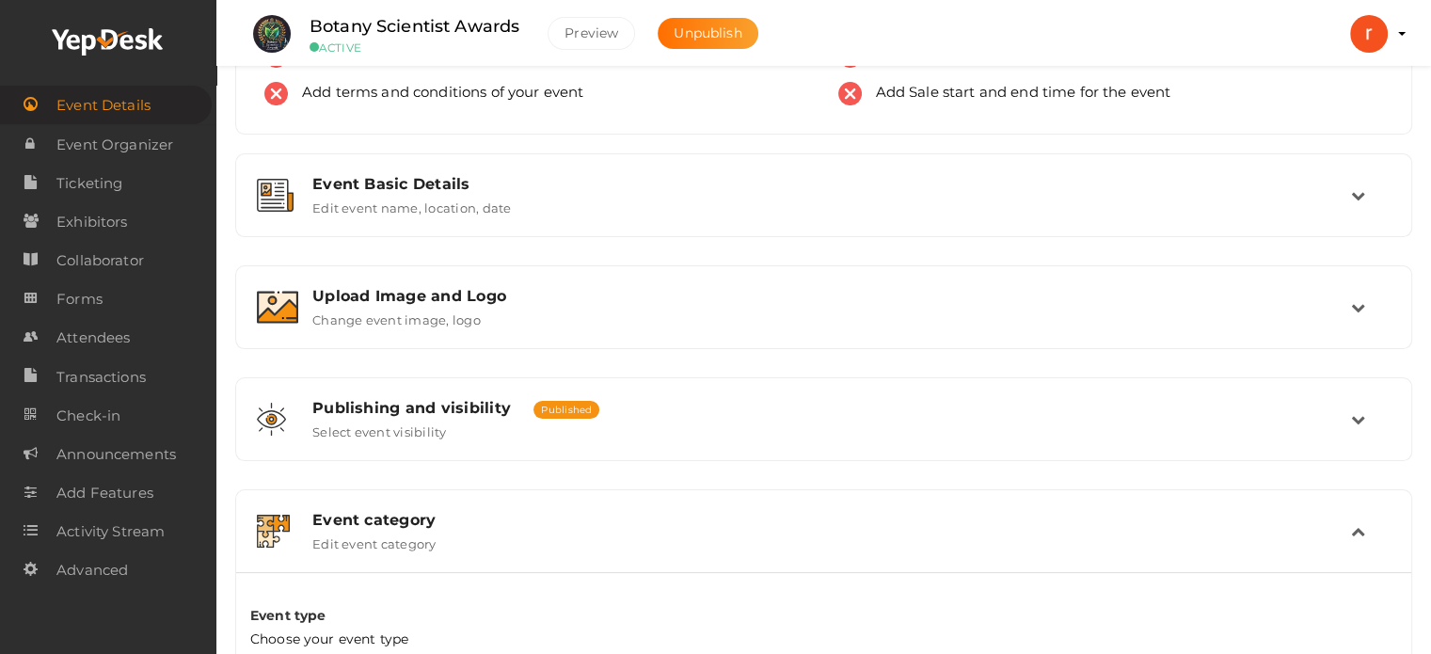
scroll to position [0, 0]
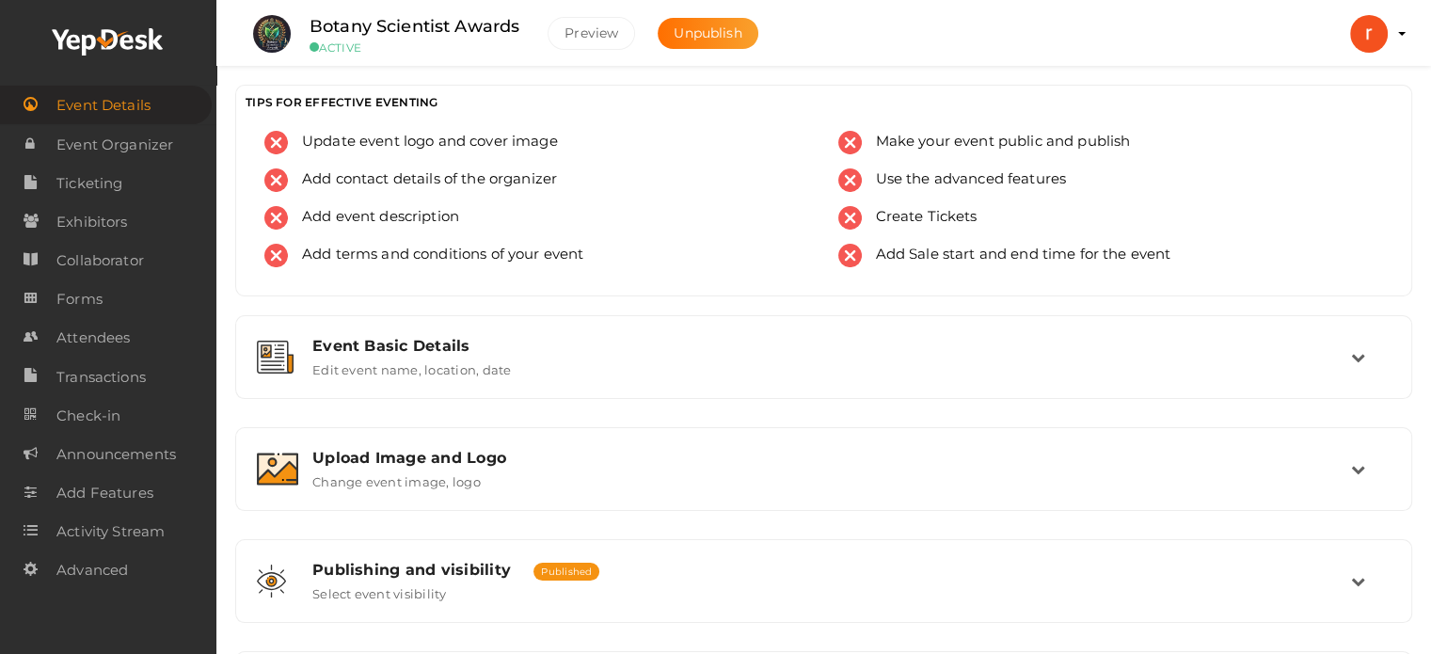
click at [381, 26] on label "Botany Scientist Awards" at bounding box center [415, 26] width 210 height 27
click at [1389, 29] on button "research scientist researchscientists01@gmail.com Personal Profile My Events Ad…" at bounding box center [1369, 34] width 49 height 40
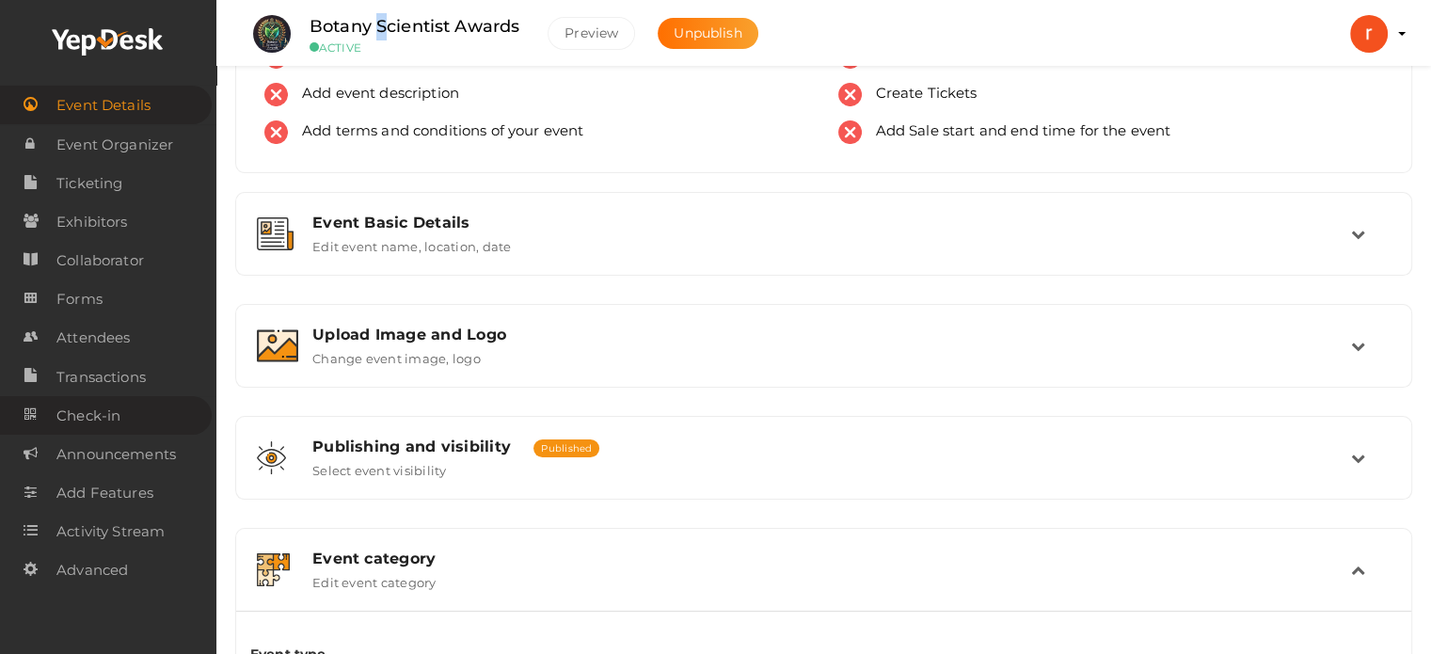
scroll to position [188, 0]
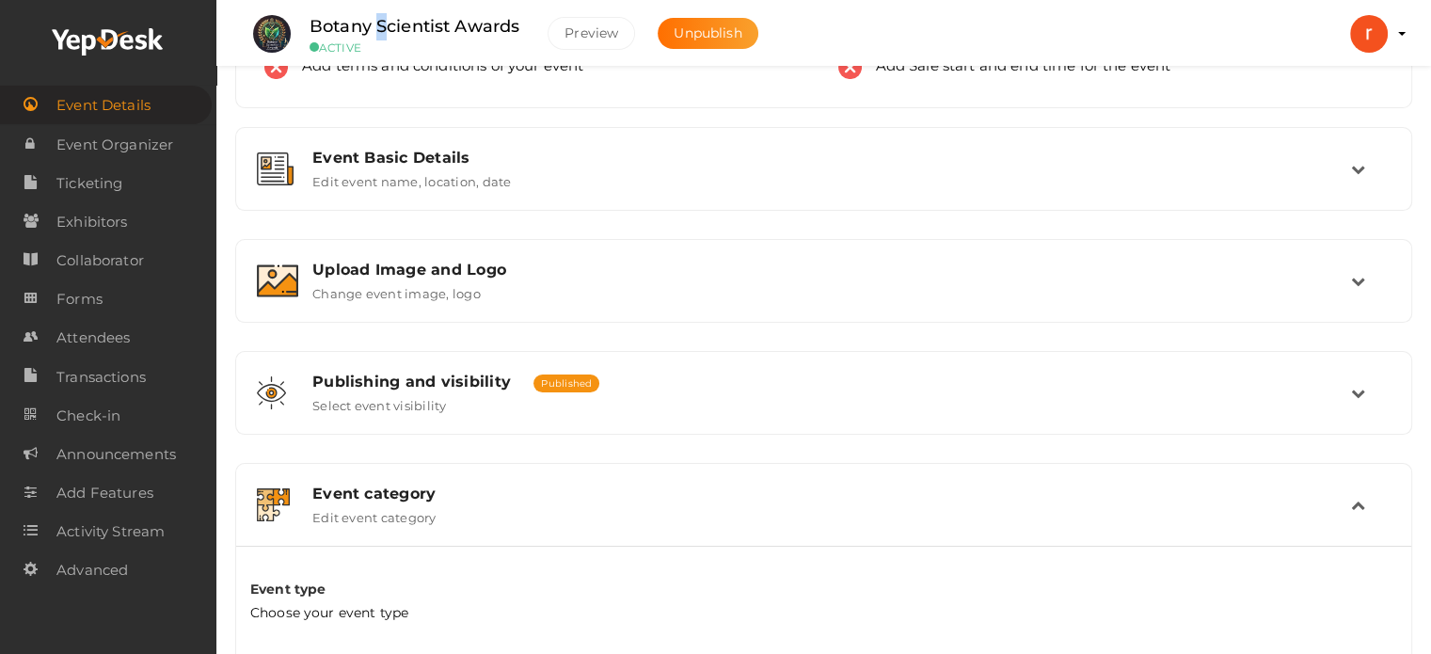
click at [82, 116] on span "Event Details" at bounding box center [103, 106] width 94 height 38
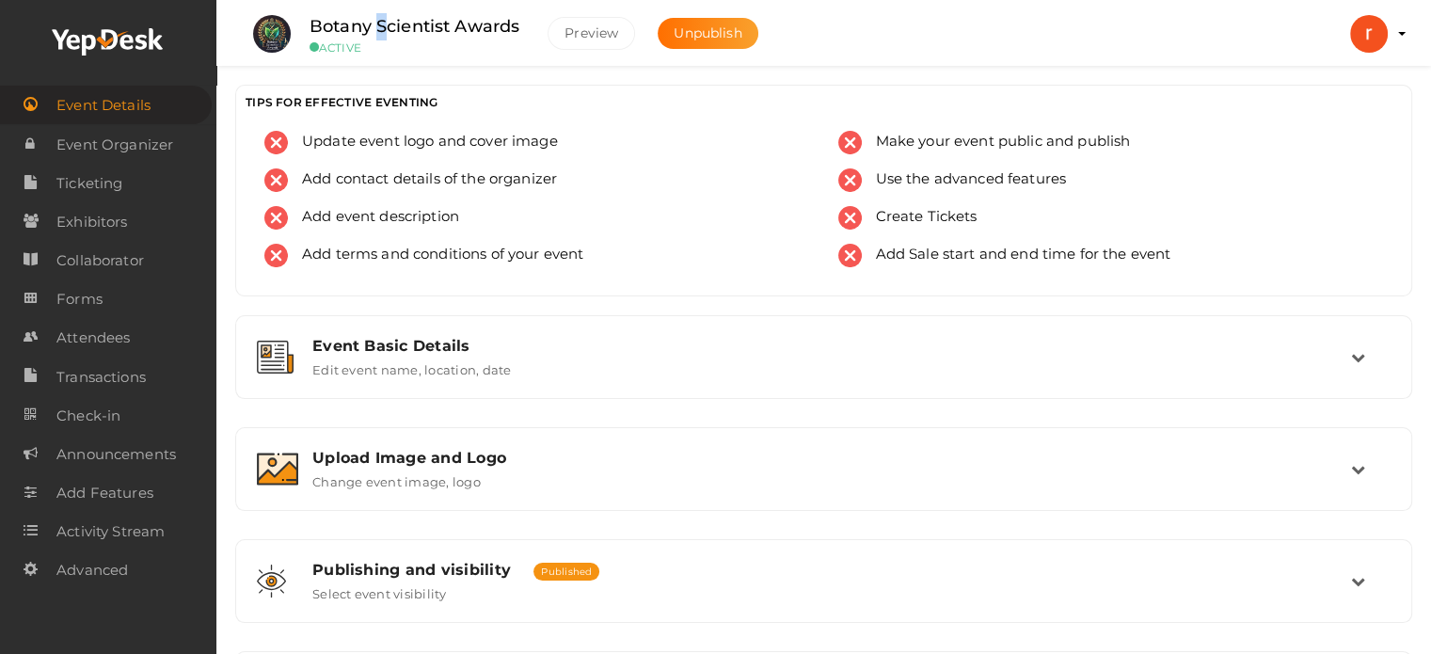
click at [82, 116] on span "Event Details" at bounding box center [103, 106] width 94 height 38
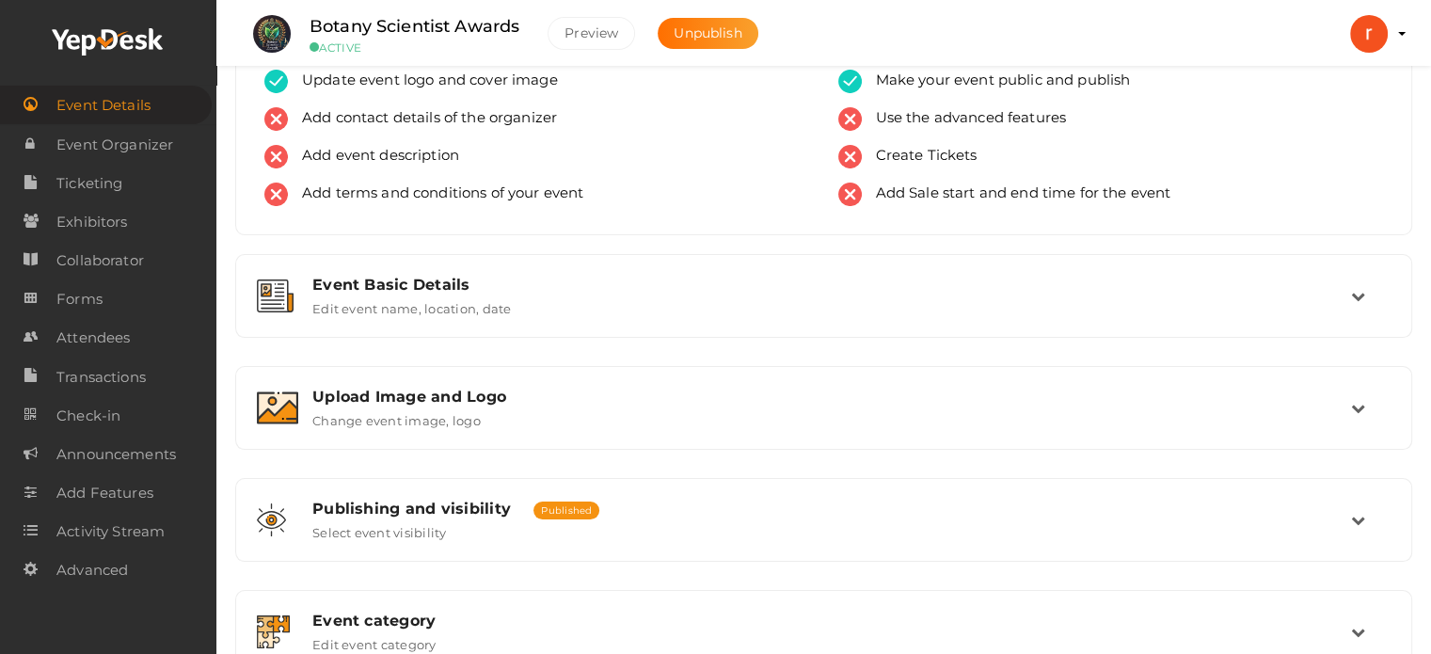
scroll to position [94, 0]
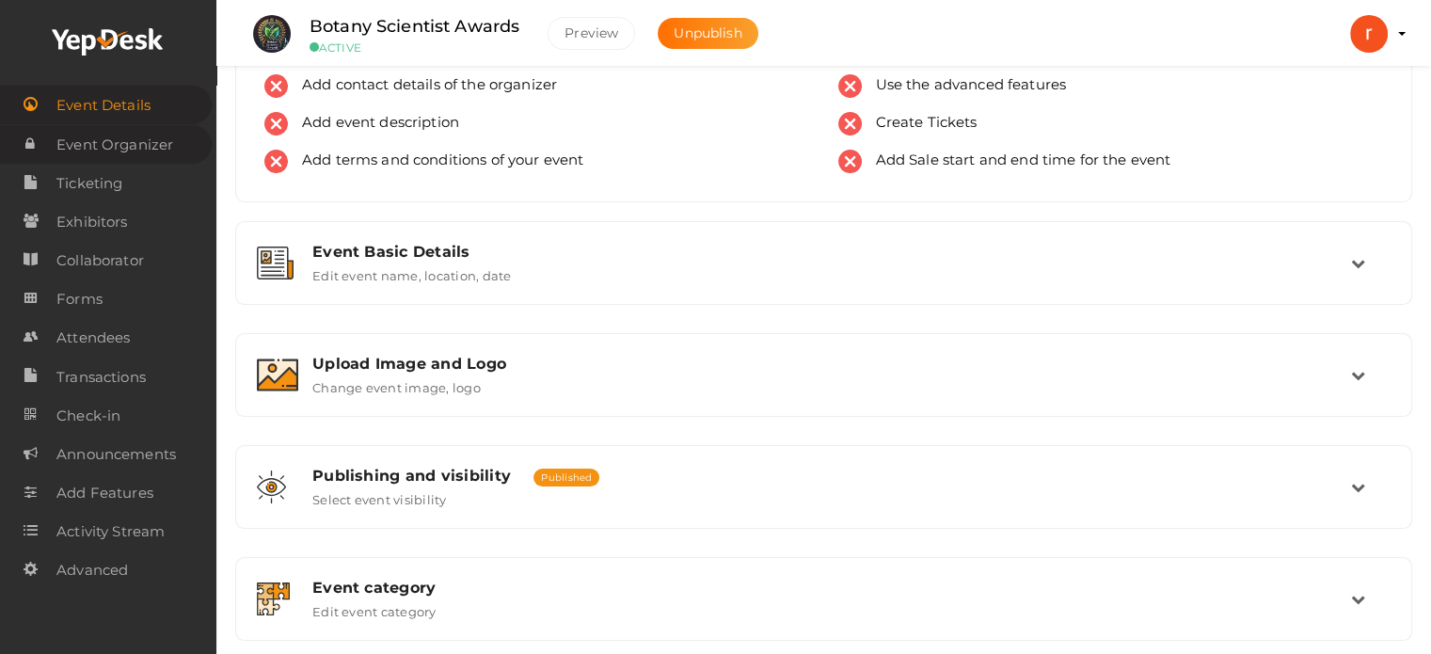
click at [72, 144] on span "Event Organizer" at bounding box center [114, 145] width 117 height 38
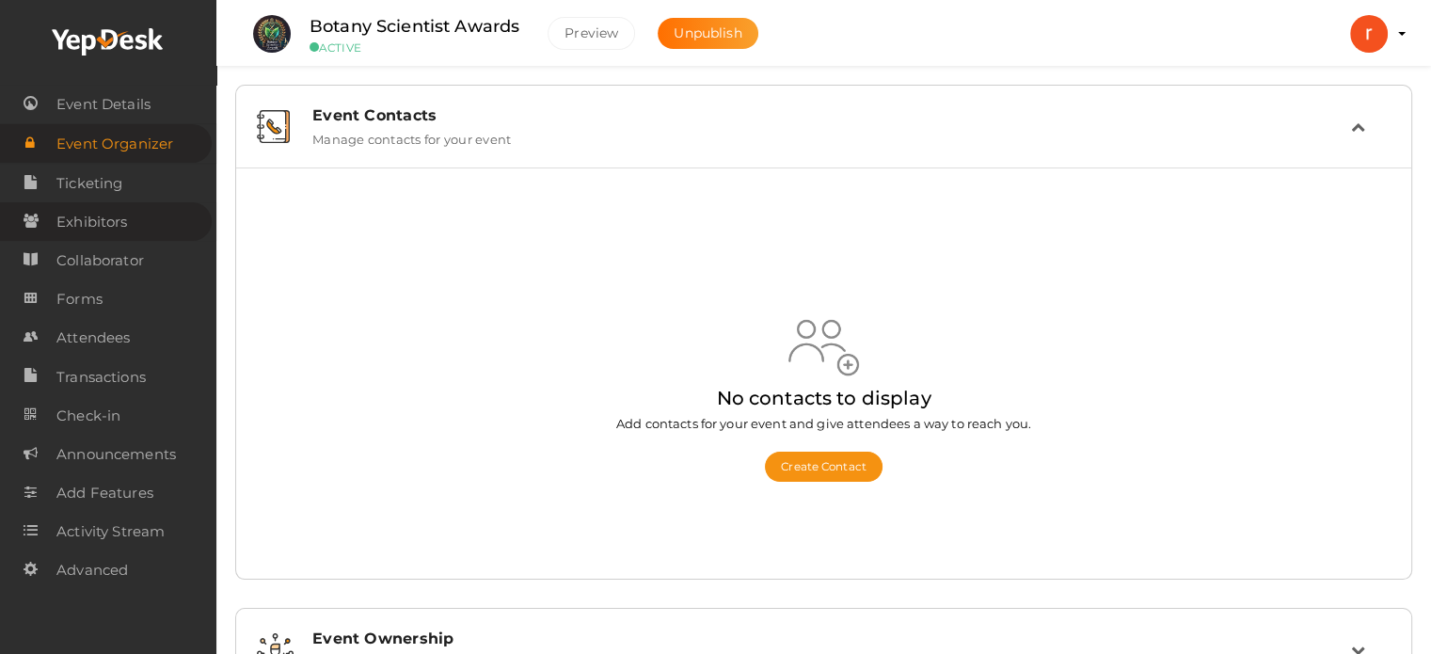
click at [108, 218] on span "Exhibitors" at bounding box center [91, 222] width 71 height 38
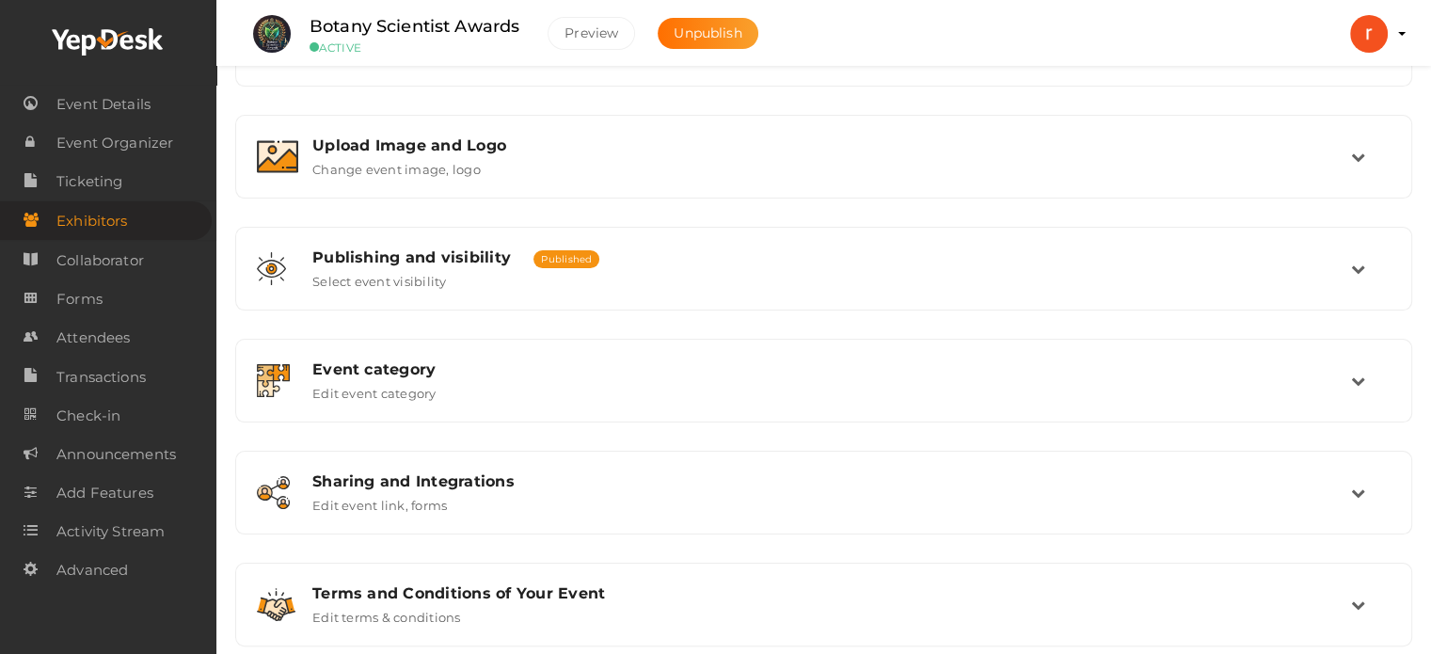
scroll to position [256, 0]
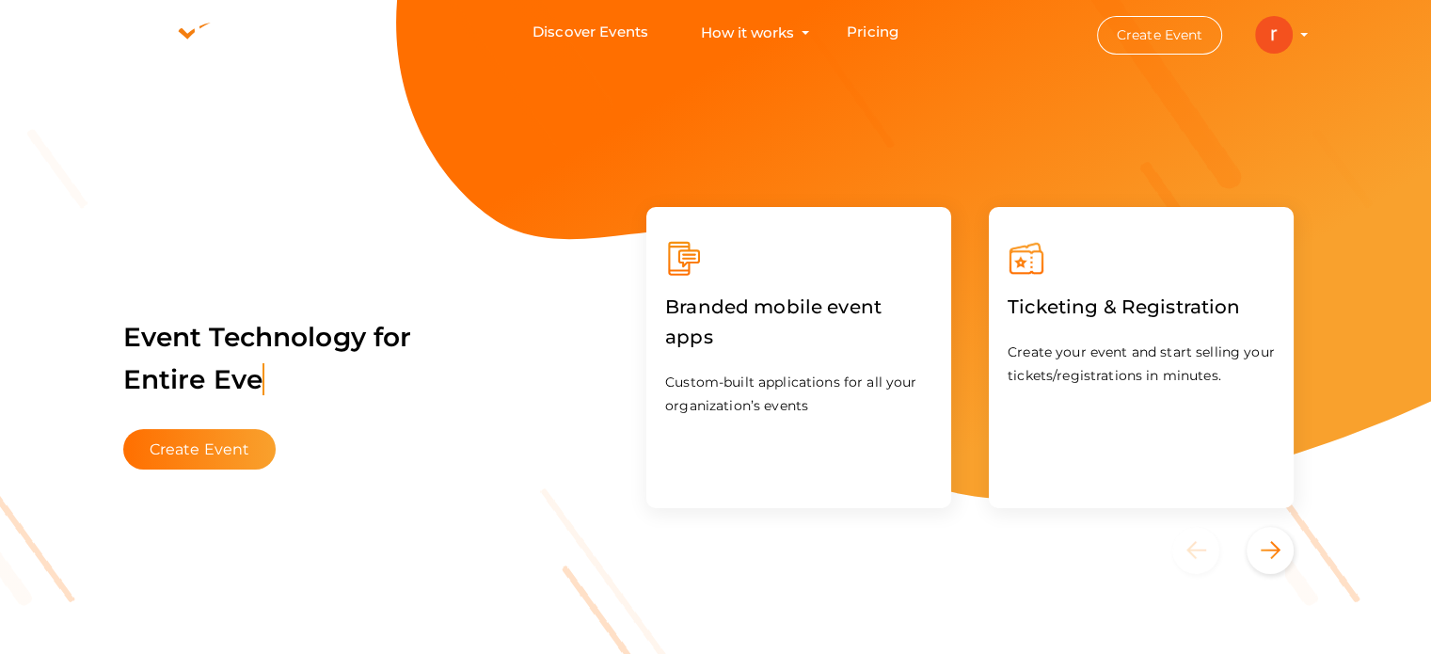
click at [1283, 33] on img at bounding box center [1274, 35] width 38 height 38
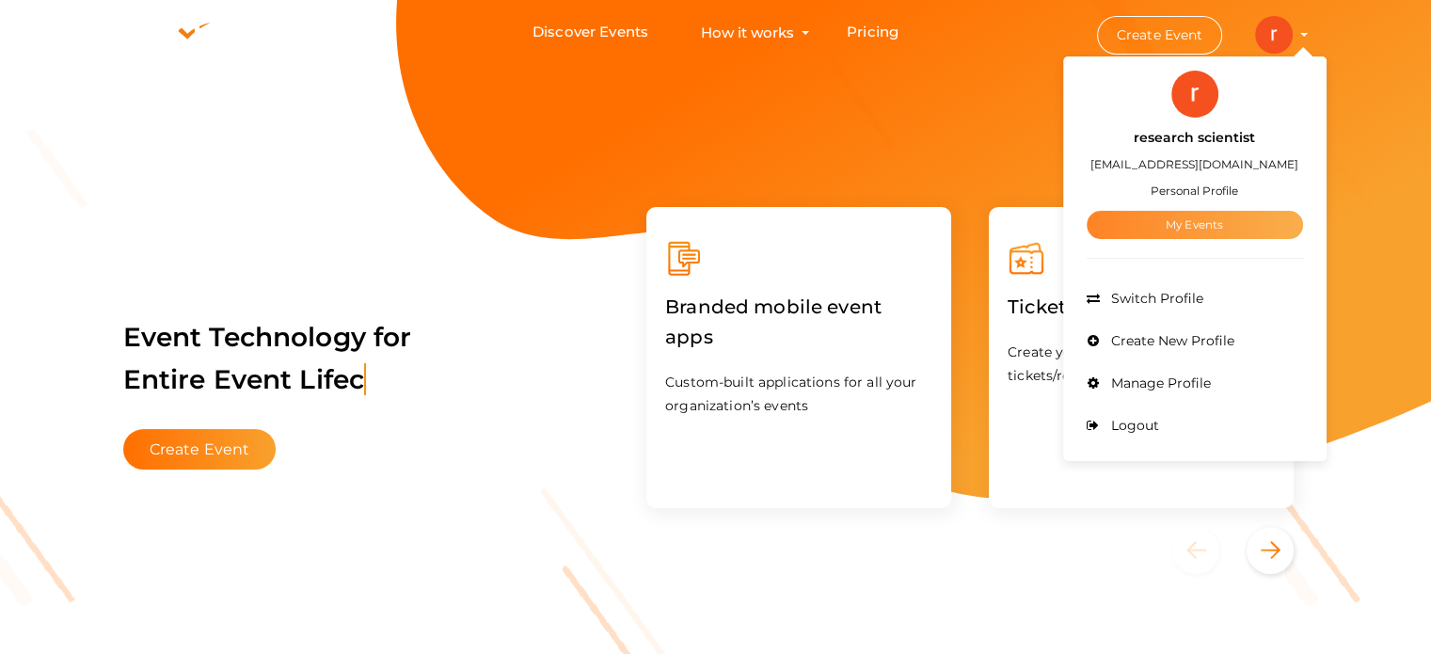
click at [1175, 221] on link "My Events" at bounding box center [1195, 225] width 216 height 28
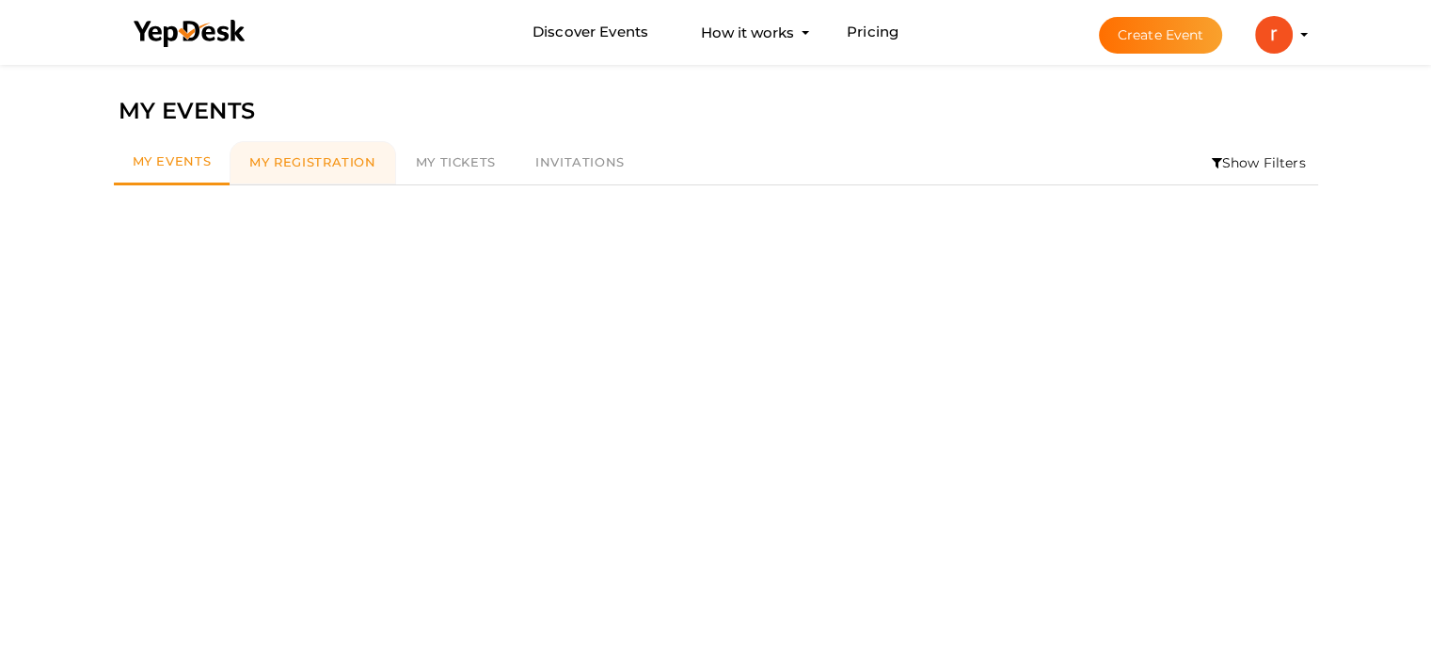
click at [312, 166] on span "My Registration" at bounding box center [312, 161] width 126 height 15
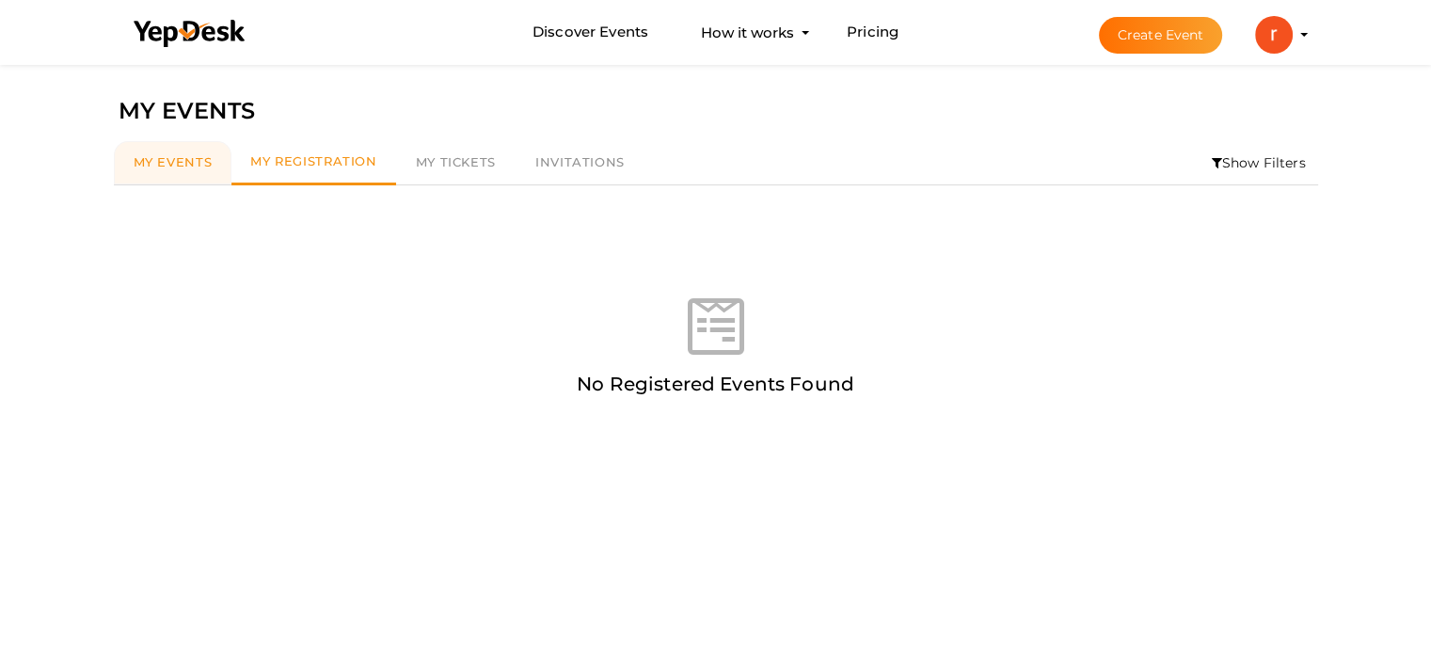
click at [188, 175] on link "My Events" at bounding box center [173, 162] width 119 height 43
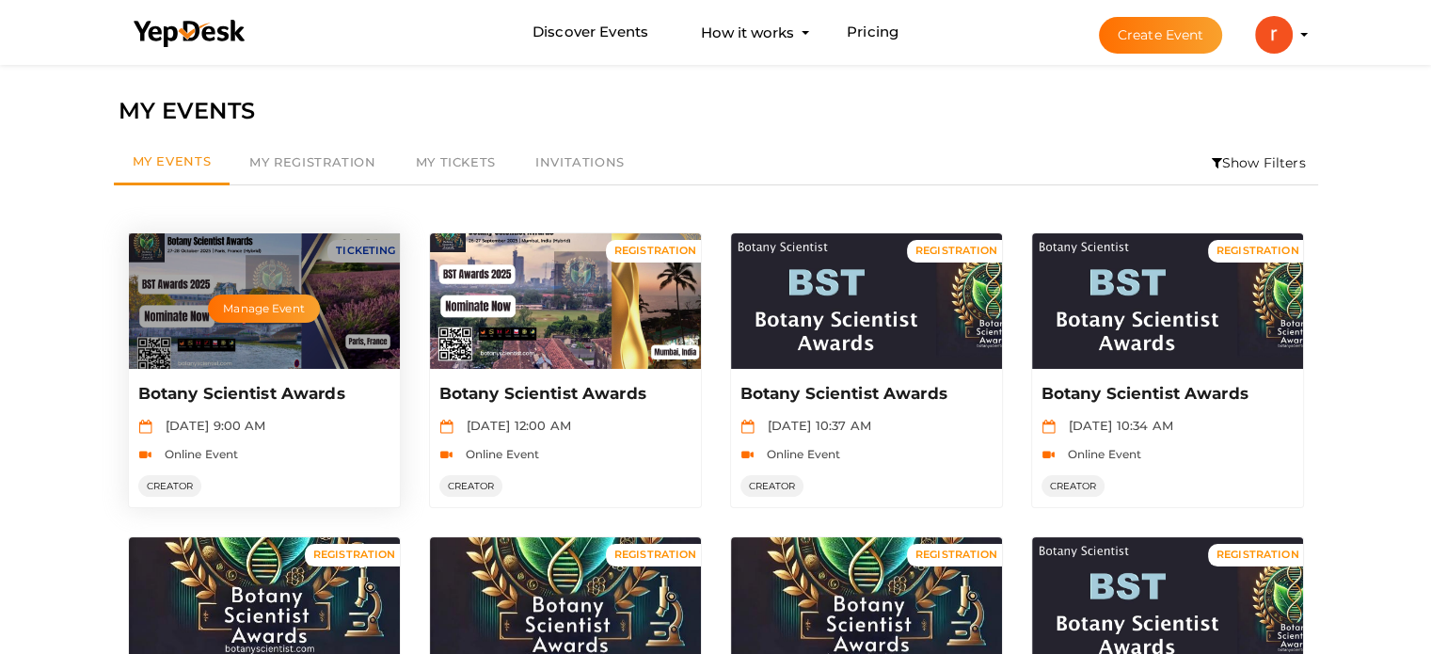
click at [371, 301] on div "Manage Event" at bounding box center [264, 300] width 271 height 135
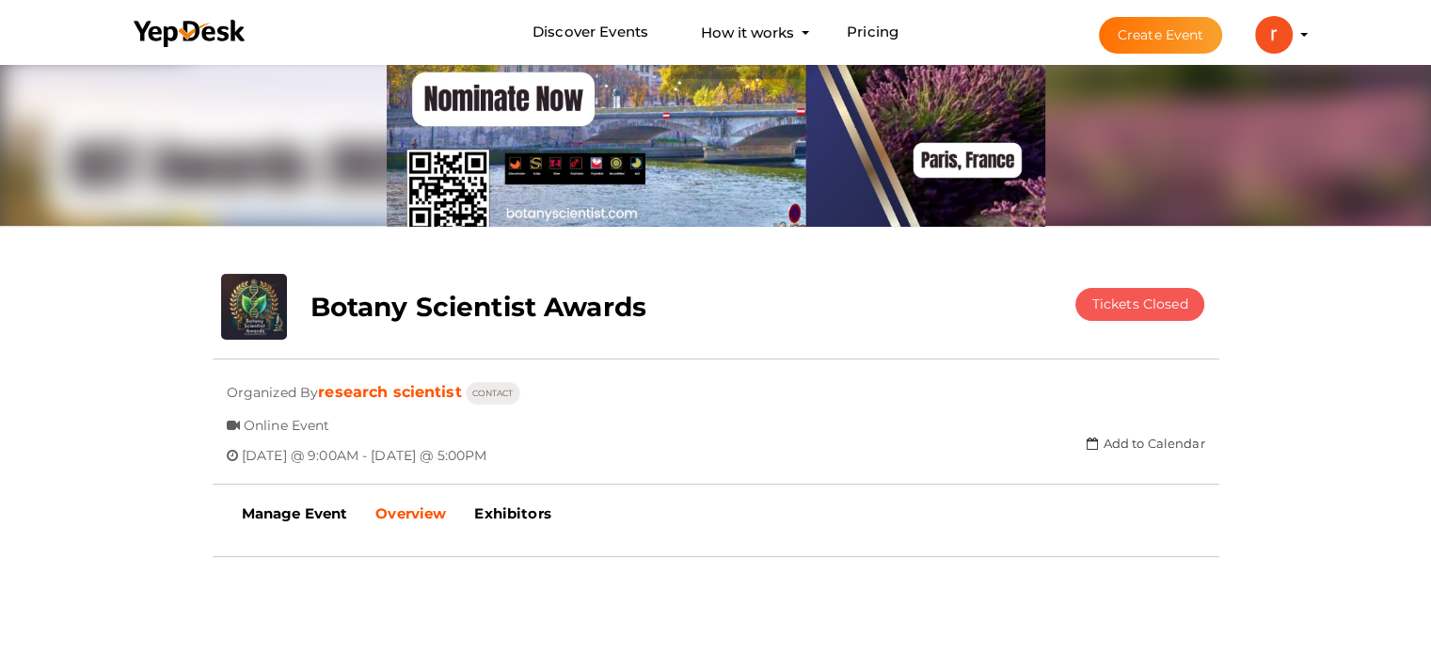
scroll to position [94, 0]
